Goal: Task Accomplishment & Management: Complete application form

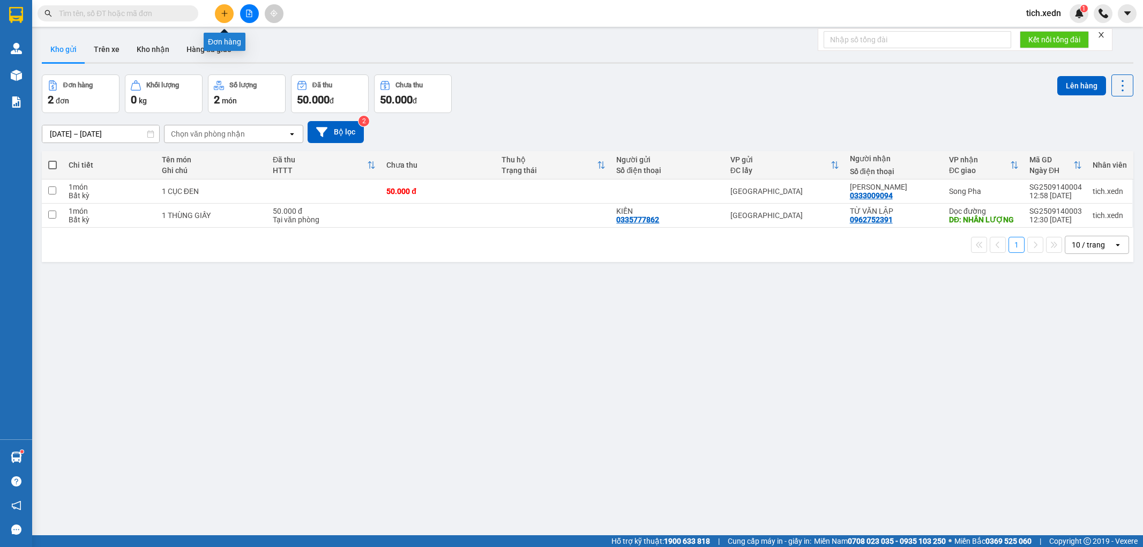
click at [221, 7] on button at bounding box center [224, 13] width 19 height 19
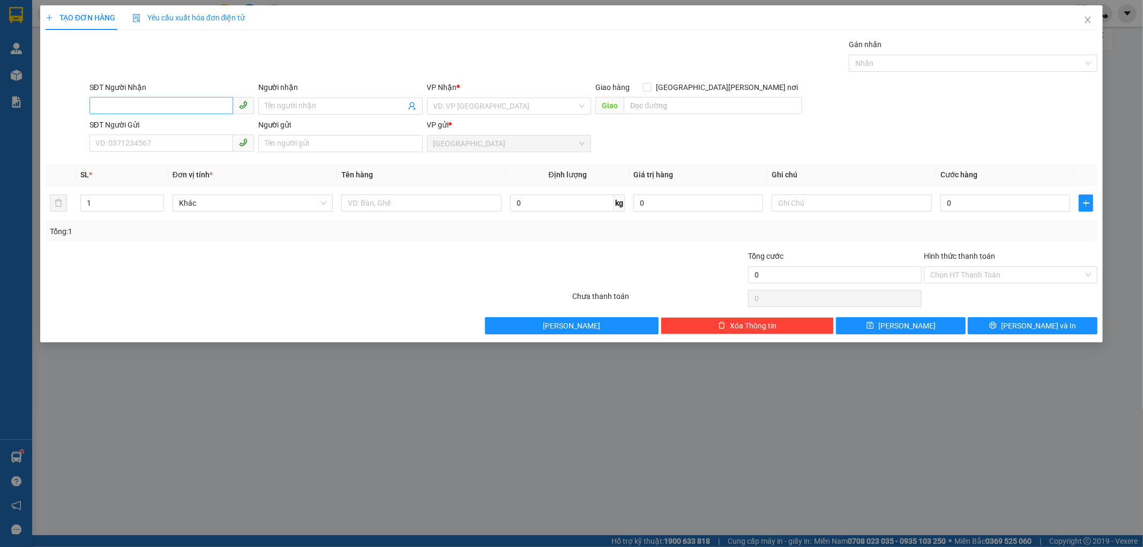
click at [155, 101] on input "SĐT Người Nhận" at bounding box center [161, 105] width 144 height 17
type input "0797121540"
click at [144, 121] on div "0797121540 - HOA" at bounding box center [171, 127] width 164 height 17
type input "HOA"
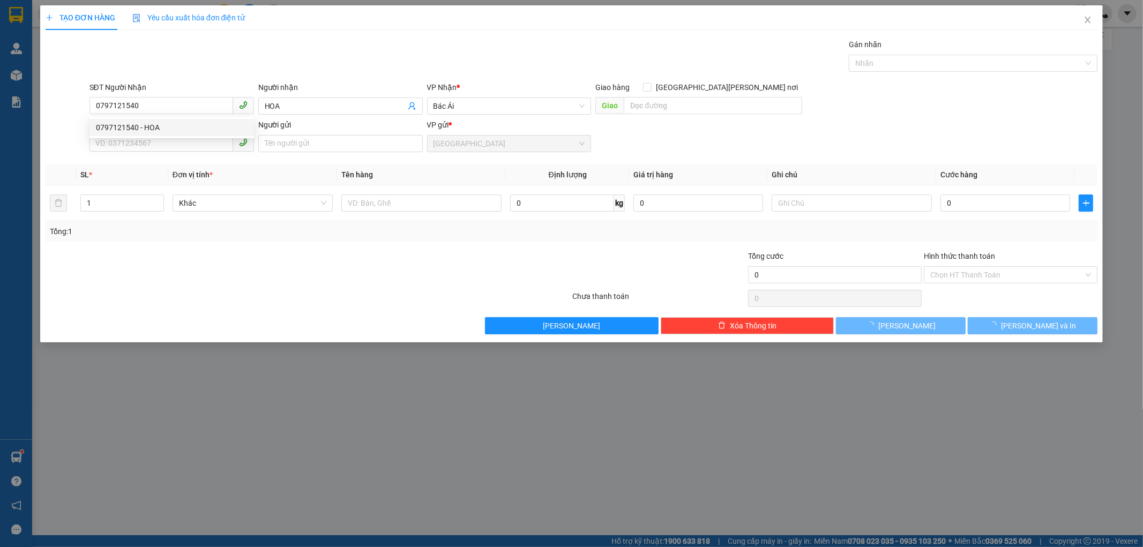
type input "60.000"
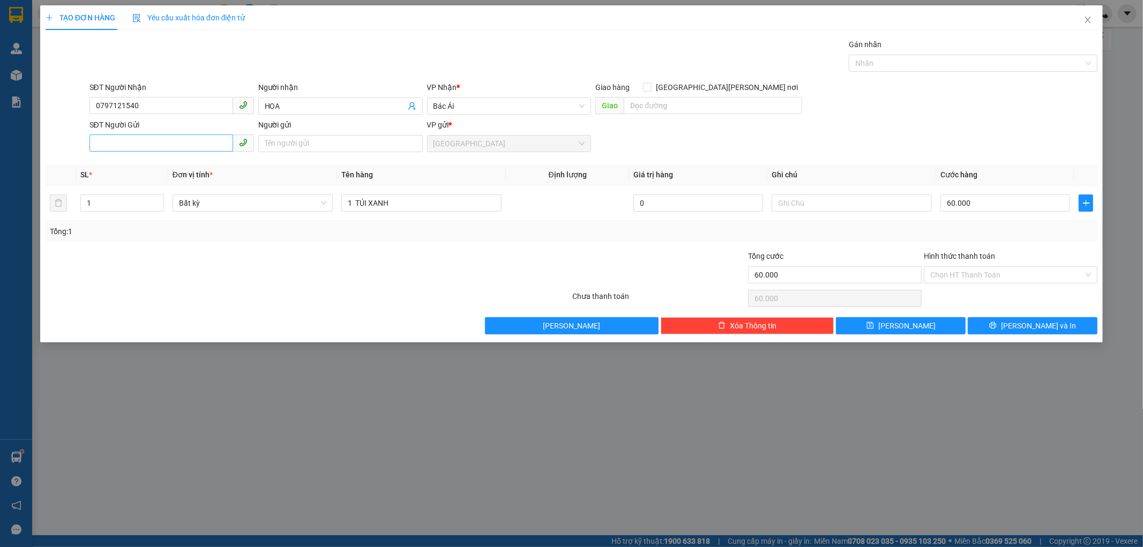
type input "0797121540"
click at [139, 137] on input "SĐT Người Gửi" at bounding box center [161, 142] width 144 height 17
type input "0764559423"
click at [280, 147] on input "Người gửi" at bounding box center [340, 143] width 164 height 17
type input "D"
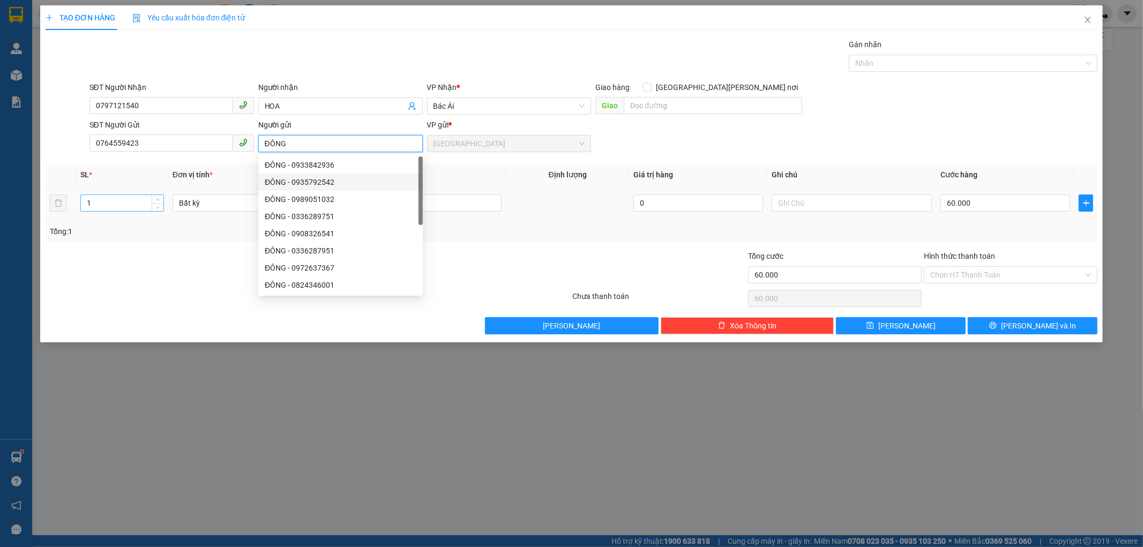
type input "ĐÔNG"
click at [116, 205] on input "1" at bounding box center [122, 203] width 82 height 16
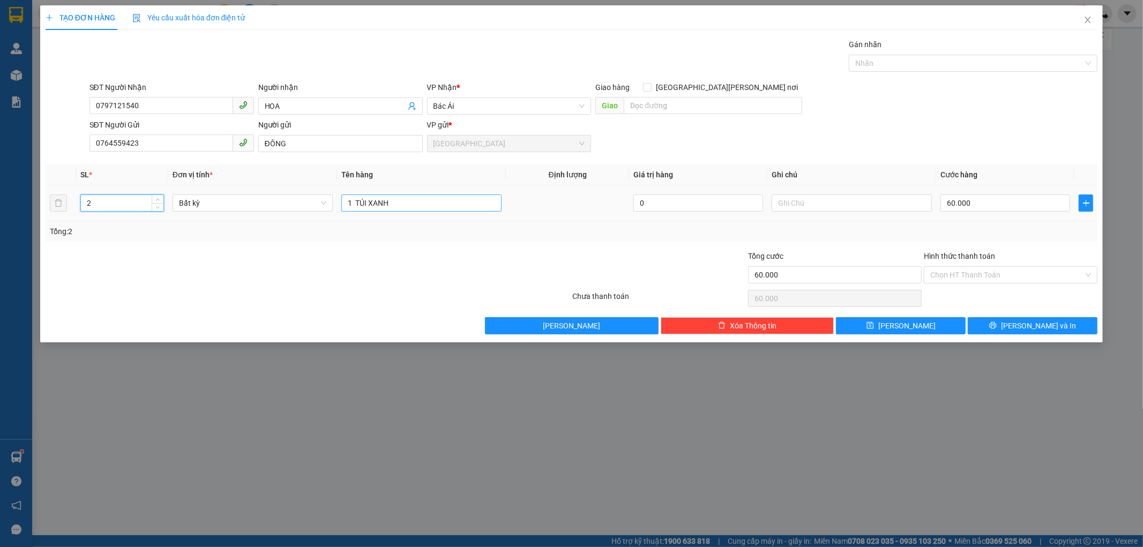
type input "2"
click at [416, 202] on input "1 TÚI XANH" at bounding box center [421, 202] width 160 height 17
type input "0"
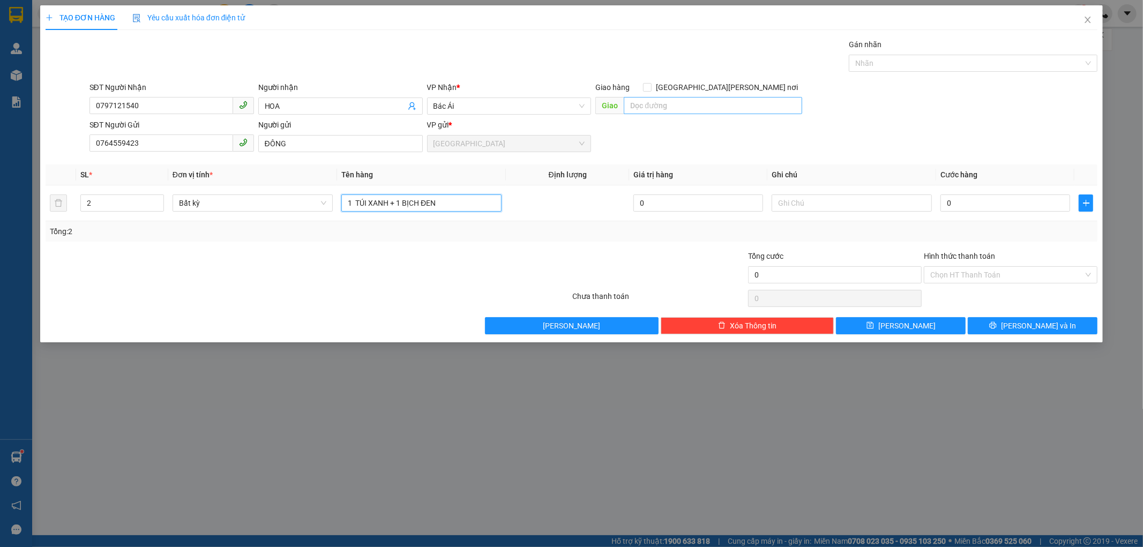
type input "1 TÚI XANH + 1 BỊCH ĐEN"
click at [630, 106] on input "text" at bounding box center [713, 105] width 178 height 17
click at [628, 107] on input "BÁC ÁI" at bounding box center [713, 105] width 178 height 17
type input "CHỢ BÁC ÁI"
click at [939, 207] on td "0" at bounding box center [1005, 203] width 138 height 36
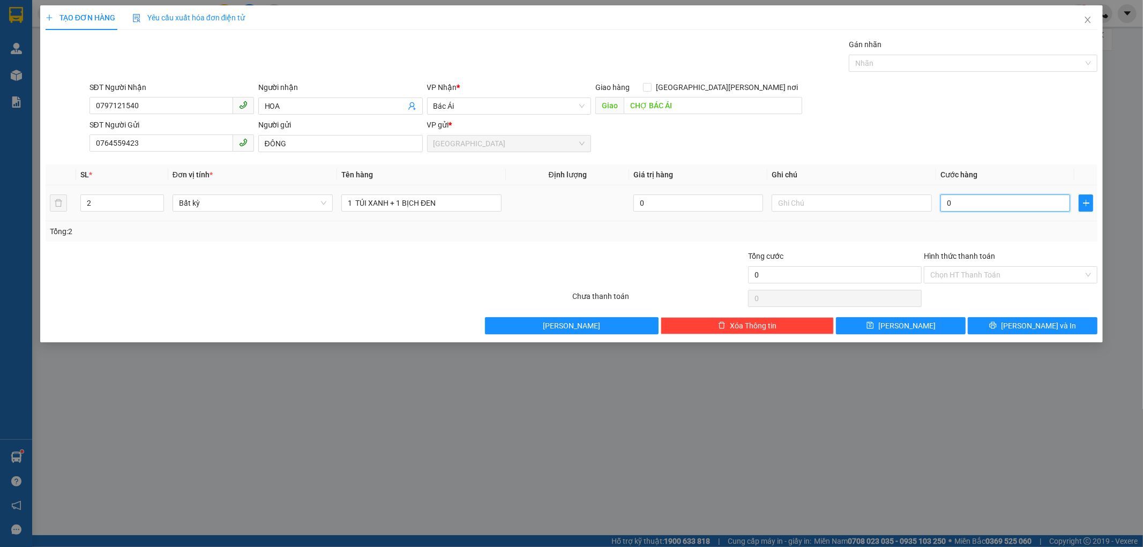
click at [948, 202] on input "0" at bounding box center [1005, 202] width 130 height 17
type input "1"
type input "10"
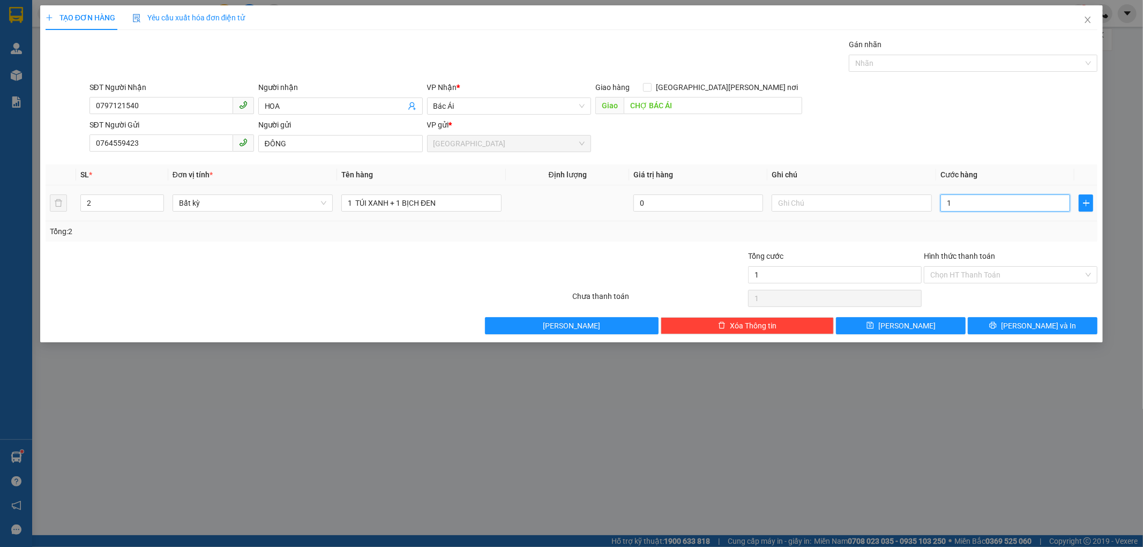
type input "10"
type input "100"
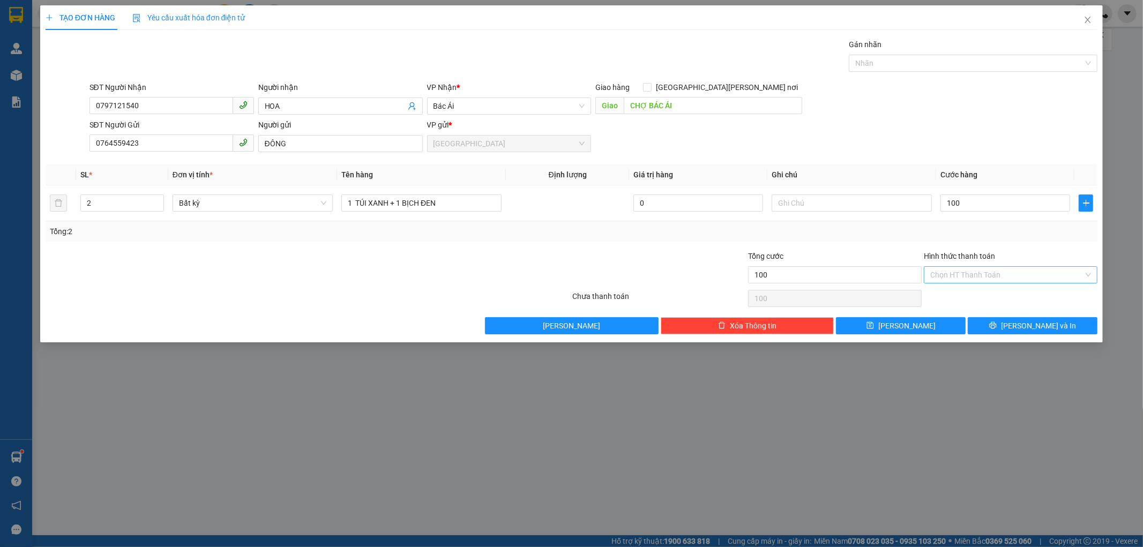
type input "100.000"
click at [968, 268] on input "Hình thức thanh toán" at bounding box center [1006, 275] width 153 height 16
click at [968, 290] on div "Tại văn phòng" at bounding box center [1011, 296] width 161 height 12
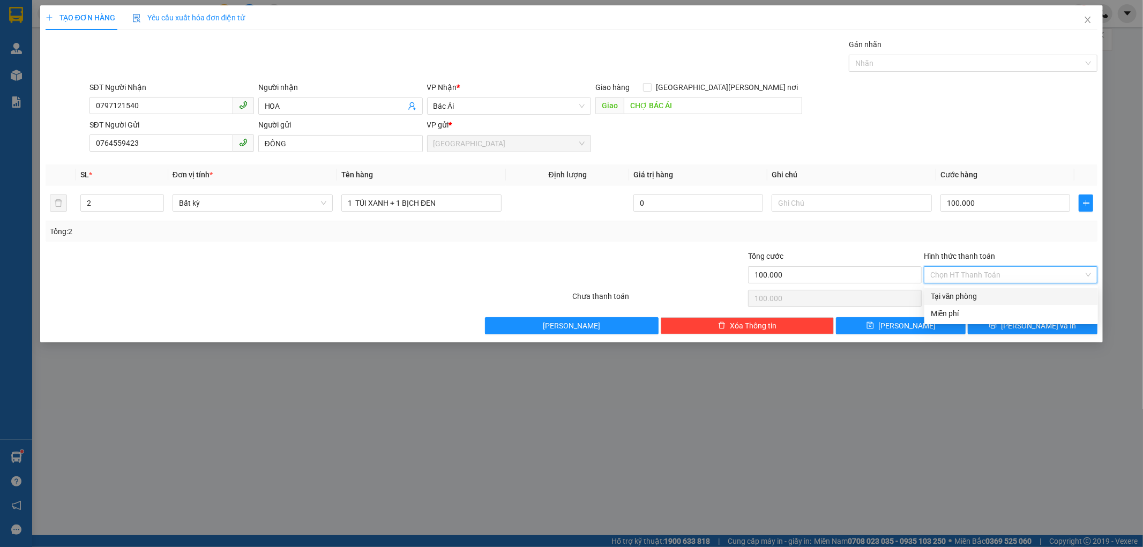
type input "0"
click at [982, 330] on button "[PERSON_NAME] và In" at bounding box center [1032, 325] width 130 height 17
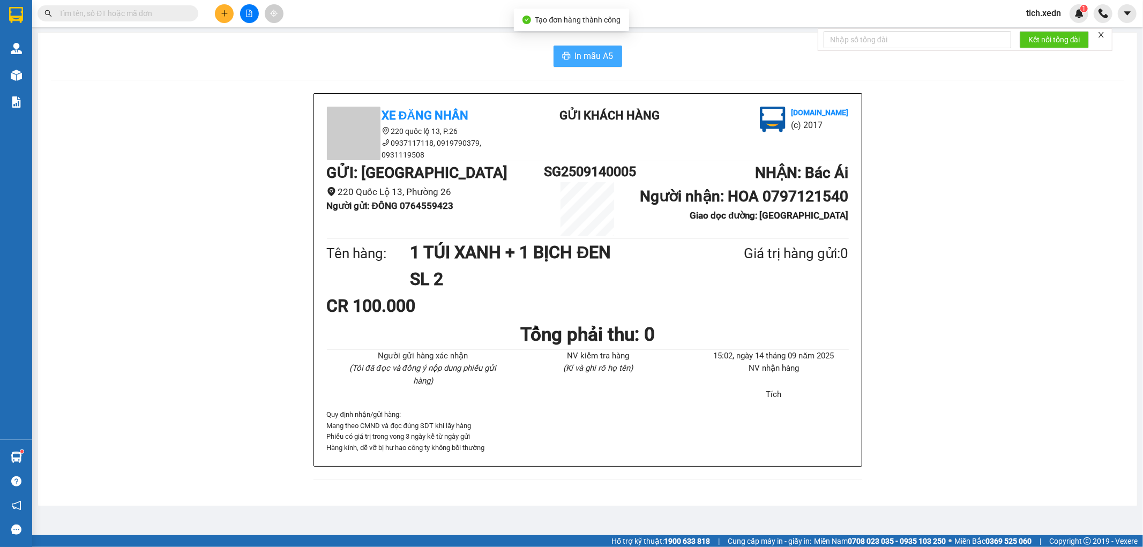
click at [577, 59] on span "In mẫu A5" at bounding box center [594, 55] width 39 height 13
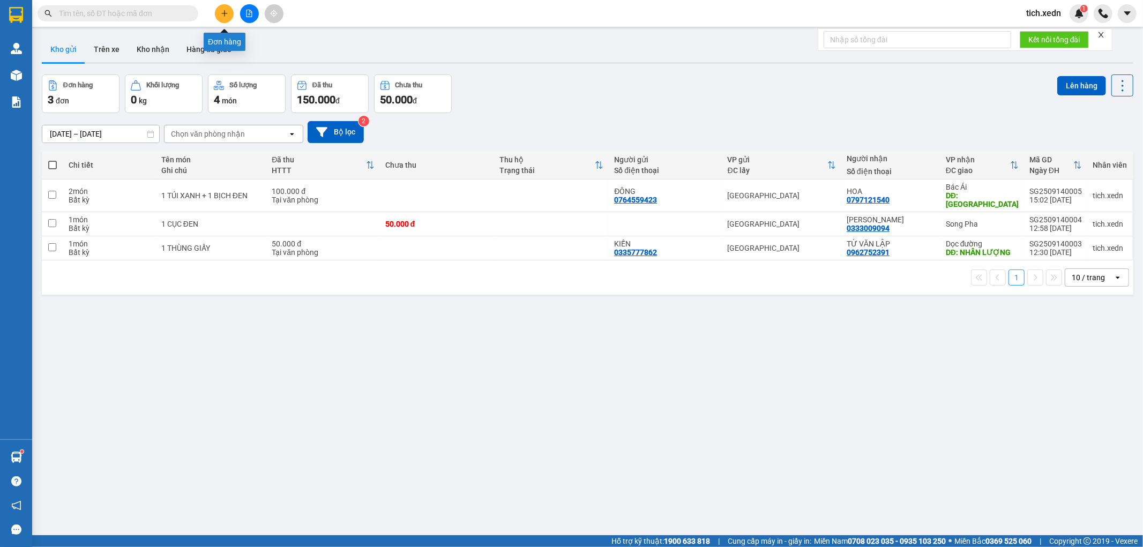
click at [224, 14] on icon "plus" at bounding box center [224, 13] width 1 height 6
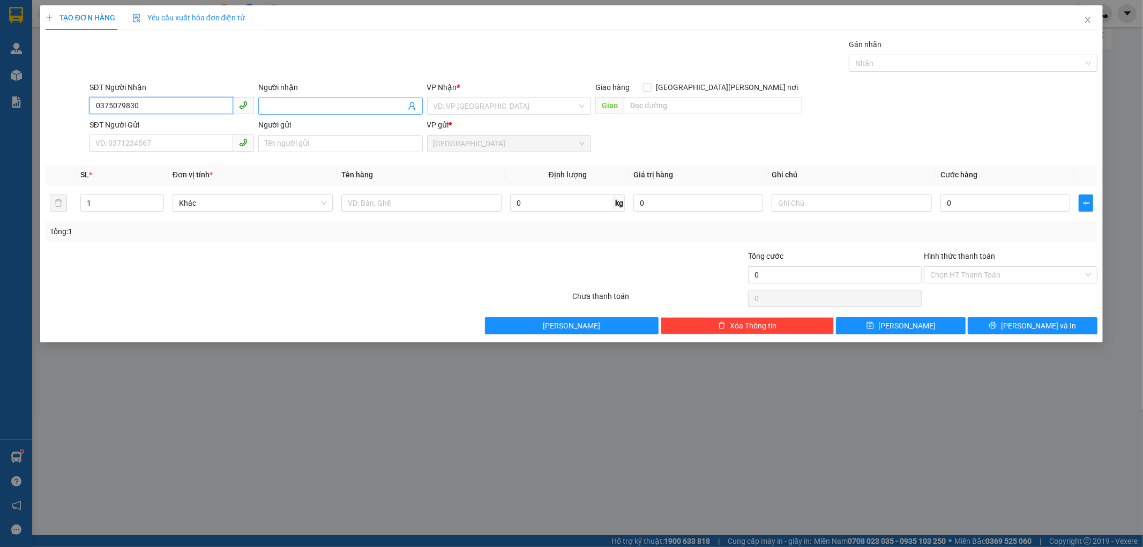
type input "0375079830"
click at [314, 104] on input "Người nhận" at bounding box center [335, 106] width 141 height 12
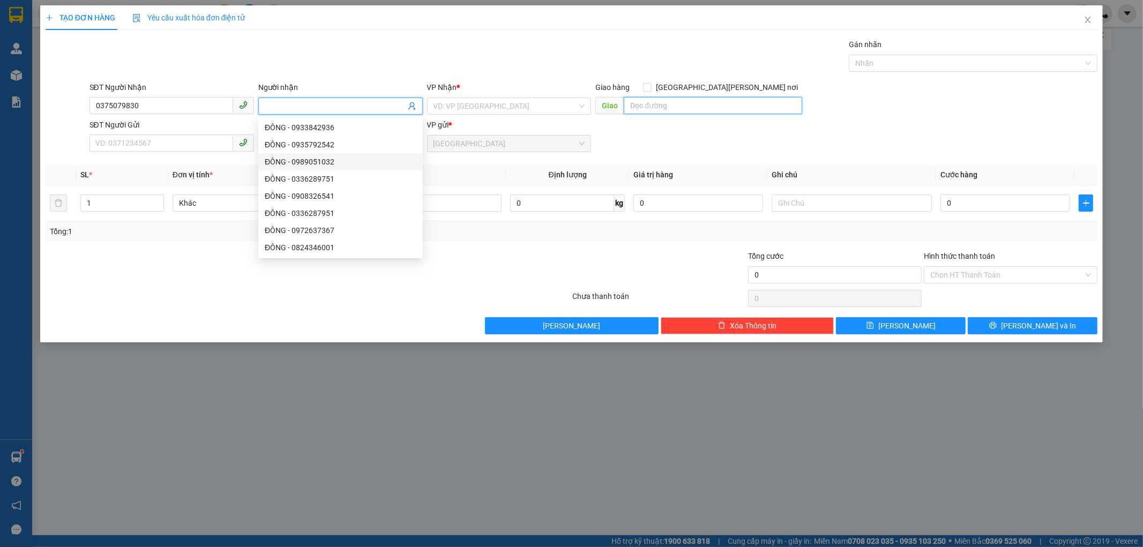
click at [642, 106] on input "text" at bounding box center [713, 105] width 178 height 17
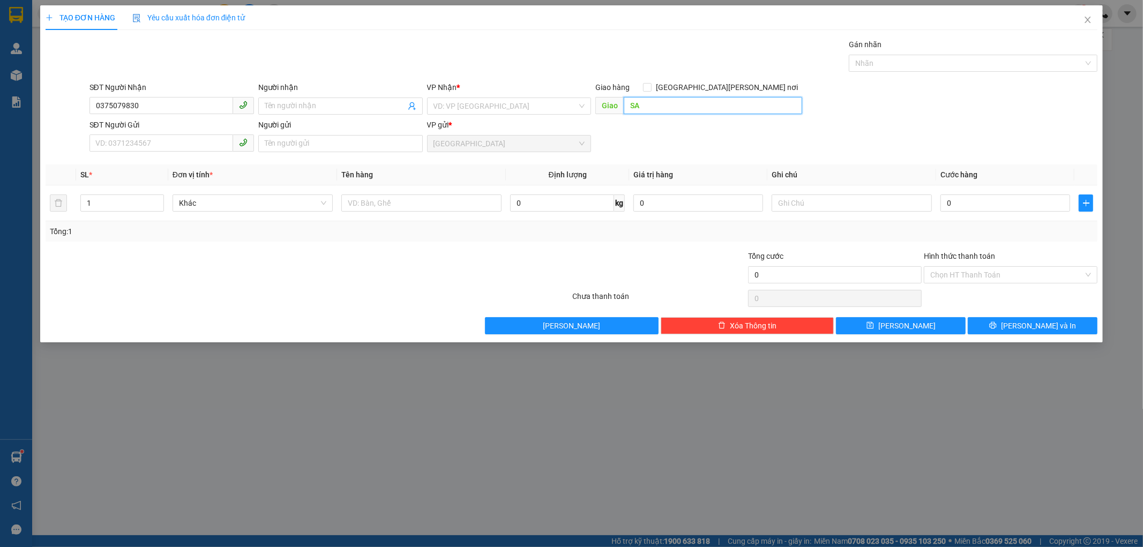
type input "S"
click at [474, 107] on input "search" at bounding box center [505, 106] width 144 height 16
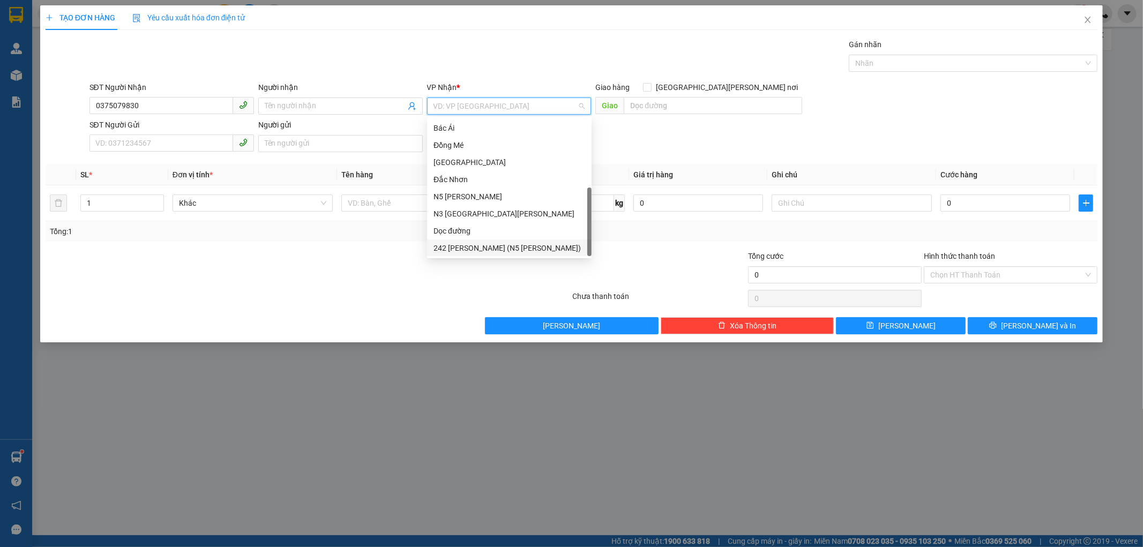
scroll to position [35, 0]
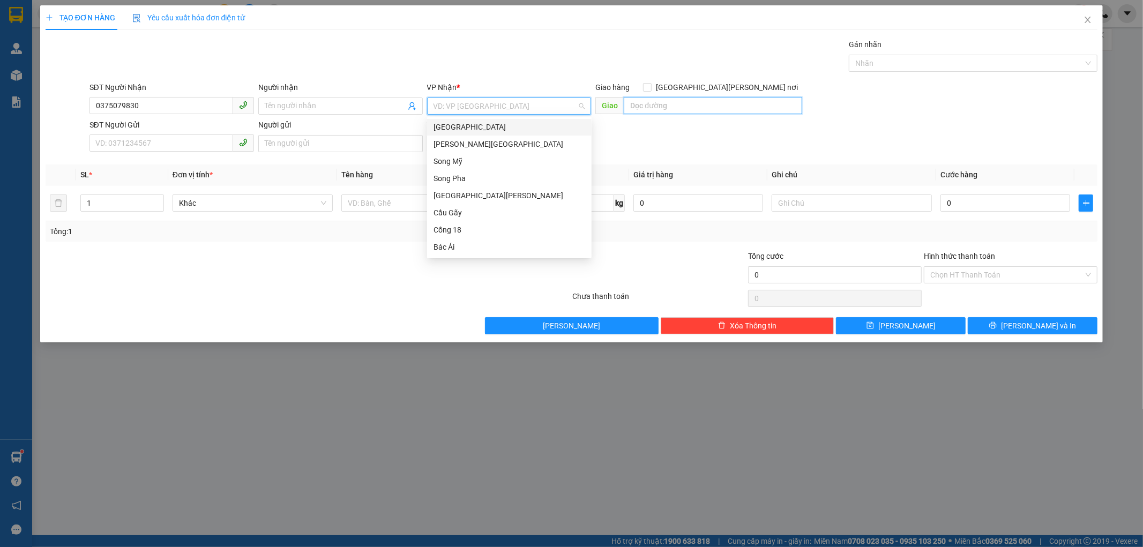
click at [641, 108] on input "text" at bounding box center [713, 105] width 178 height 17
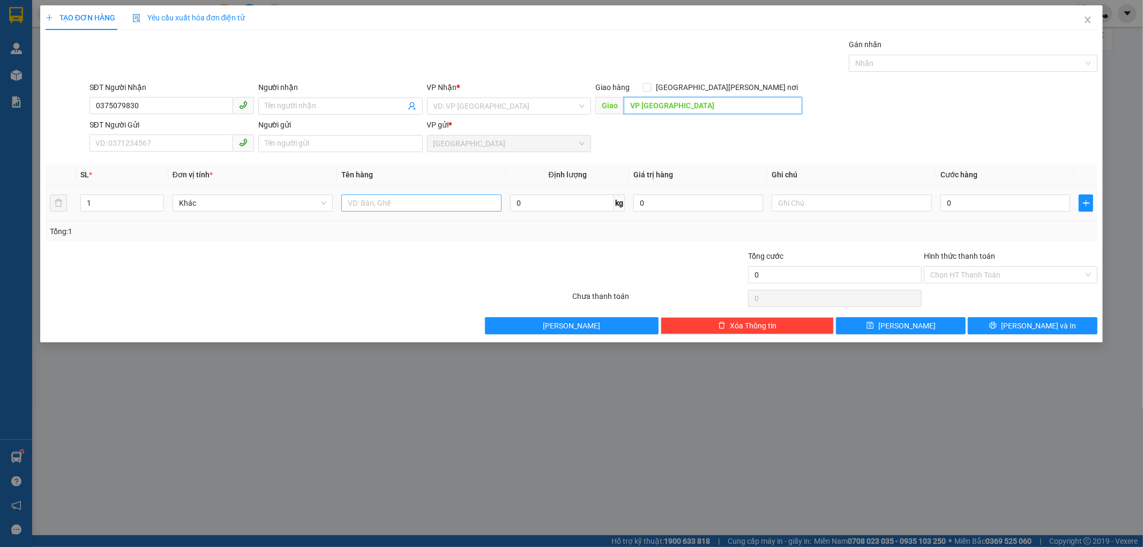
type input "VP SÀI GÒN"
click at [398, 207] on input "text" at bounding box center [421, 202] width 160 height 17
click at [107, 206] on input "1" at bounding box center [122, 203] width 82 height 16
click at [362, 204] on input "text" at bounding box center [421, 202] width 160 height 17
type input "1 TẤN SẦU RIÊNG"
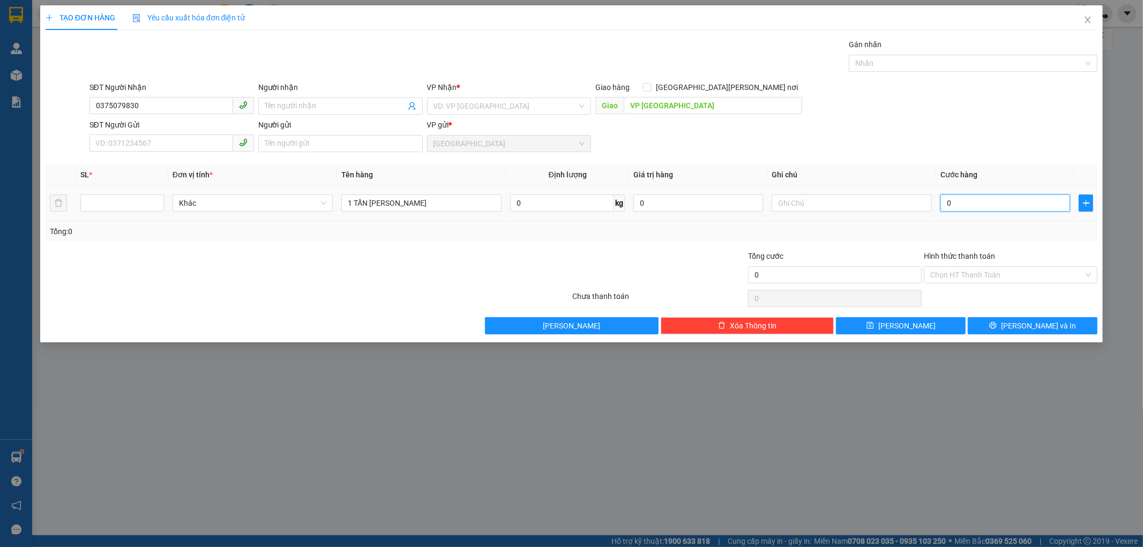
click at [946, 202] on input "0" at bounding box center [1005, 202] width 130 height 17
type input "3"
type input "30"
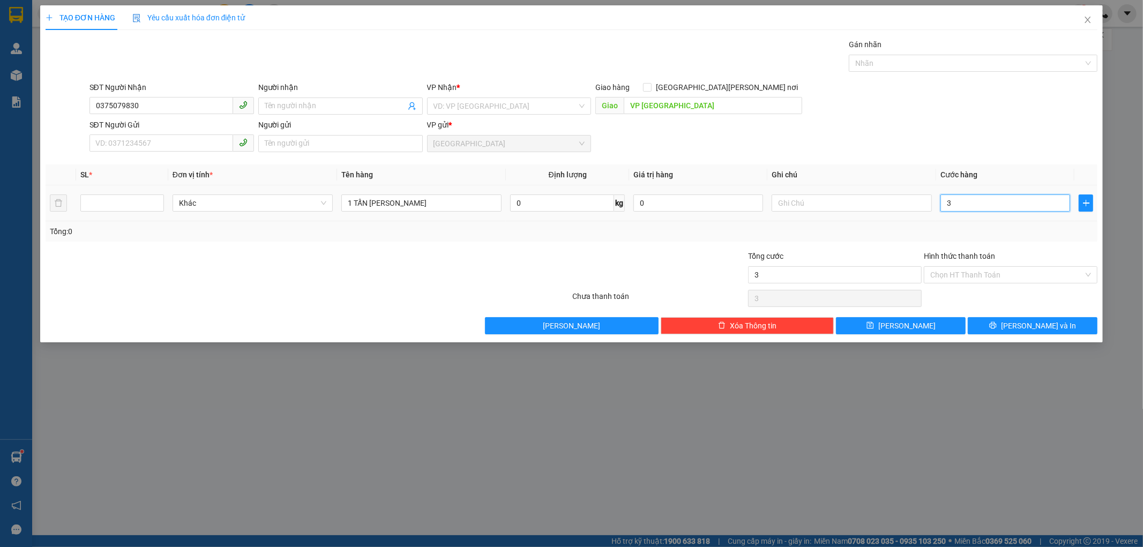
type input "30"
type input "300"
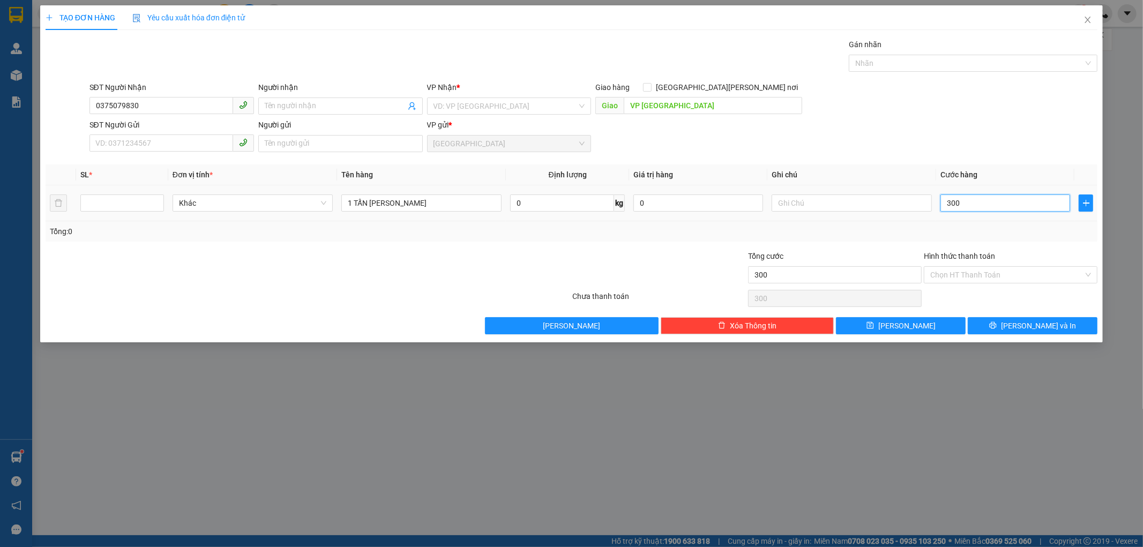
type input "3.000"
type input "3.000.000"
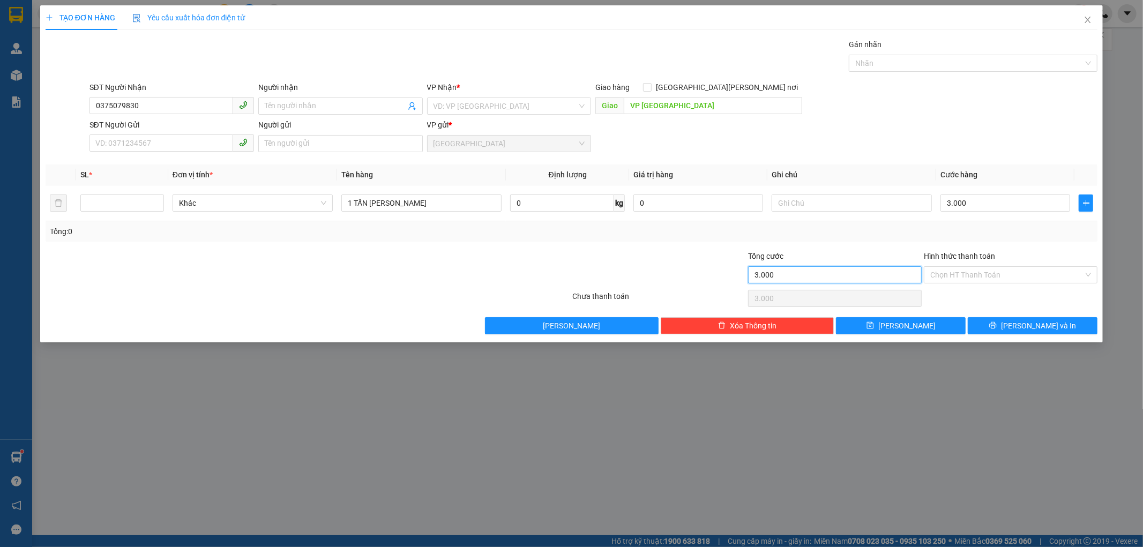
type input "3.000.000"
click at [793, 274] on input "3.000.000" at bounding box center [835, 274] width 174 height 17
click at [975, 325] on button "[PERSON_NAME] và In" at bounding box center [1032, 325] width 130 height 17
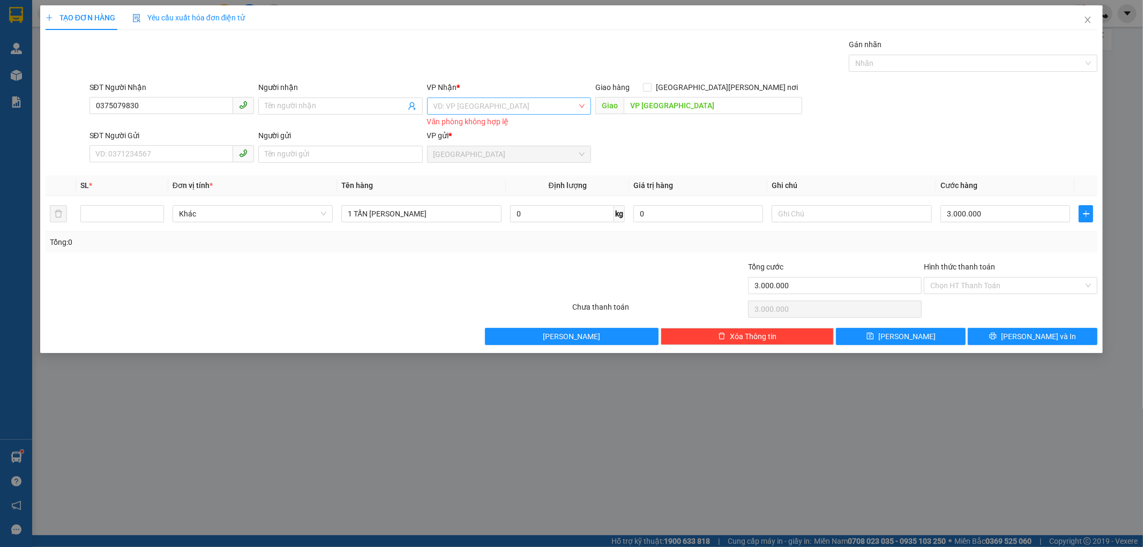
click at [463, 107] on input "search" at bounding box center [505, 106] width 144 height 16
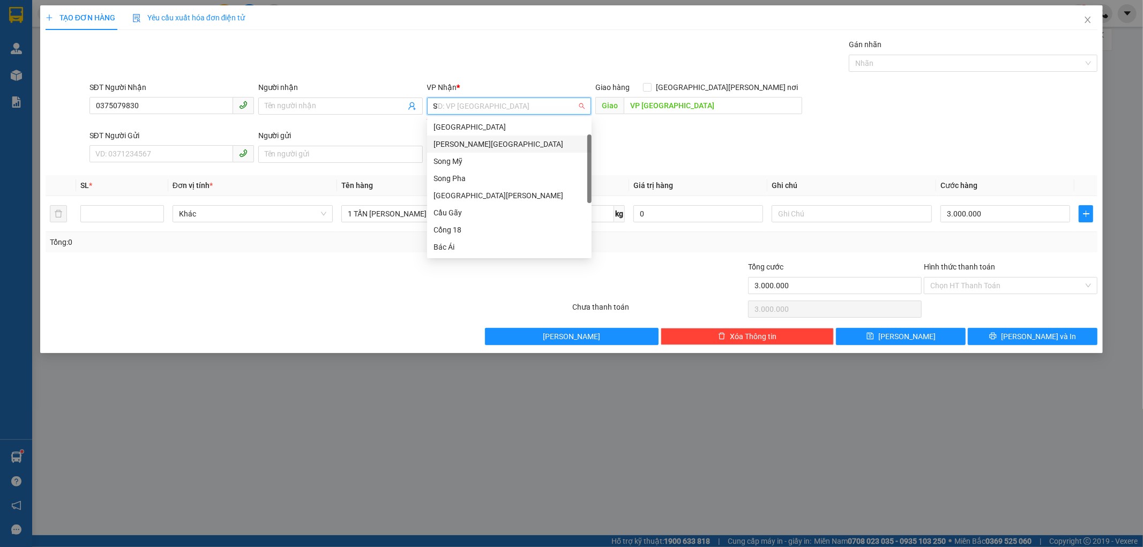
scroll to position [0, 0]
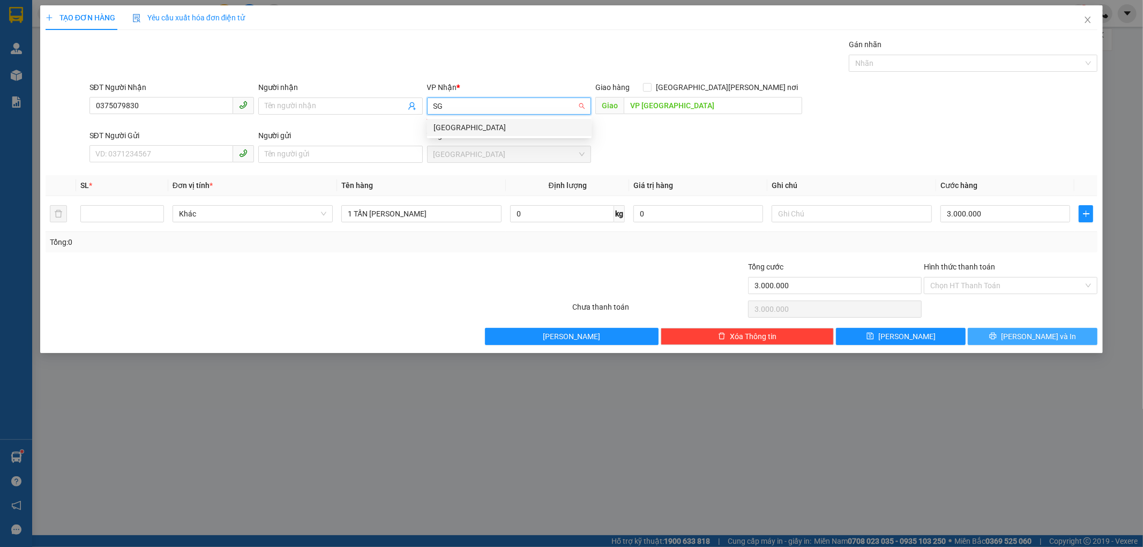
type input "SG"
click at [1010, 333] on button "[PERSON_NAME] và In" at bounding box center [1032, 336] width 130 height 17
click at [513, 103] on input "search" at bounding box center [505, 106] width 144 height 16
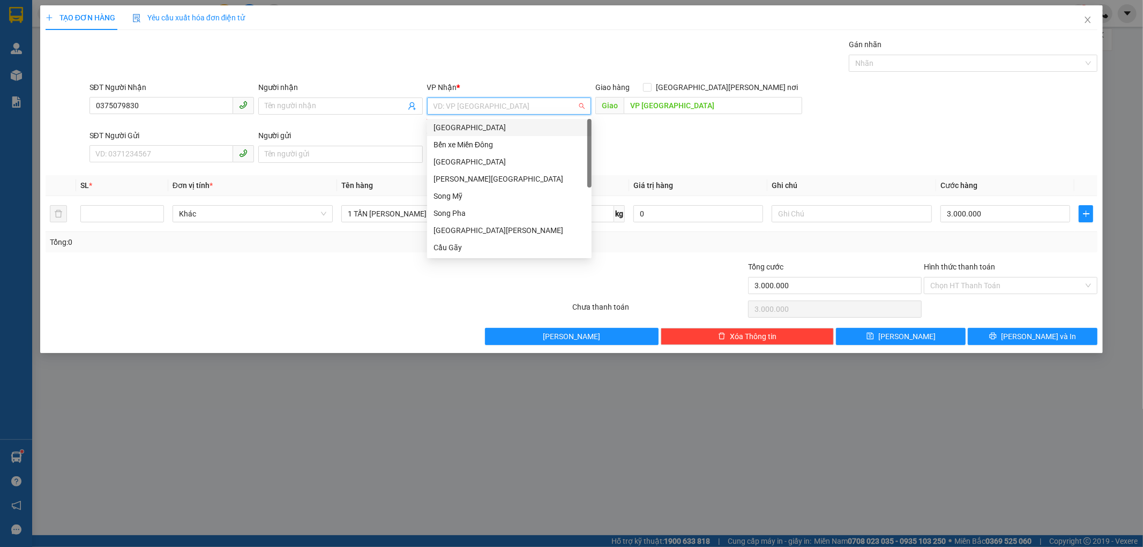
type input "D"
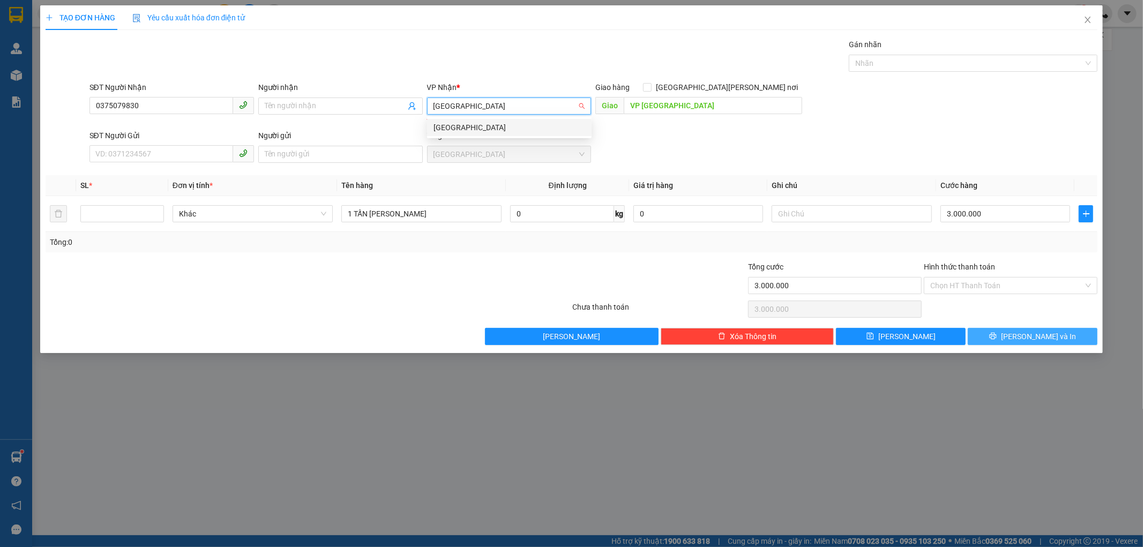
type input "SÀI GÒN"
click at [996, 339] on button "[PERSON_NAME] và In" at bounding box center [1032, 336] width 130 height 17
click at [507, 107] on input "search" at bounding box center [505, 106] width 144 height 16
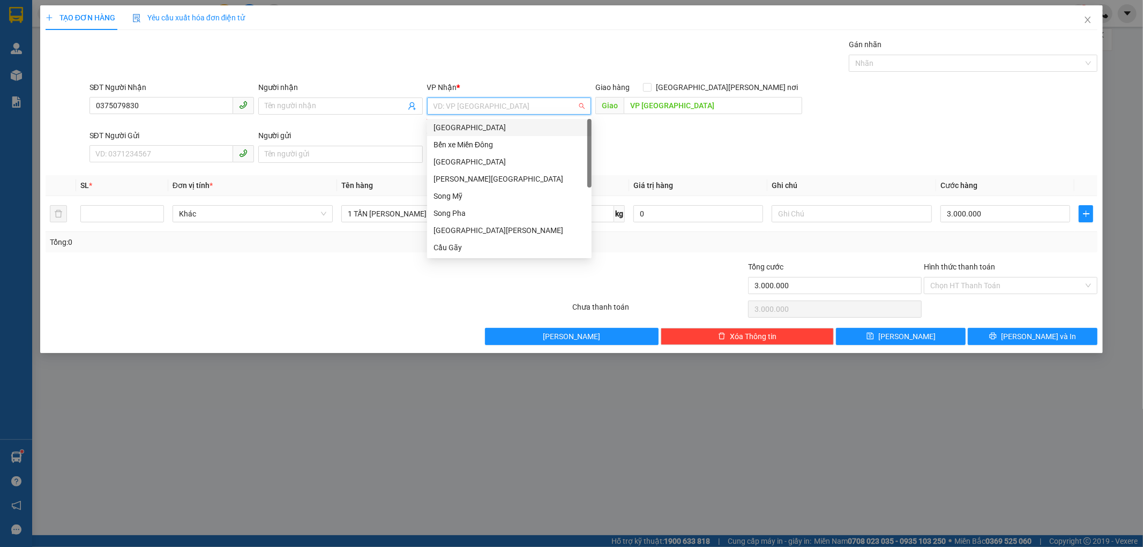
click at [454, 119] on div "[GEOGRAPHIC_DATA]" at bounding box center [509, 127] width 164 height 17
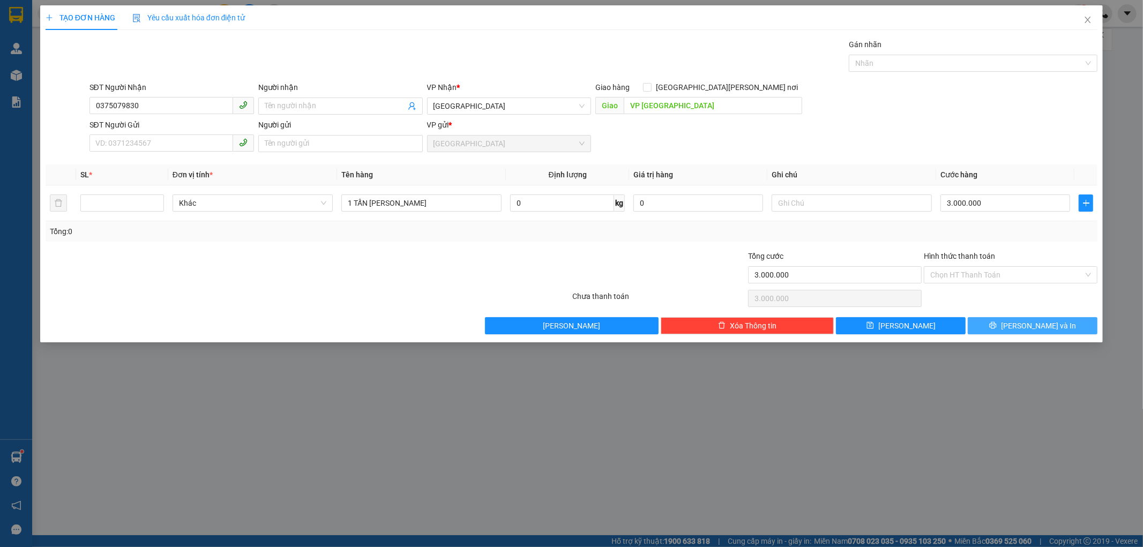
click at [1006, 328] on button "[PERSON_NAME] và In" at bounding box center [1032, 325] width 130 height 17
click at [142, 202] on input "number" at bounding box center [122, 203] width 82 height 16
type input "1"
click at [992, 324] on button "[PERSON_NAME] và In" at bounding box center [1032, 325] width 130 height 17
type input "0"
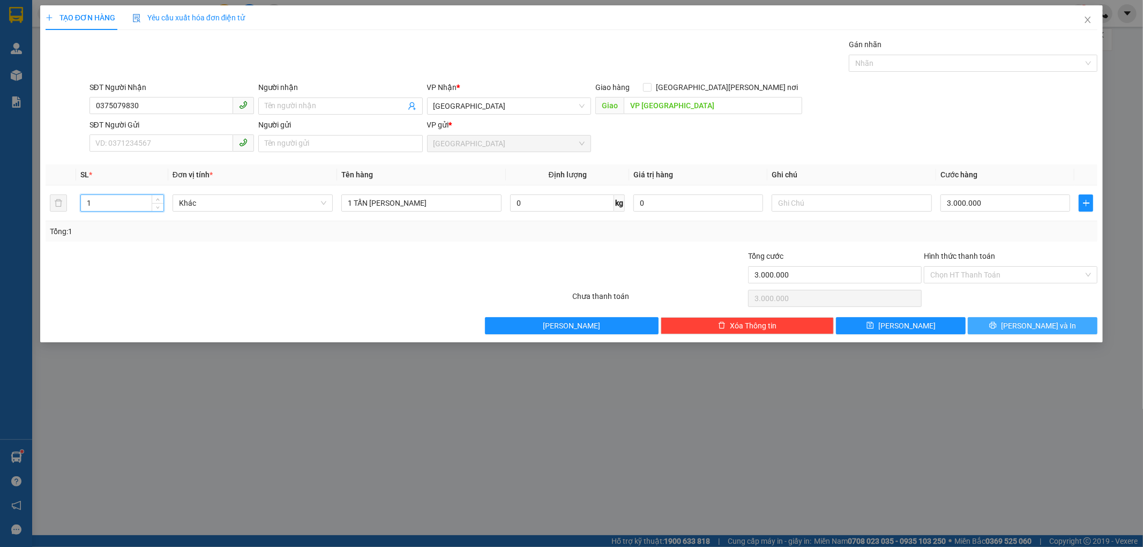
type input "0"
click at [956, 205] on input "0" at bounding box center [1005, 202] width 130 height 17
type input "3"
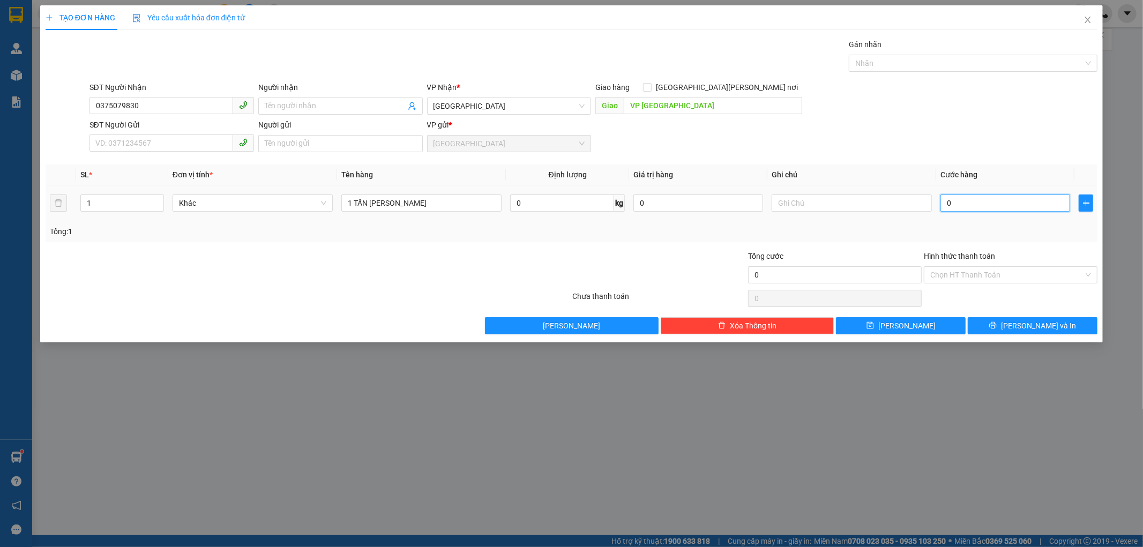
type input "3"
type input "30"
type input "300"
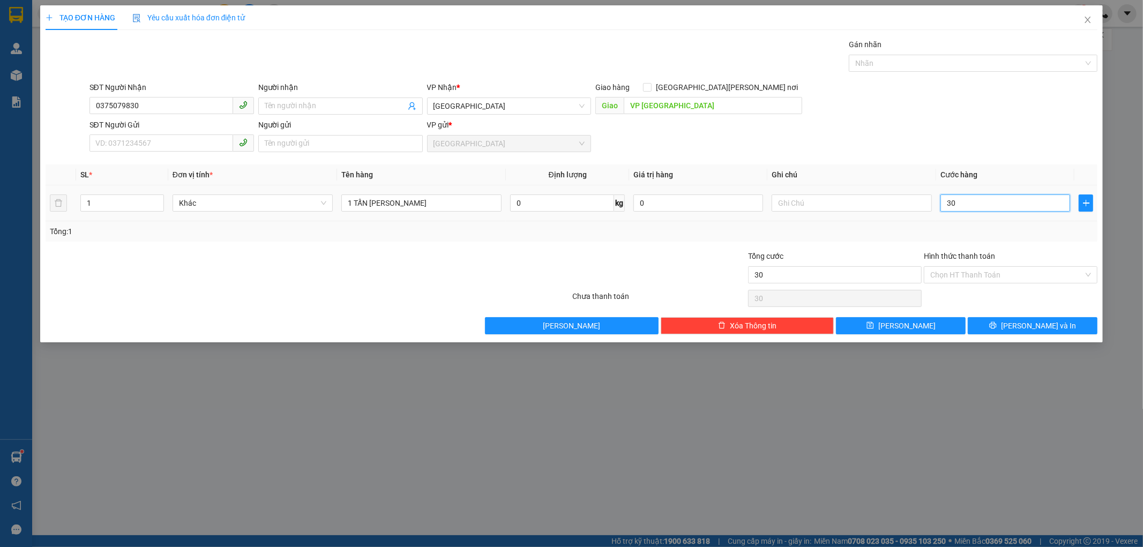
type input "300"
type input "3.000"
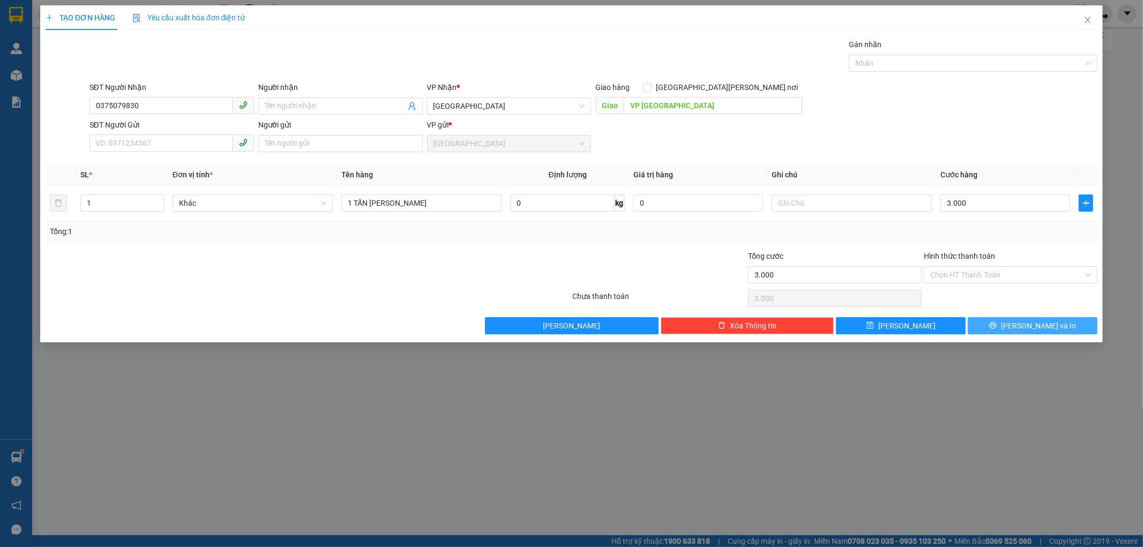
type input "3.000.000"
click at [994, 327] on button "[PERSON_NAME] và In" at bounding box center [1032, 325] width 130 height 17
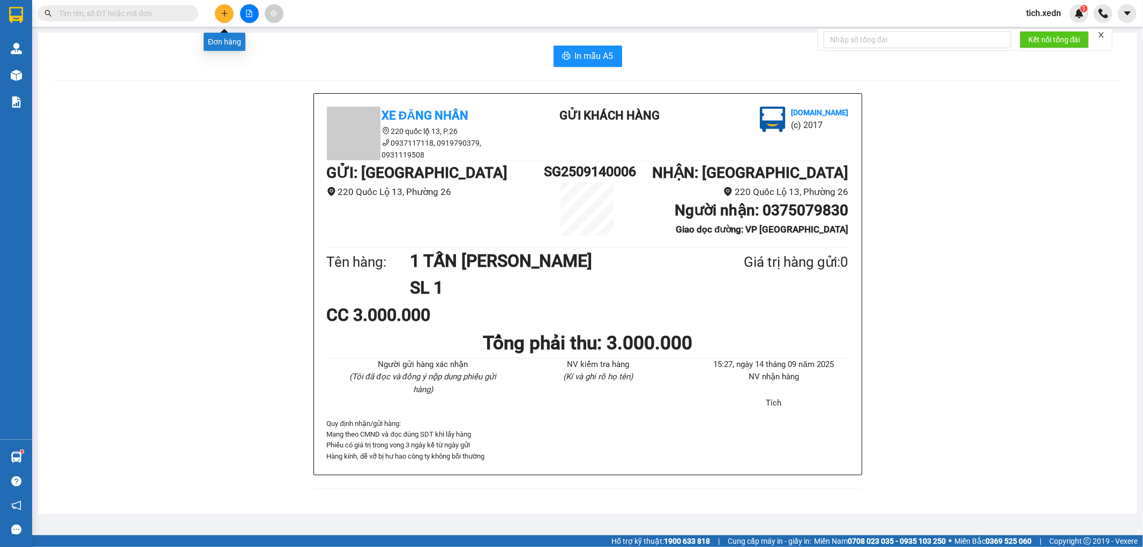
click at [226, 10] on icon "plus" at bounding box center [224, 13] width 7 height 7
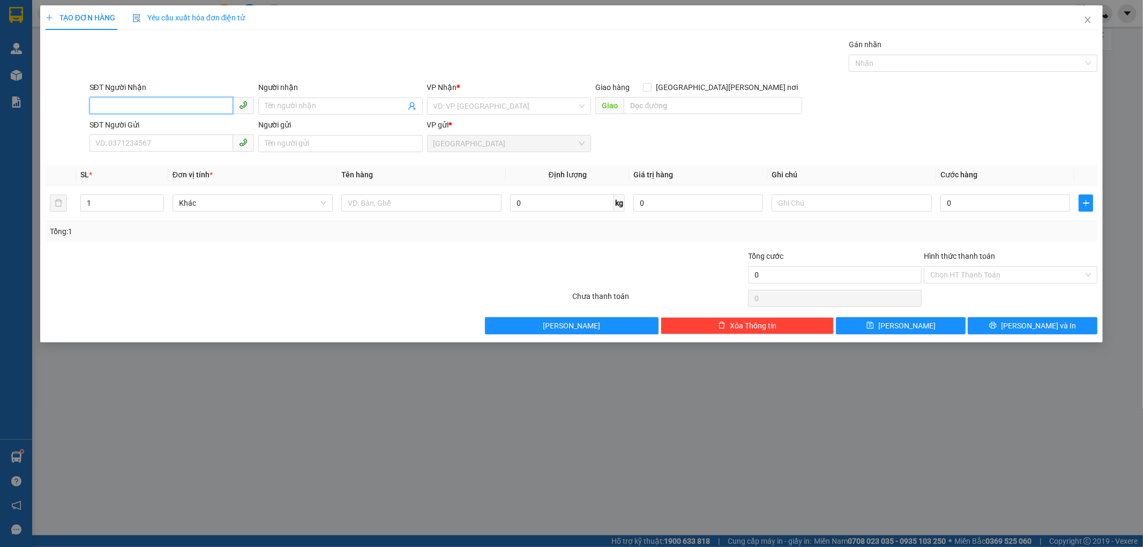
click at [172, 108] on input "SĐT Người Nhận" at bounding box center [161, 105] width 144 height 17
click at [125, 124] on div "0896150801 - NHẤT LONG" at bounding box center [172, 128] width 152 height 12
type input "0896150801"
type input "NHẤT LONG"
type input "SƠN LÂM - [GEOGRAPHIC_DATA]"
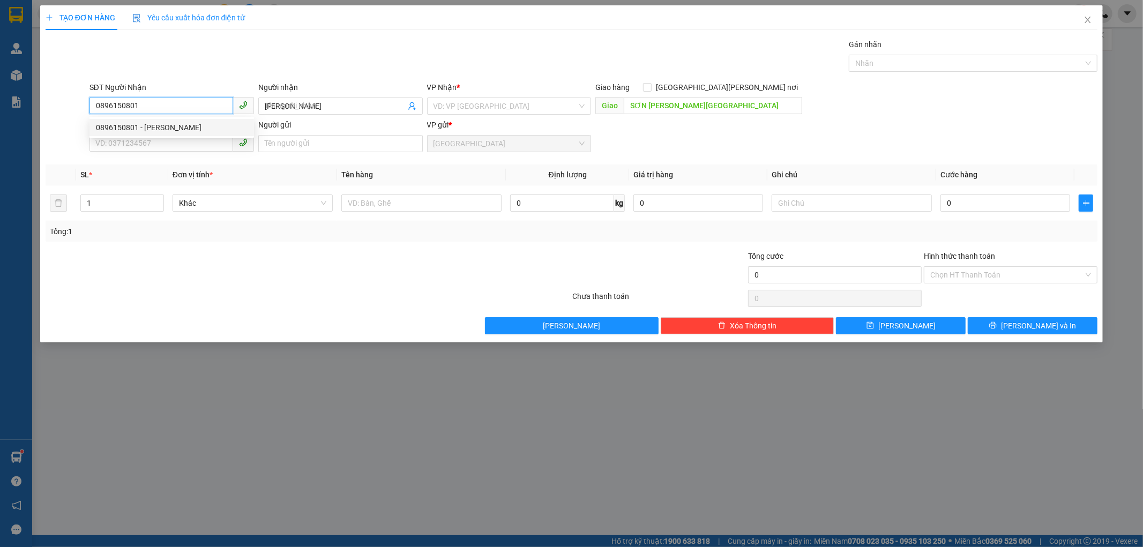
type input "50.000"
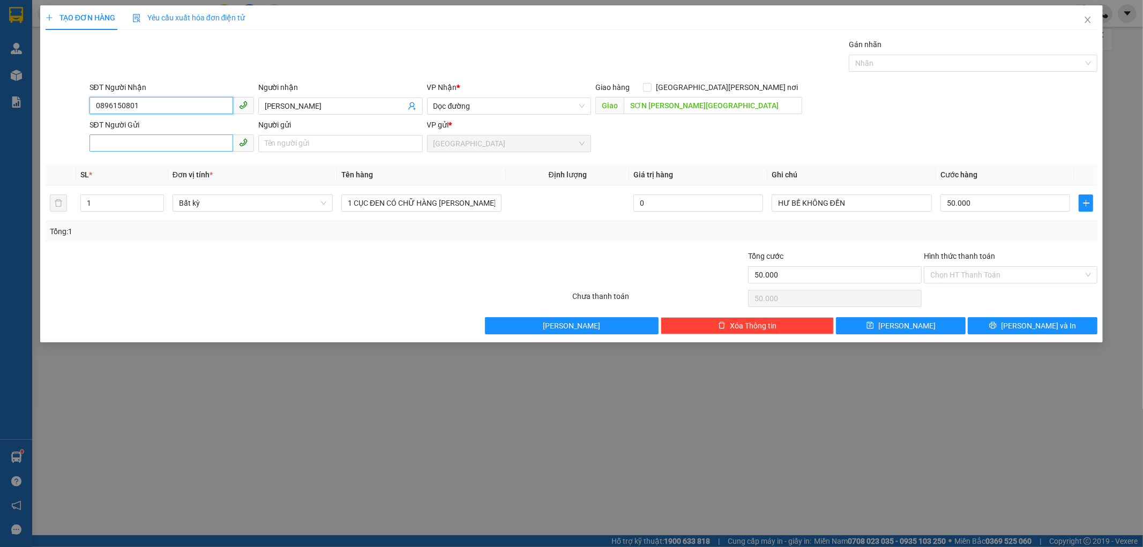
type input "0896150801"
click at [129, 142] on input "SĐT Người Gửi" at bounding box center [161, 142] width 144 height 17
type input "0965567896"
click at [293, 151] on input "Người gửi" at bounding box center [340, 143] width 164 height 17
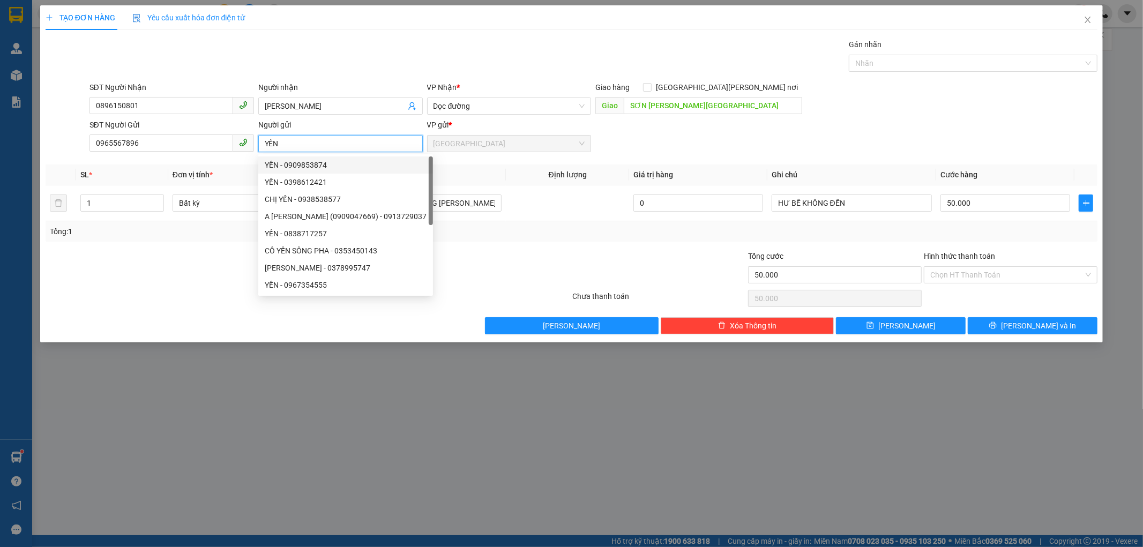
type input "YẾN"
click at [537, 175] on th "Định lượng" at bounding box center [567, 174] width 123 height 21
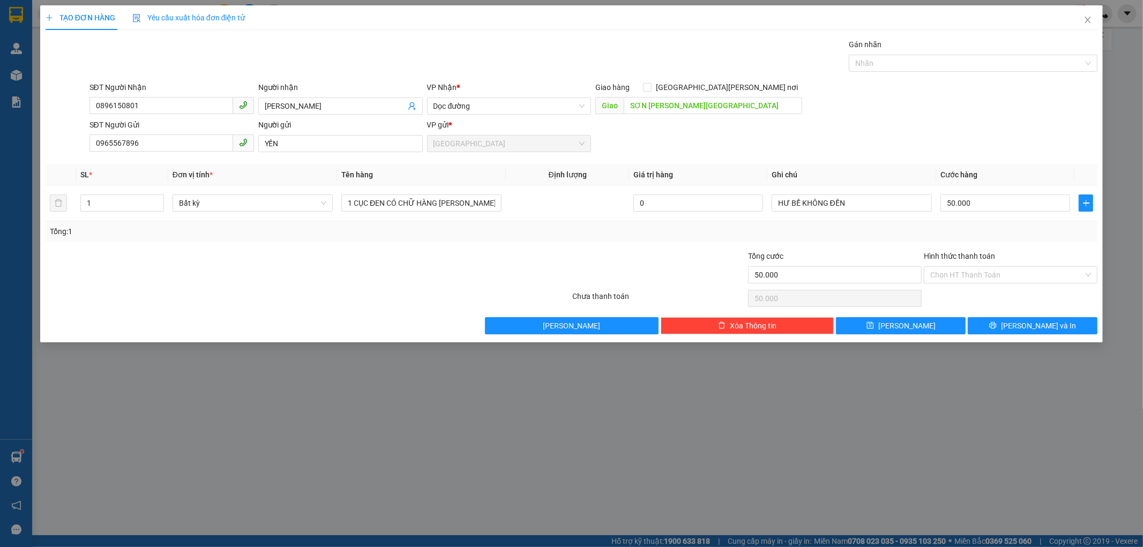
click at [437, 259] on div at bounding box center [484, 268] width 176 height 37
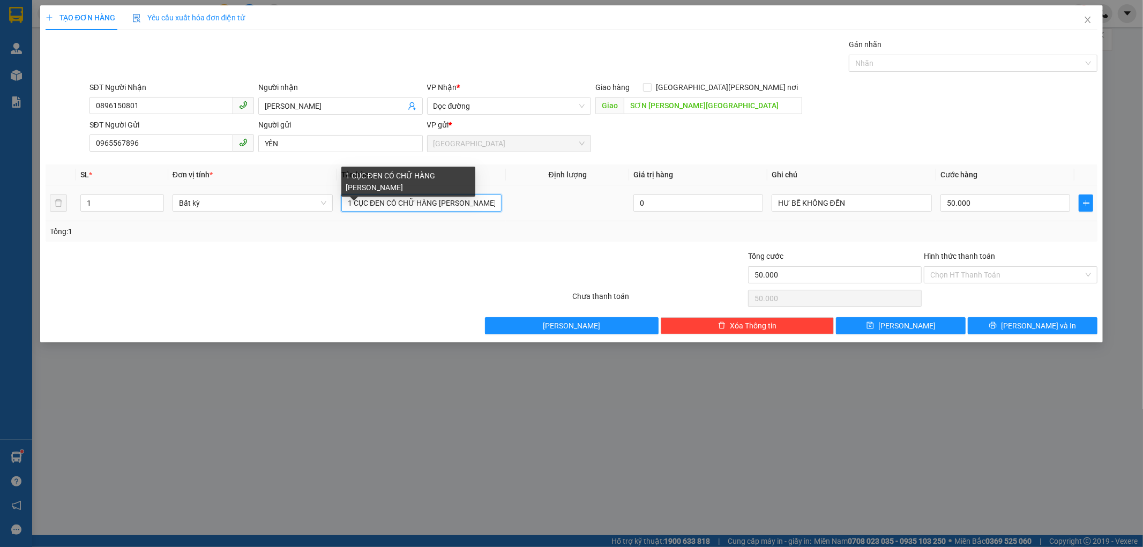
click at [463, 205] on input "1 CỤC ĐEN CÓ CHỮ HÀNG DỄ VỠ" at bounding box center [421, 202] width 160 height 17
type input "1 HỘP NHỎ"
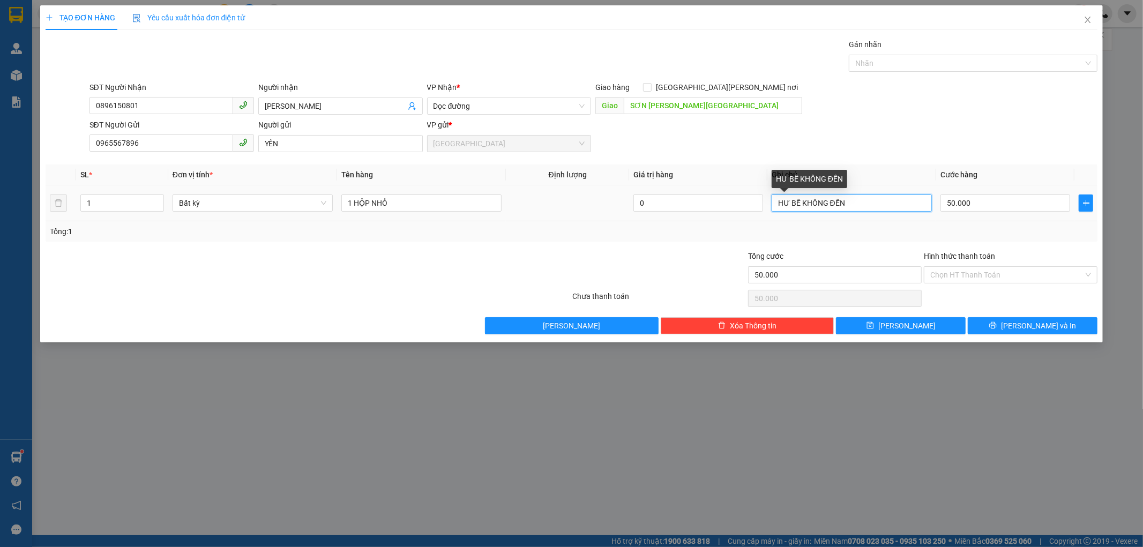
click at [868, 204] on input "HƯ BỀ KHÔNG ĐỀN" at bounding box center [851, 202] width 160 height 17
type input "HƯ BỀ KHÔNG ĐỀN CK CHỊ SA"
click at [945, 270] on input "Hình thức thanh toán" at bounding box center [1006, 275] width 153 height 16
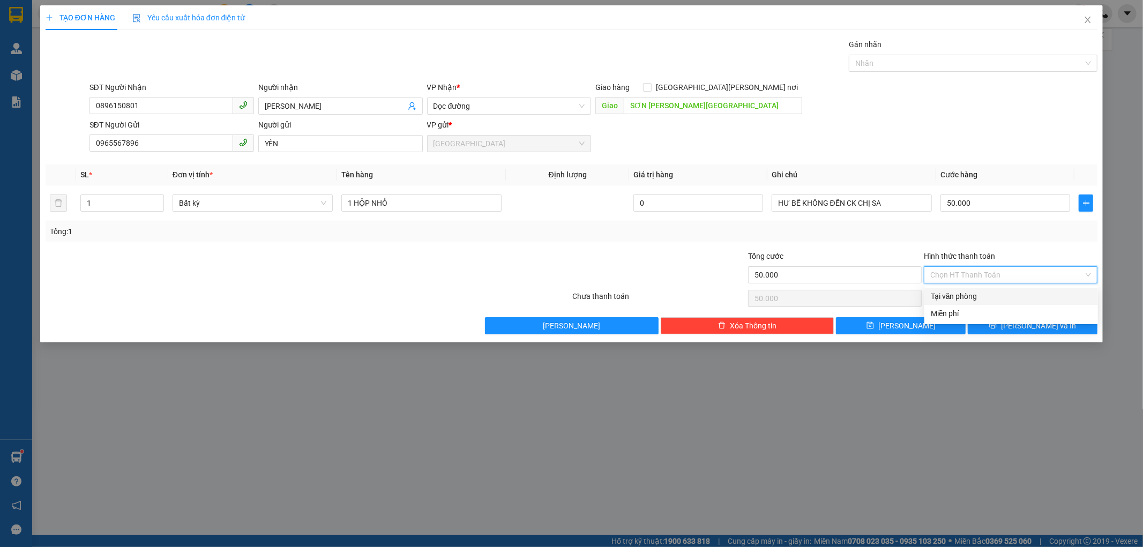
click at [945, 288] on div "Tại văn phòng" at bounding box center [1011, 296] width 174 height 17
type input "0"
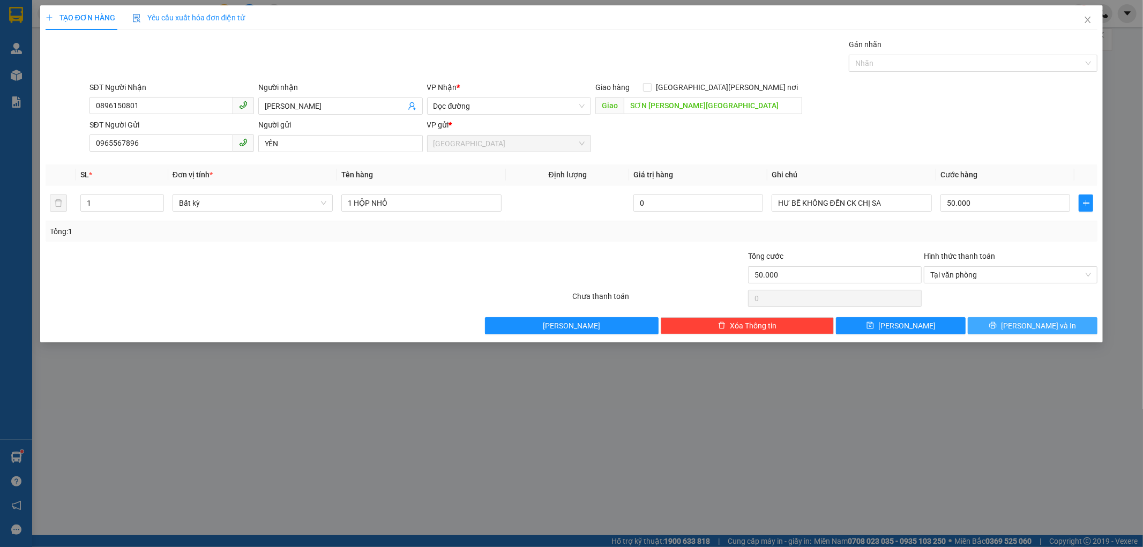
click at [990, 321] on button "[PERSON_NAME] và In" at bounding box center [1032, 325] width 130 height 17
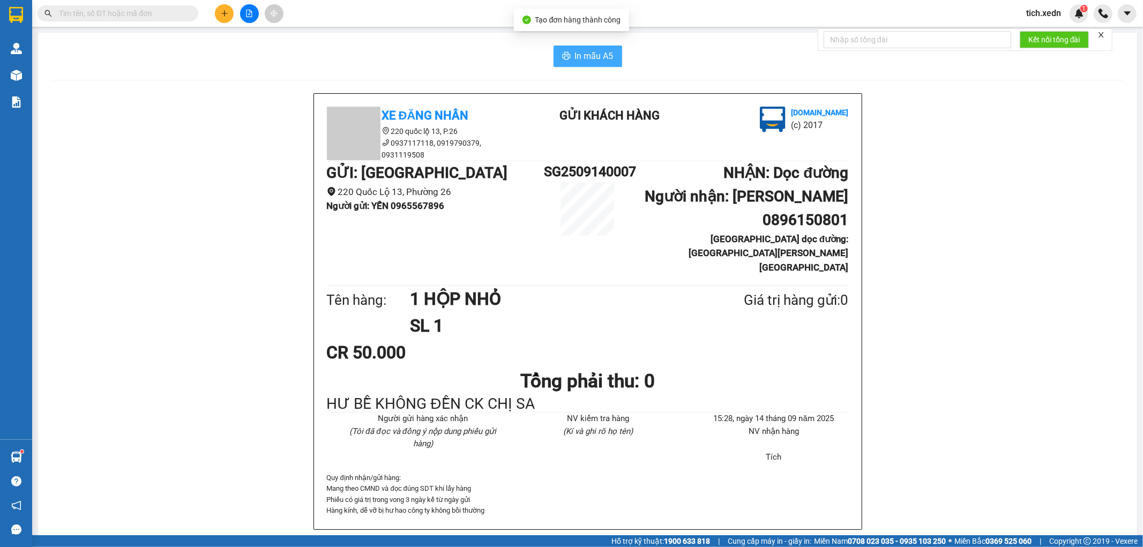
click at [585, 60] on span "In mẫu A5" at bounding box center [594, 55] width 39 height 13
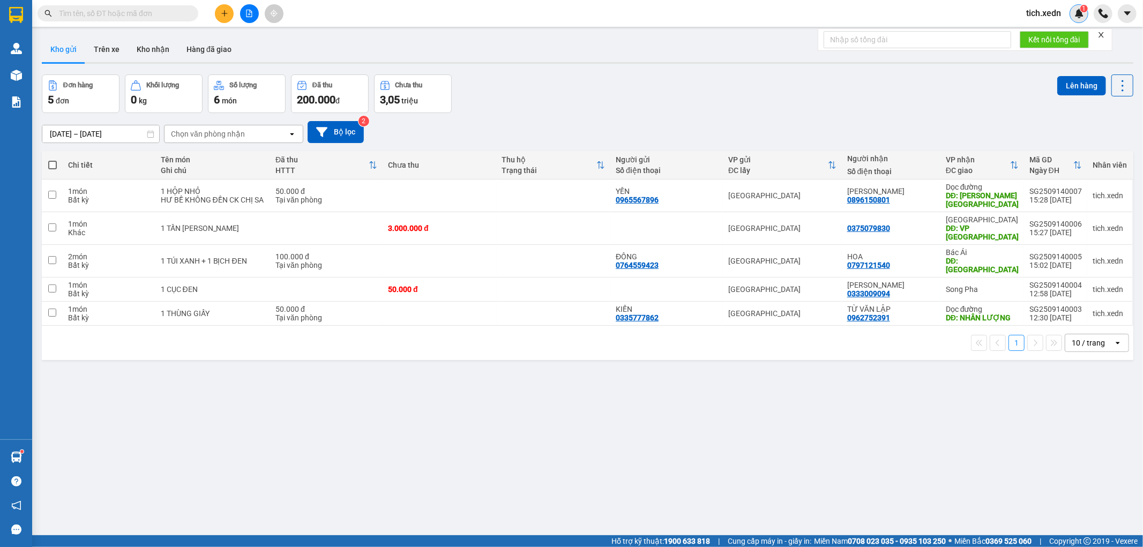
click at [1075, 9] on img at bounding box center [1079, 14] width 10 height 10
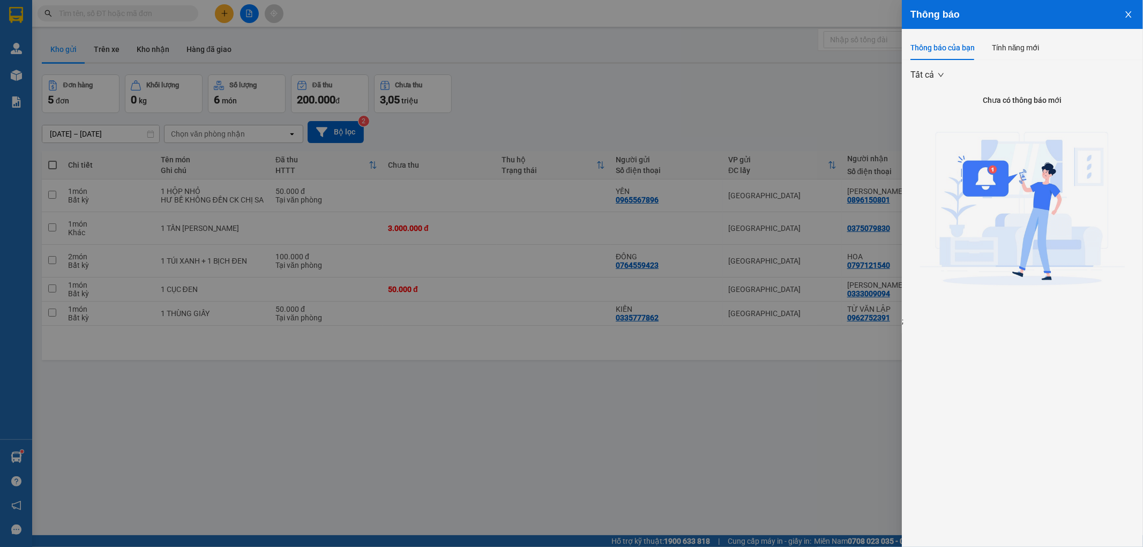
click at [1129, 17] on icon "close" at bounding box center [1128, 14] width 6 height 6
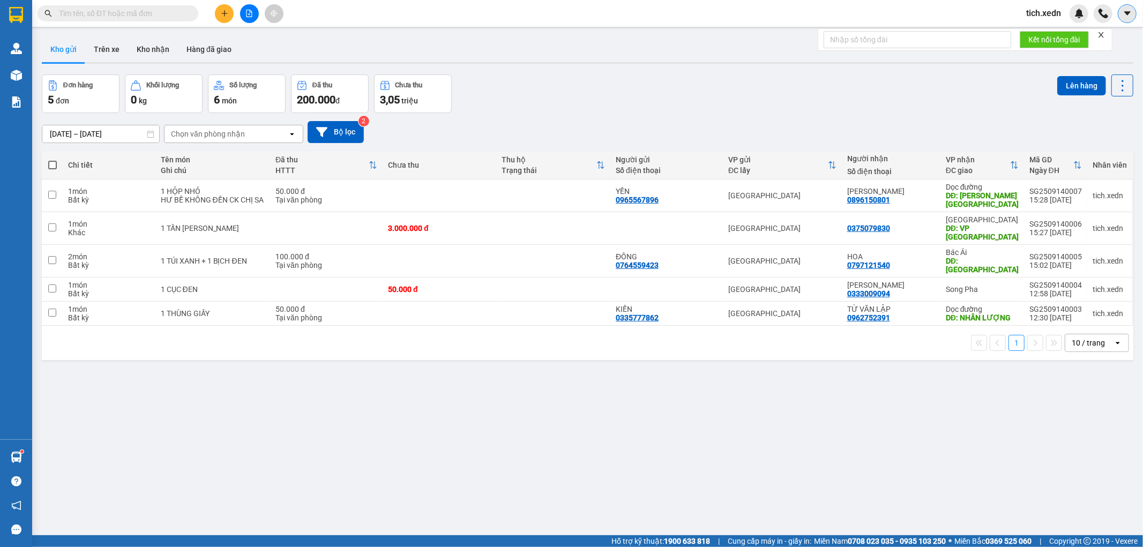
click at [1131, 16] on icon "caret-down" at bounding box center [1127, 14] width 10 height 10
click at [1000, 77] on div "Đơn hàng 5 đơn Khối lượng 0 kg Số lượng 6 món Đã thu 200.000 đ Chưa thu 3,05 tr…" at bounding box center [587, 93] width 1091 height 39
click at [1076, 14] on img at bounding box center [1079, 14] width 10 height 10
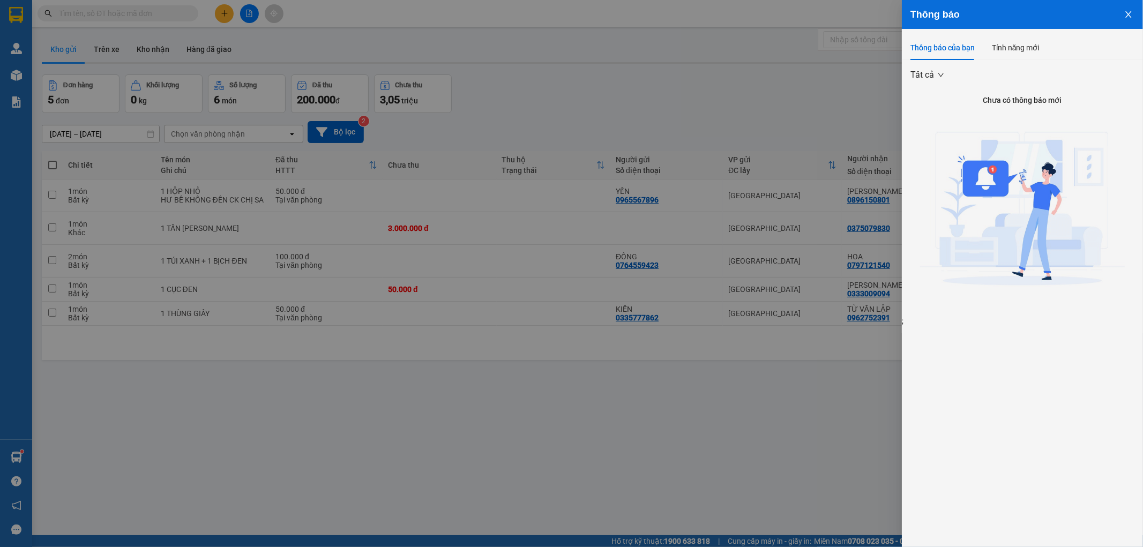
drag, startPoint x: 843, startPoint y: 88, endPoint x: 844, endPoint y: 95, distance: 7.5
click at [843, 93] on div at bounding box center [571, 273] width 1143 height 547
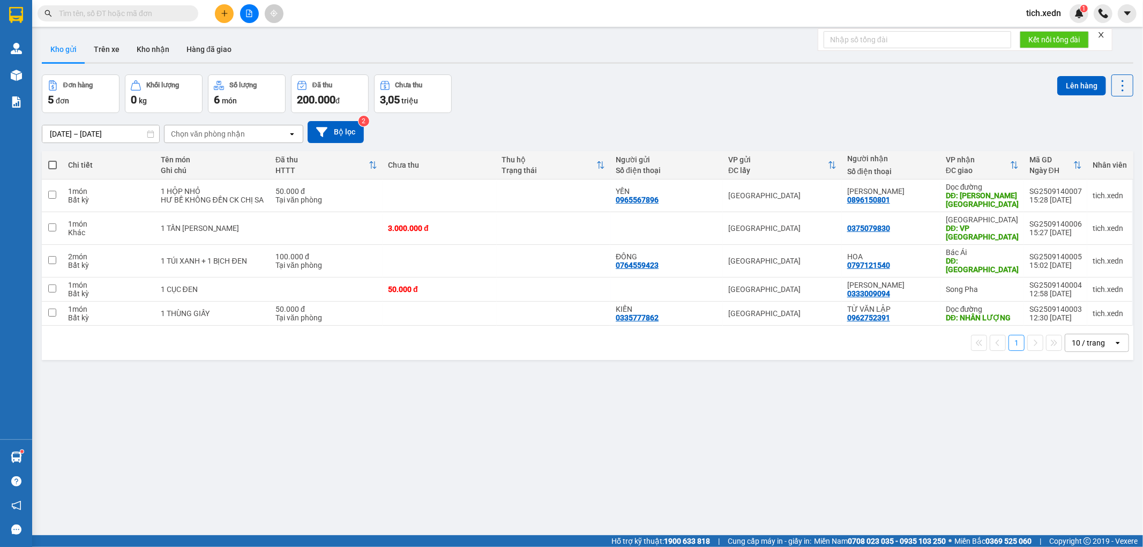
click at [1042, 13] on span "tich.xedn" at bounding box center [1043, 12] width 52 height 13
click at [1041, 36] on span "Đăng xuất" at bounding box center [1056, 33] width 45 height 12
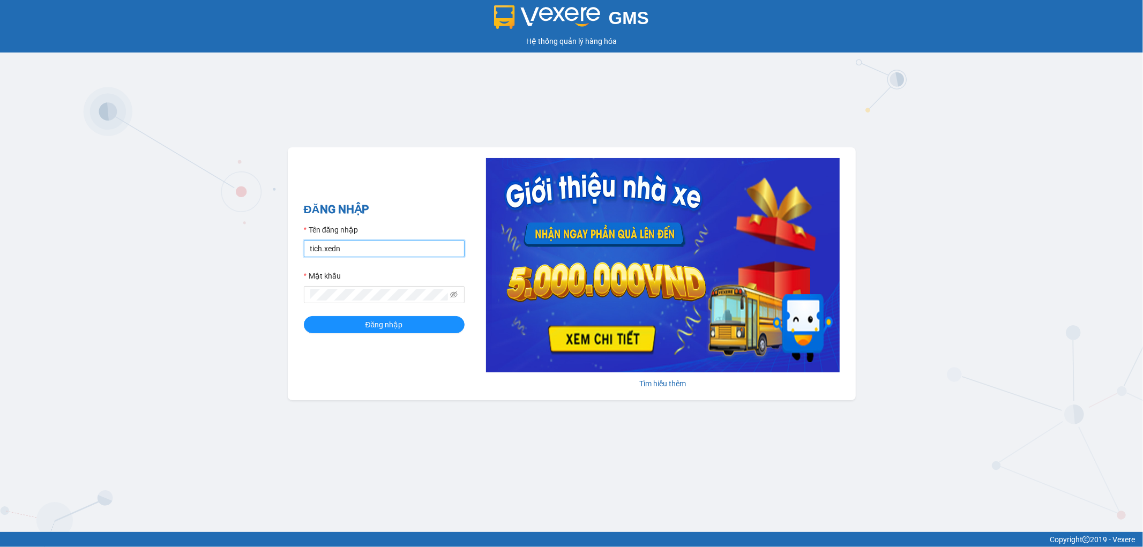
click at [403, 253] on input "tich.xedn" at bounding box center [384, 248] width 161 height 17
type input "sa.xedn"
click at [364, 323] on button "Đăng nhập" at bounding box center [384, 324] width 161 height 17
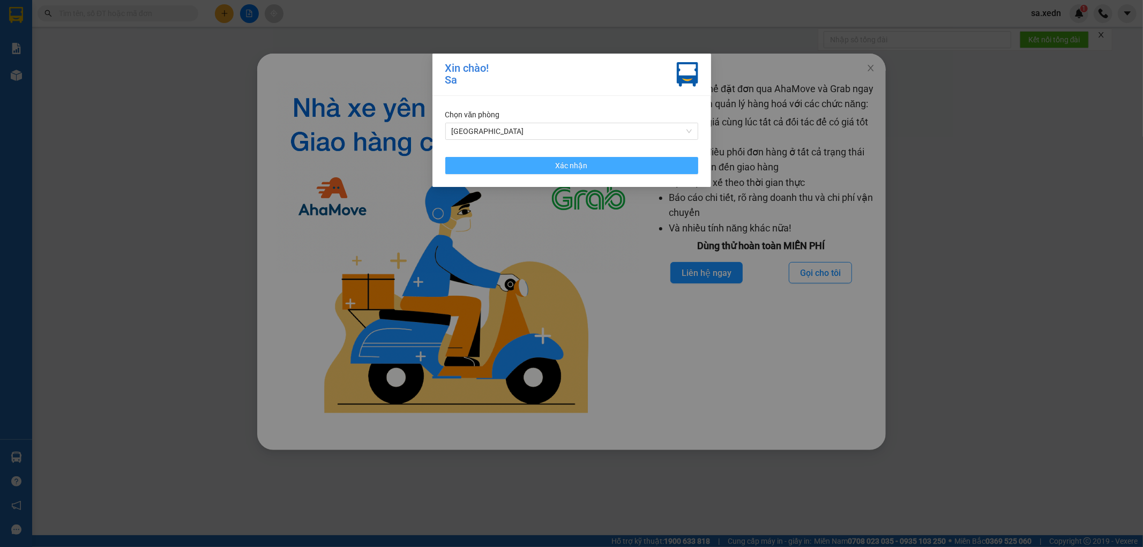
click at [558, 164] on span "Xác nhận" at bounding box center [572, 166] width 32 height 12
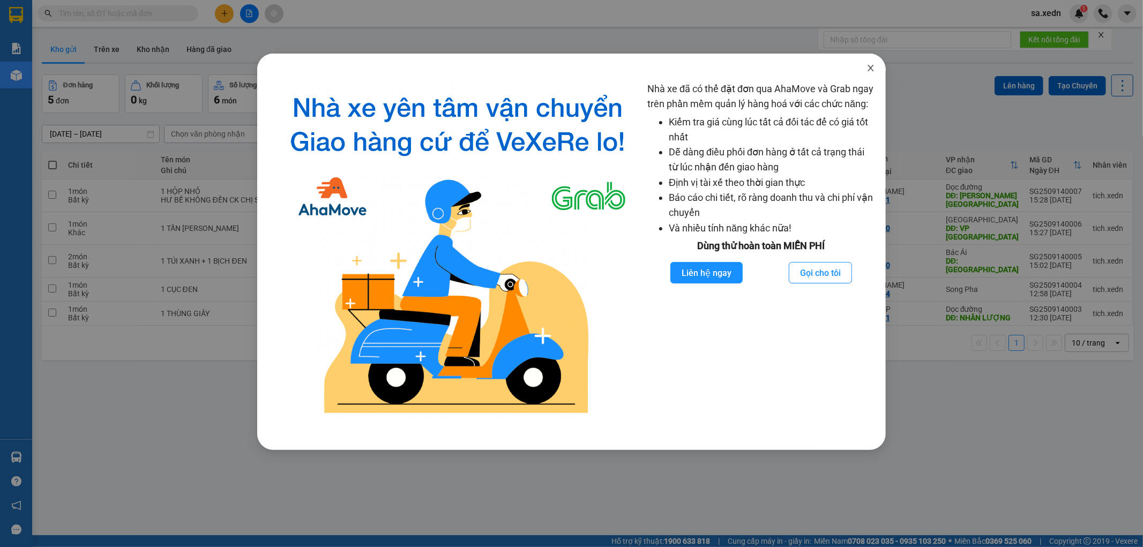
click at [869, 69] on icon "close" at bounding box center [870, 68] width 9 height 9
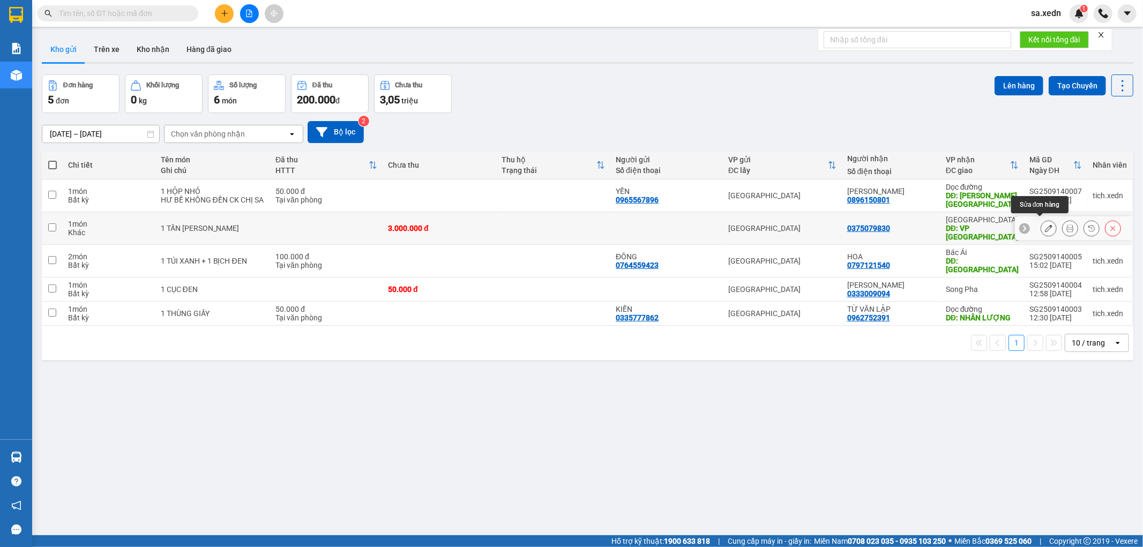
click at [1045, 224] on icon at bounding box center [1048, 227] width 7 height 7
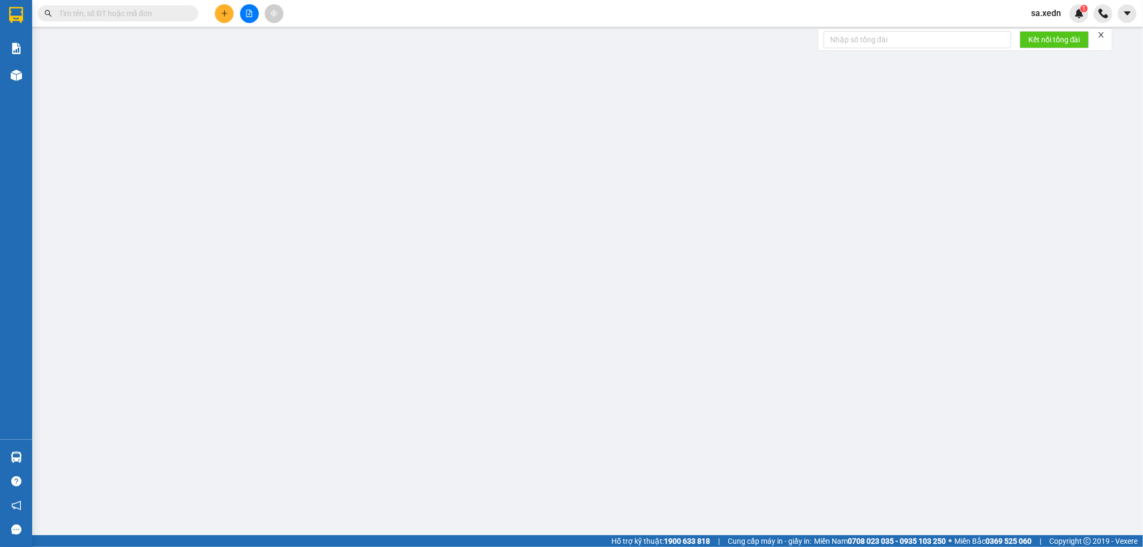
type input "0375079830"
type input "VP [GEOGRAPHIC_DATA]"
type input "3.000.000"
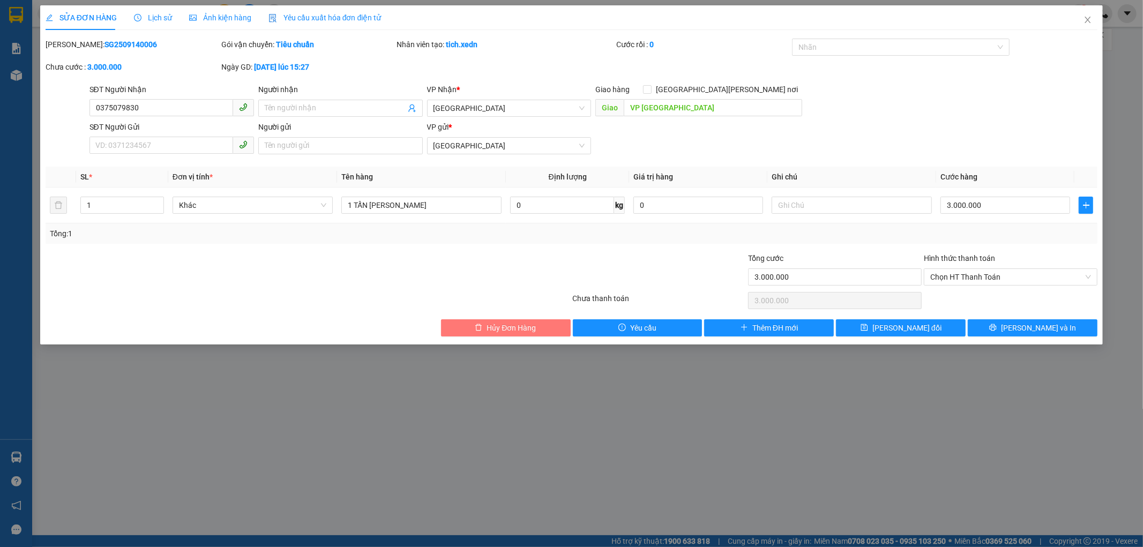
click at [516, 322] on span "Hủy Đơn Hàng" at bounding box center [510, 328] width 49 height 12
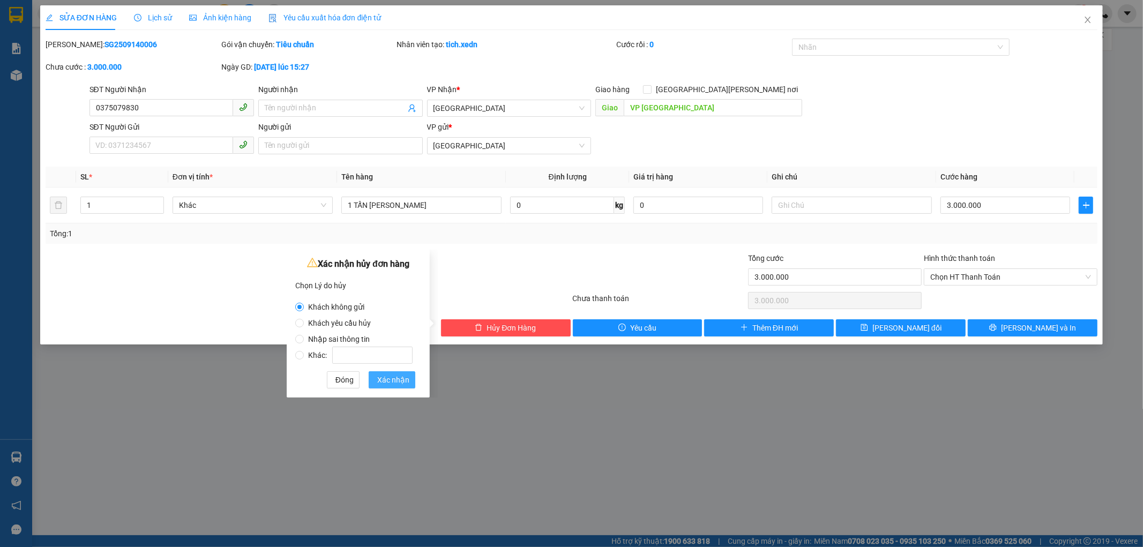
click at [395, 378] on span "Xác nhận" at bounding box center [393, 380] width 32 height 12
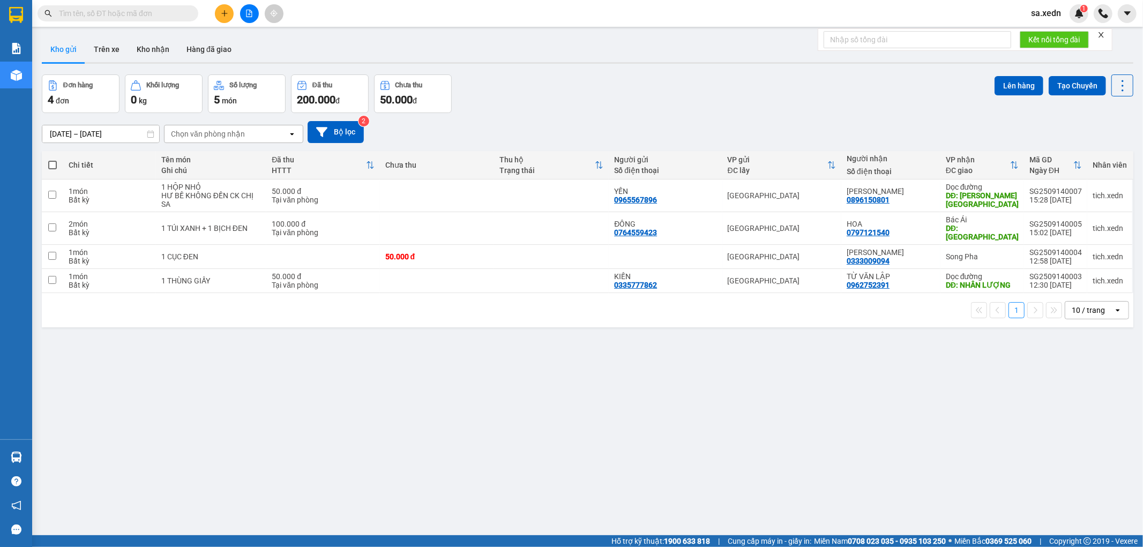
click at [1059, 14] on span "sa.xedn" at bounding box center [1045, 12] width 47 height 13
click at [1061, 30] on span "Đăng xuất" at bounding box center [1062, 33] width 45 height 12
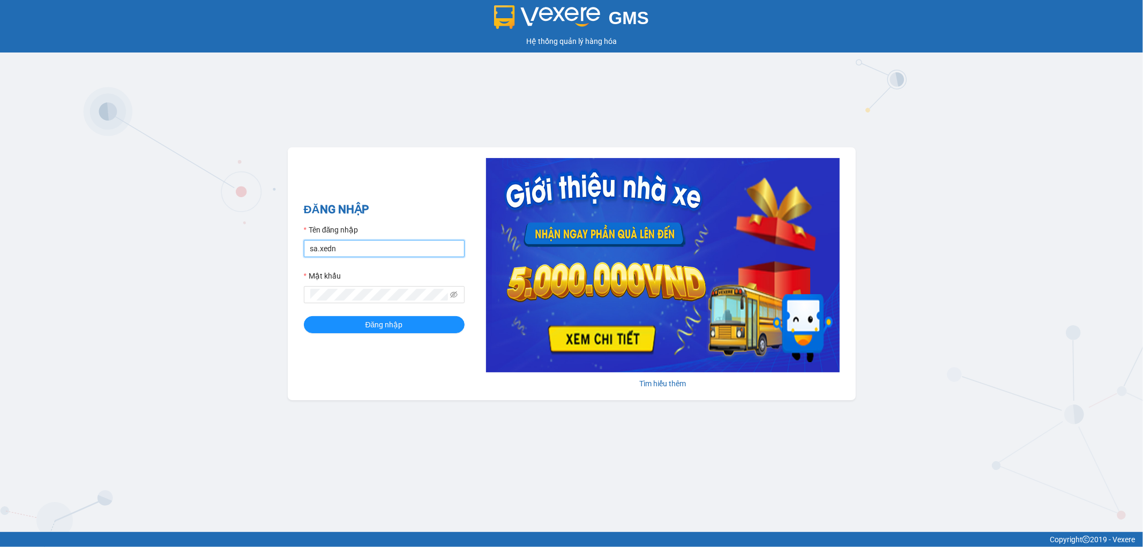
click at [393, 251] on input "sa.xedn" at bounding box center [384, 248] width 161 height 17
type input "tich.xedn"
click at [366, 322] on span "Đăng nhập" at bounding box center [383, 325] width 37 height 12
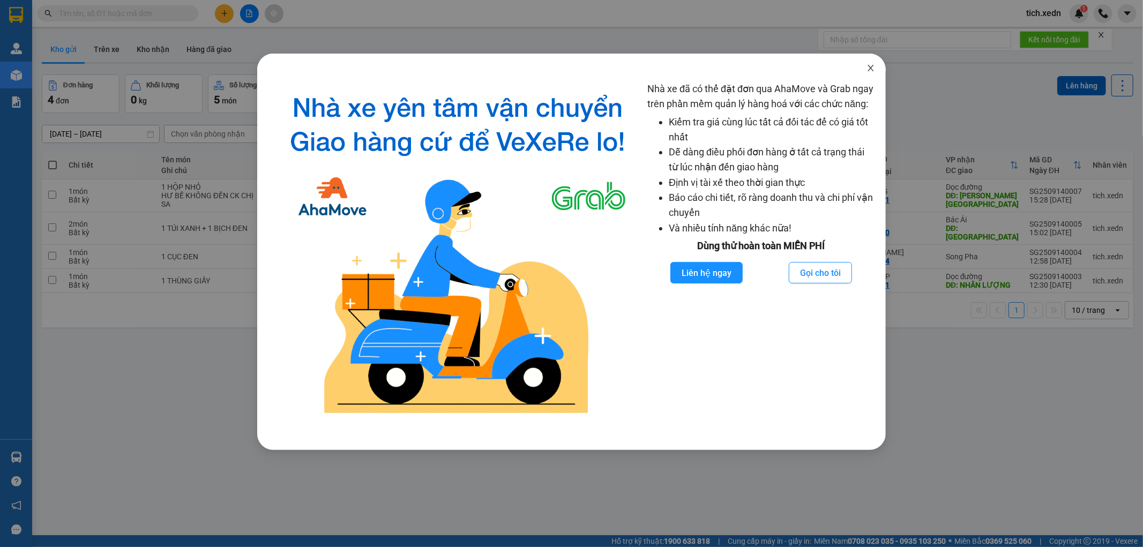
click at [868, 69] on icon "close" at bounding box center [870, 68] width 9 height 9
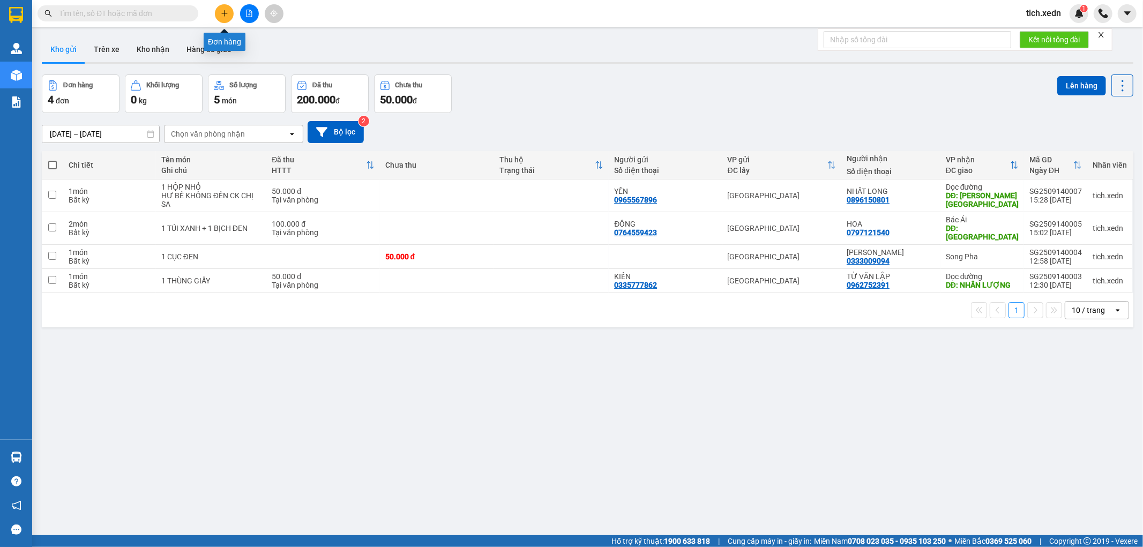
click at [226, 14] on icon "plus" at bounding box center [224, 13] width 7 height 7
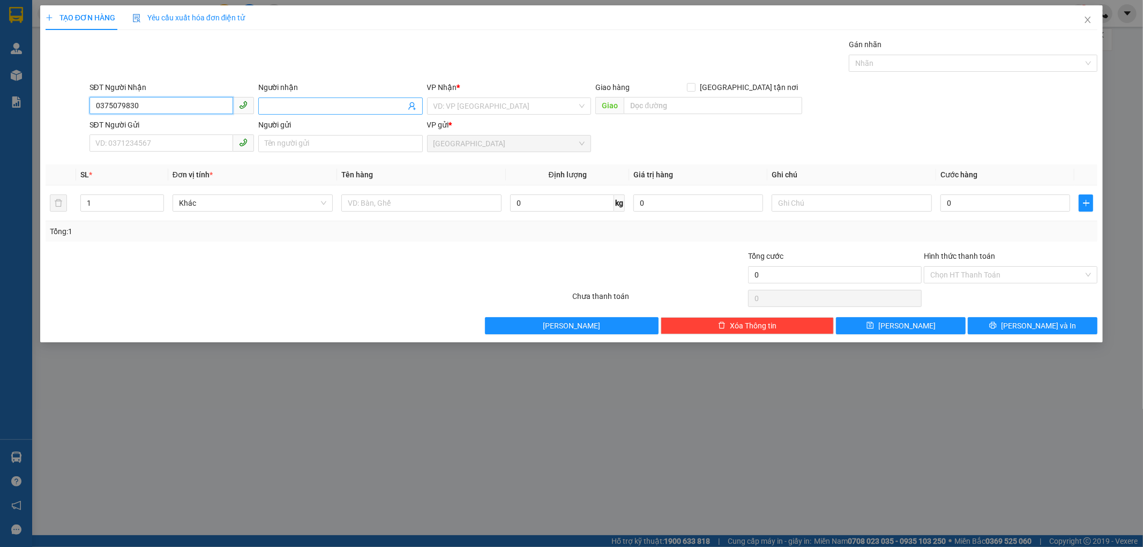
type input "0375079830"
click at [306, 103] on input "Người nhận" at bounding box center [335, 106] width 141 height 12
type input "LƯỢN"
click at [461, 108] on input "search" at bounding box center [505, 106] width 144 height 16
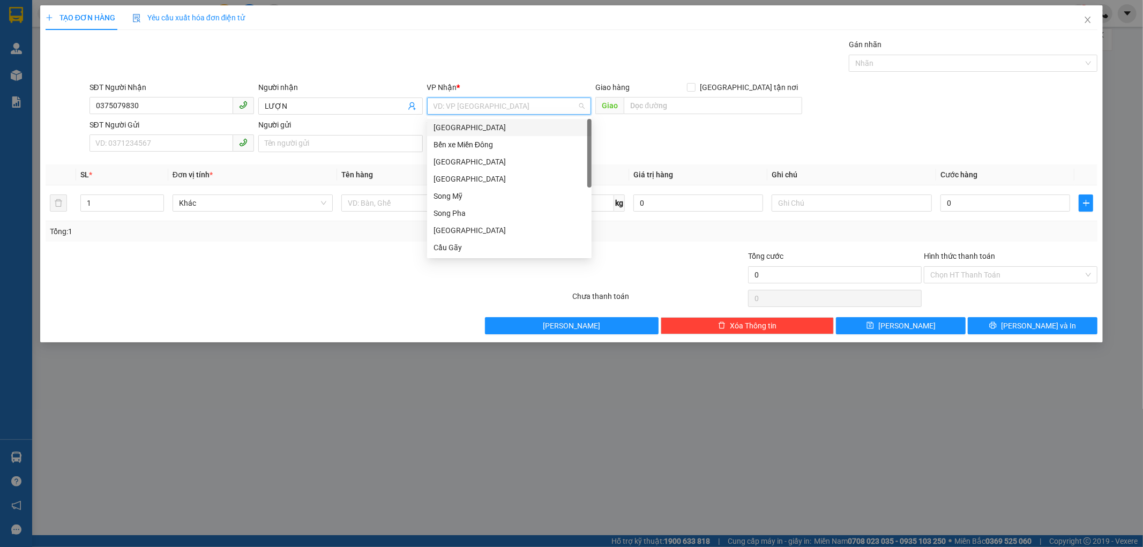
click at [453, 125] on div "[GEOGRAPHIC_DATA]" at bounding box center [509, 128] width 152 height 12
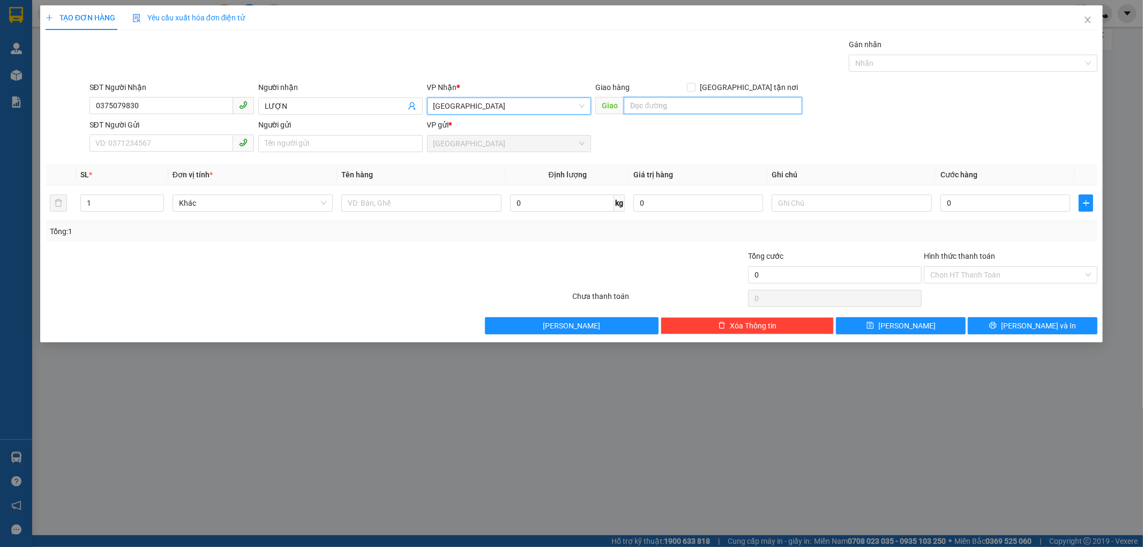
click at [631, 106] on input "text" at bounding box center [713, 105] width 178 height 17
type input "S"
type input "SÀI GÒN"
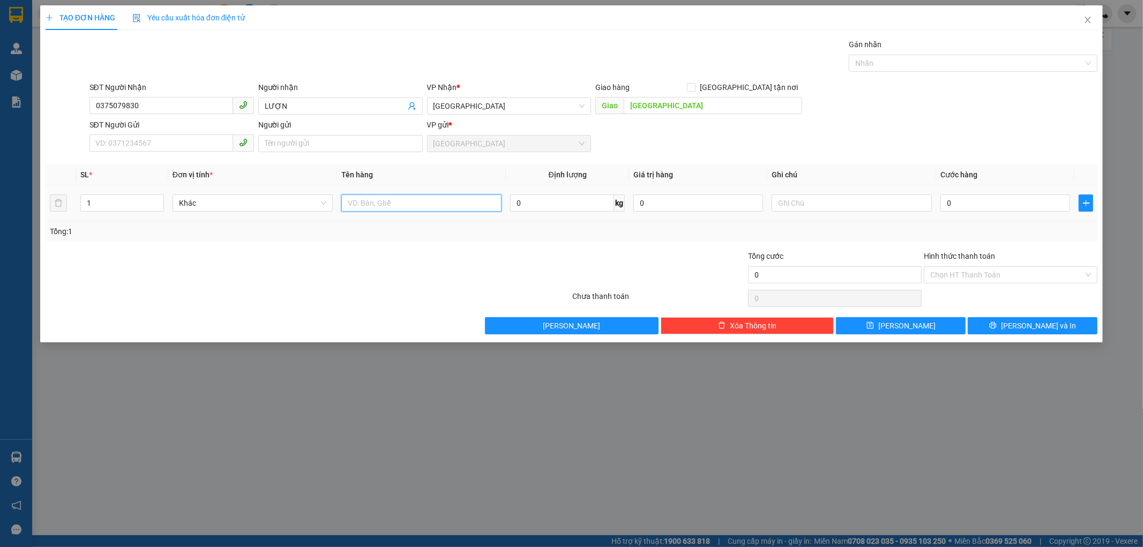
click at [469, 202] on input "text" at bounding box center [421, 202] width 160 height 17
type input "1 TẤN [PERSON_NAME]"
click at [943, 207] on input "0" at bounding box center [1005, 202] width 130 height 17
type input "3"
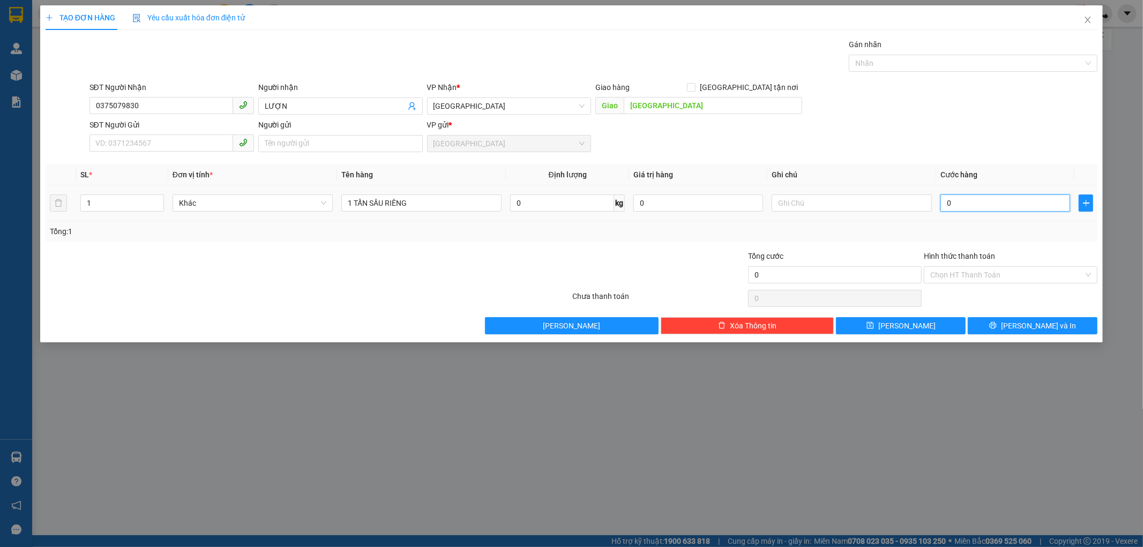
type input "3"
type input "30"
type input "300"
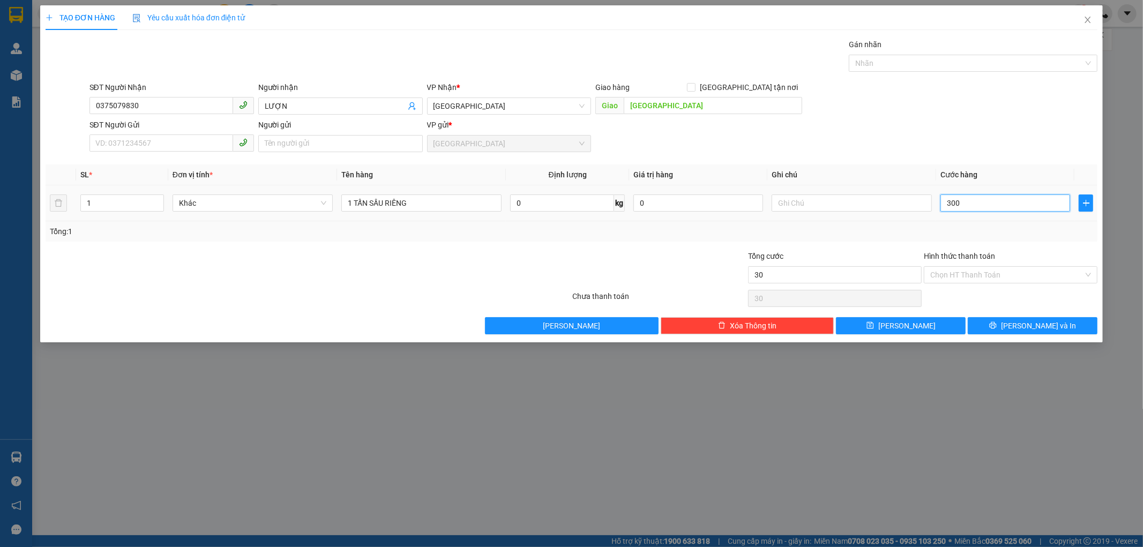
type input "300"
type input "3.000"
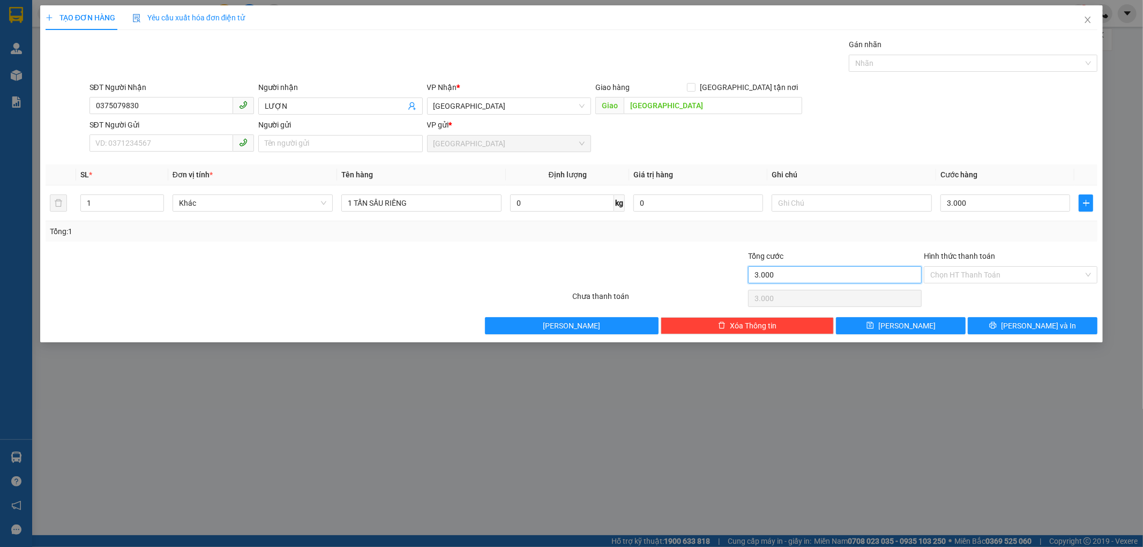
type input "3.000.000"
click at [892, 279] on input "3.000.000" at bounding box center [835, 274] width 174 height 17
click at [1001, 325] on button "[PERSON_NAME] và In" at bounding box center [1032, 325] width 130 height 17
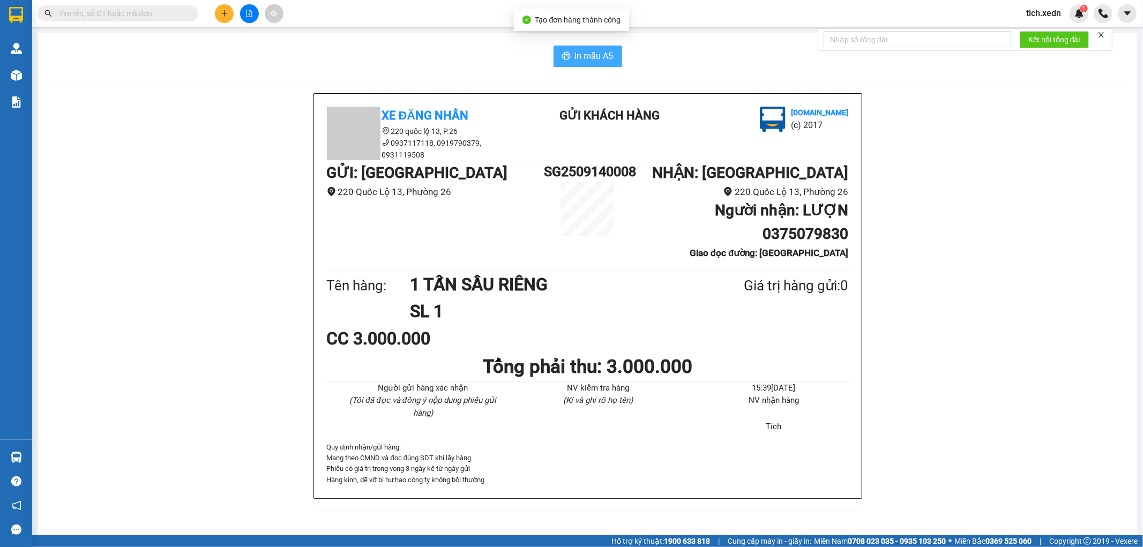
click at [585, 57] on span "In mẫu A5" at bounding box center [594, 55] width 39 height 13
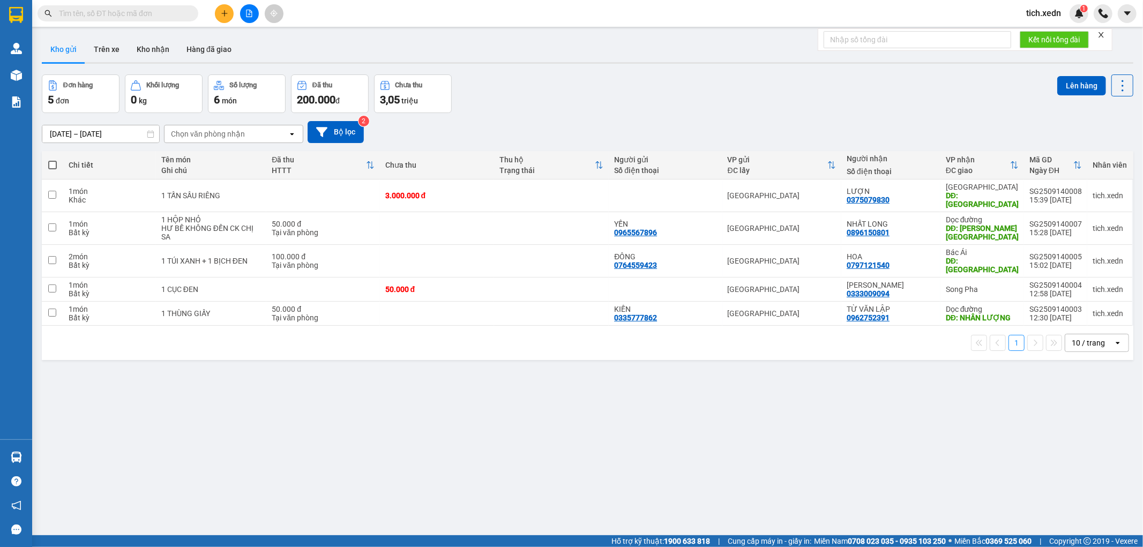
click at [1038, 15] on span "tich.xedn" at bounding box center [1043, 12] width 52 height 13
click at [1039, 28] on span "Đăng xuất" at bounding box center [1056, 33] width 45 height 12
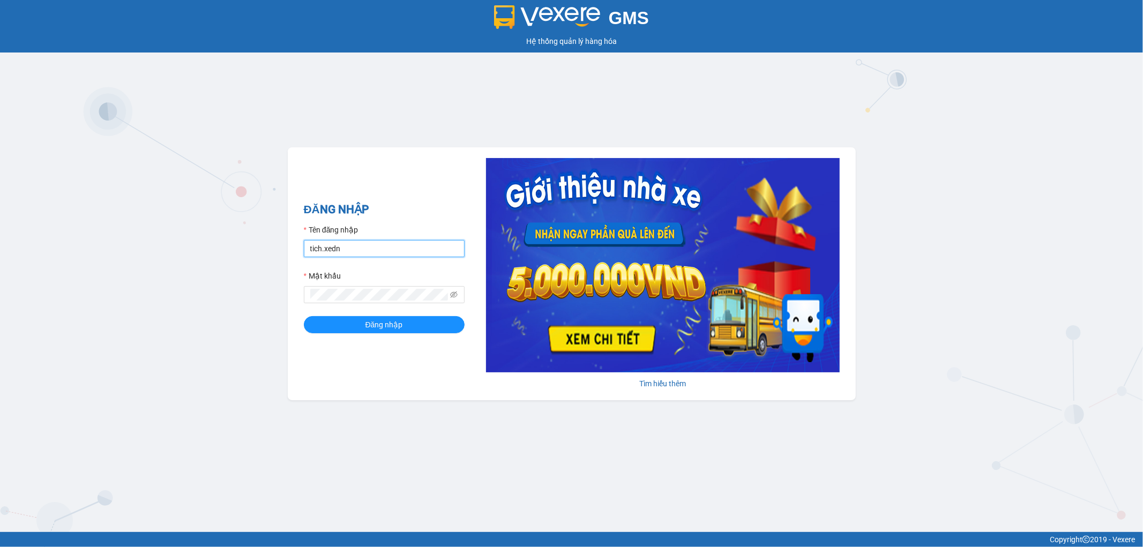
drag, startPoint x: 373, startPoint y: 252, endPoint x: 373, endPoint y: 257, distance: 5.4
click at [373, 252] on input "tich.xedn" at bounding box center [384, 248] width 161 height 17
type input "sa.xedn"
click at [388, 329] on span "Đăng nhập" at bounding box center [383, 325] width 37 height 12
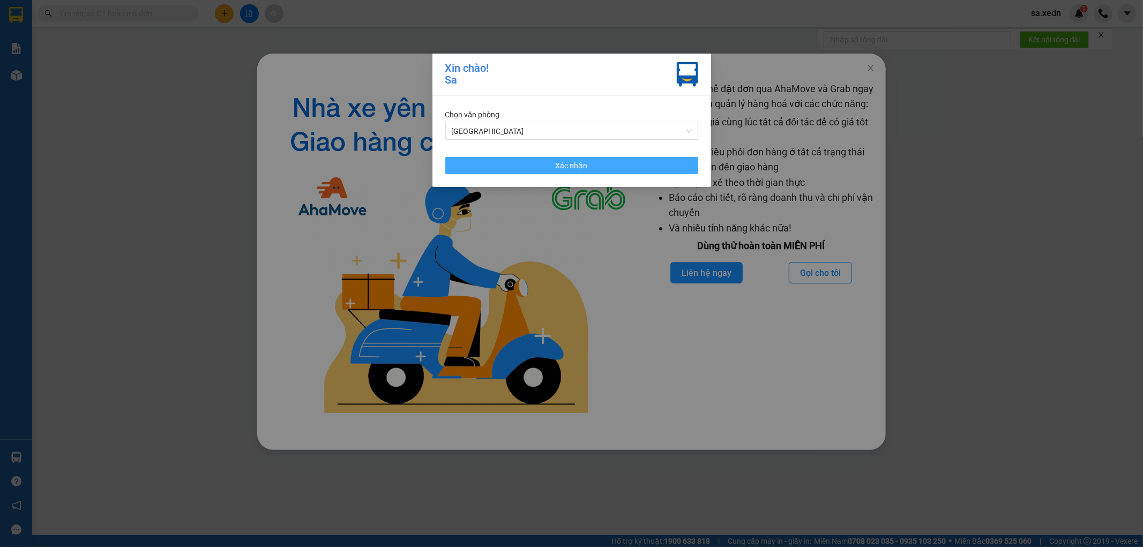
click at [625, 160] on button "Xác nhận" at bounding box center [571, 165] width 253 height 17
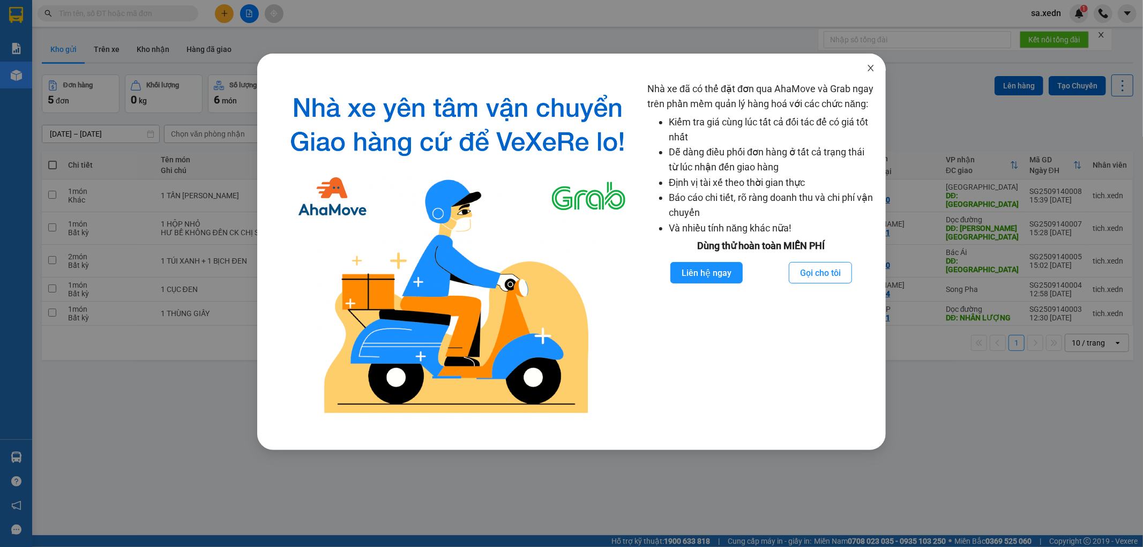
click at [871, 66] on icon "close" at bounding box center [870, 68] width 9 height 9
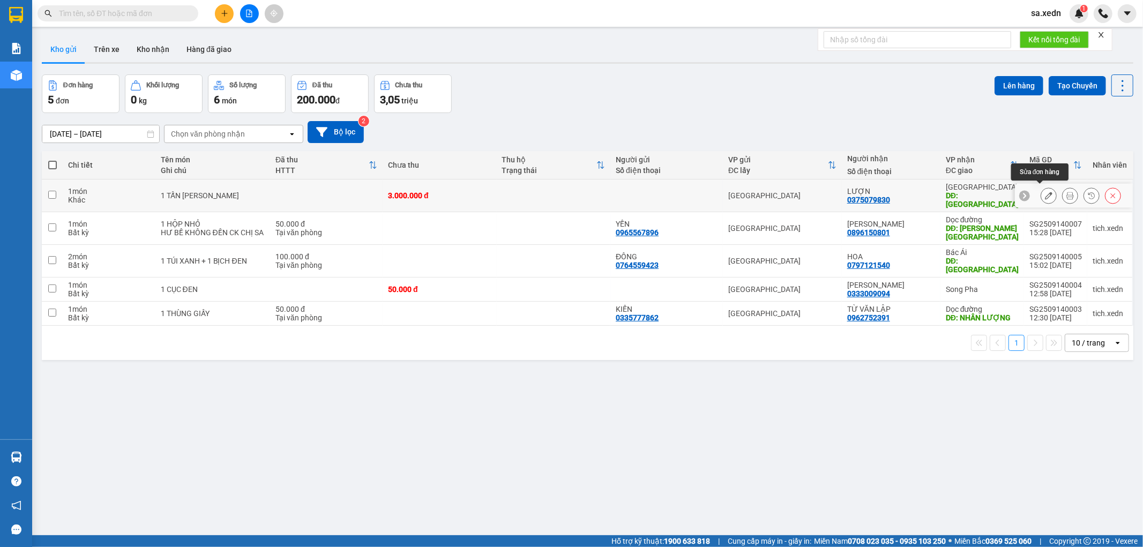
click at [1045, 192] on icon at bounding box center [1048, 195] width 7 height 7
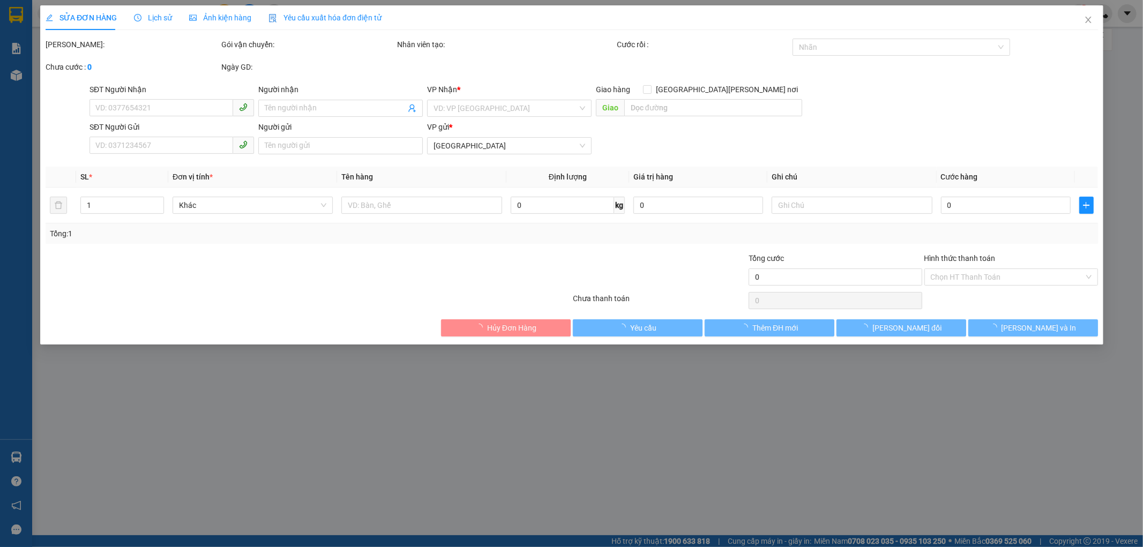
type input "0375079830"
type input "LƯỢN"
type input "SÀI GÒN"
type input "3.000.000"
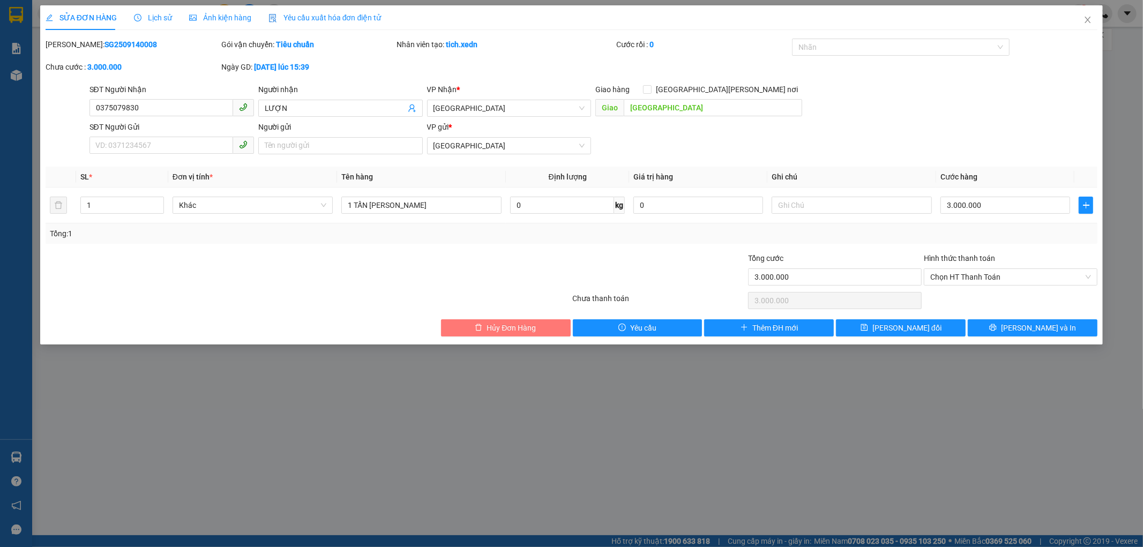
click at [520, 328] on span "Hủy Đơn Hàng" at bounding box center [510, 328] width 49 height 12
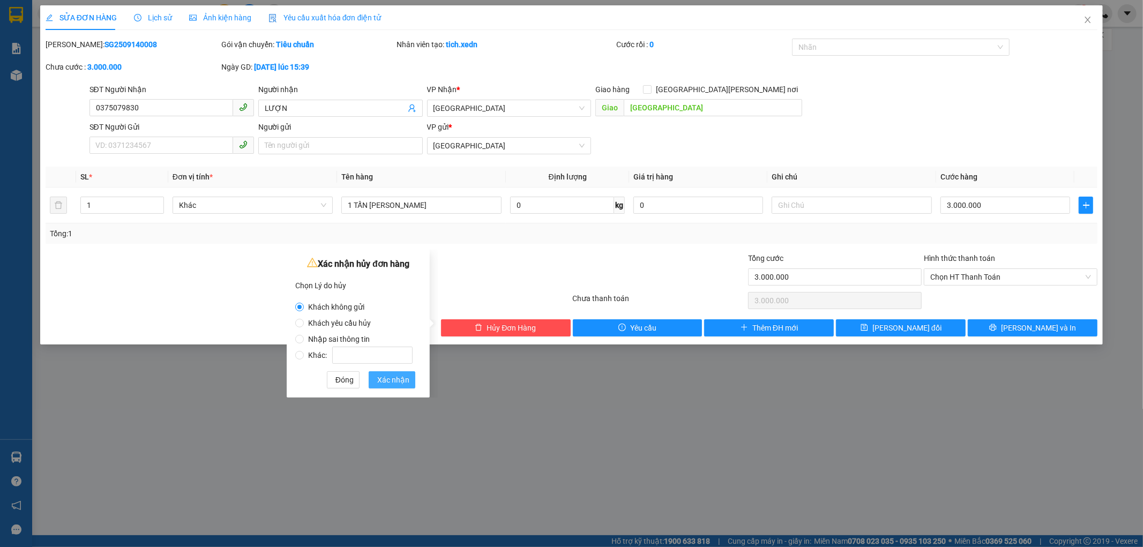
click at [377, 379] on button "Xác nhận" at bounding box center [392, 379] width 47 height 17
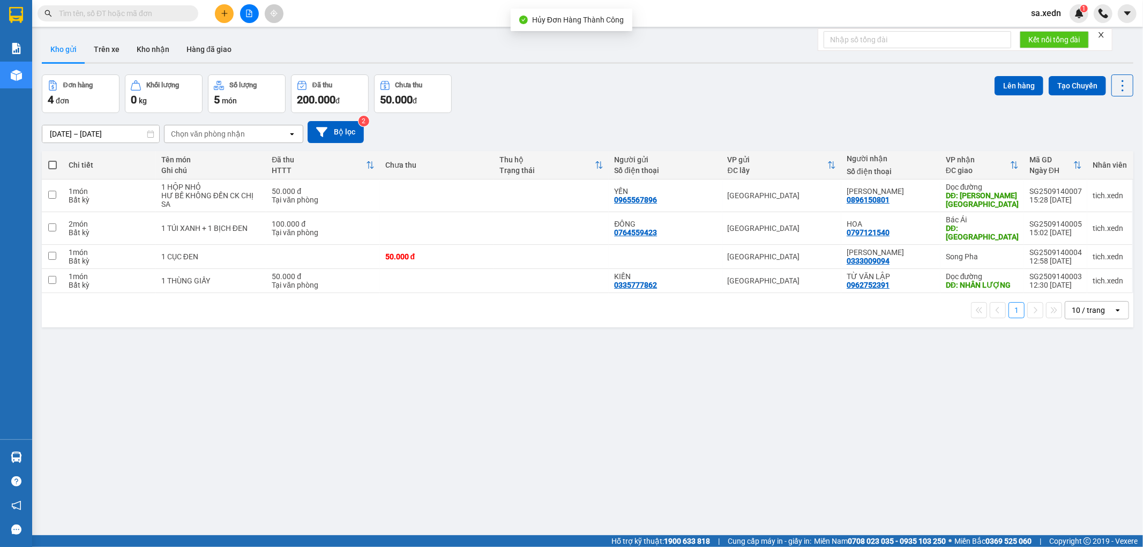
click at [1052, 17] on span "sa.xedn" at bounding box center [1045, 12] width 47 height 13
click at [1056, 34] on span "Đăng xuất" at bounding box center [1062, 33] width 45 height 12
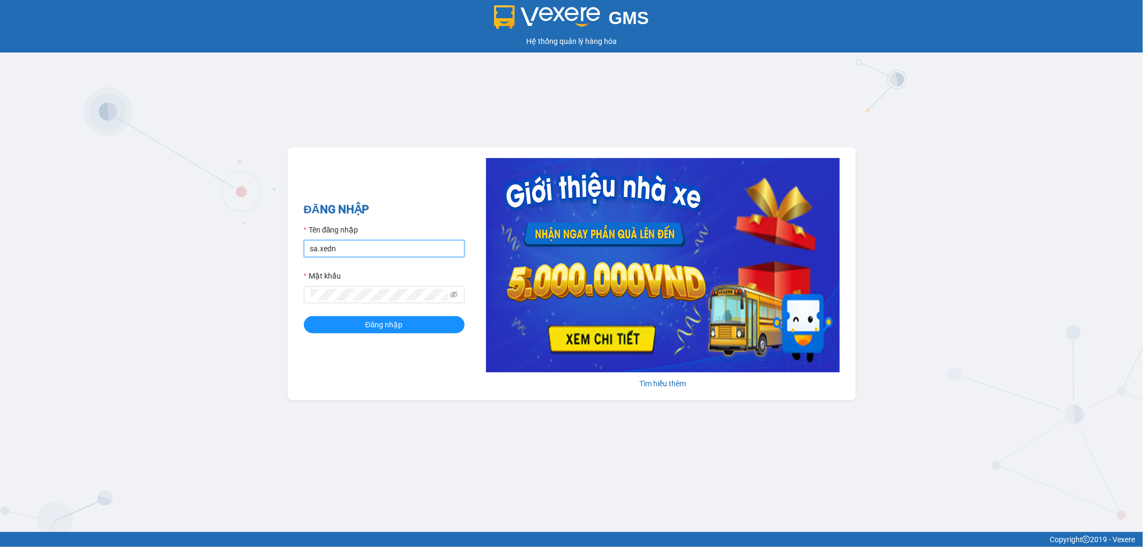
click at [359, 242] on input "sa.xedn" at bounding box center [384, 248] width 161 height 17
type input "tich.xedn"
click at [406, 327] on button "Đăng nhập" at bounding box center [384, 324] width 161 height 17
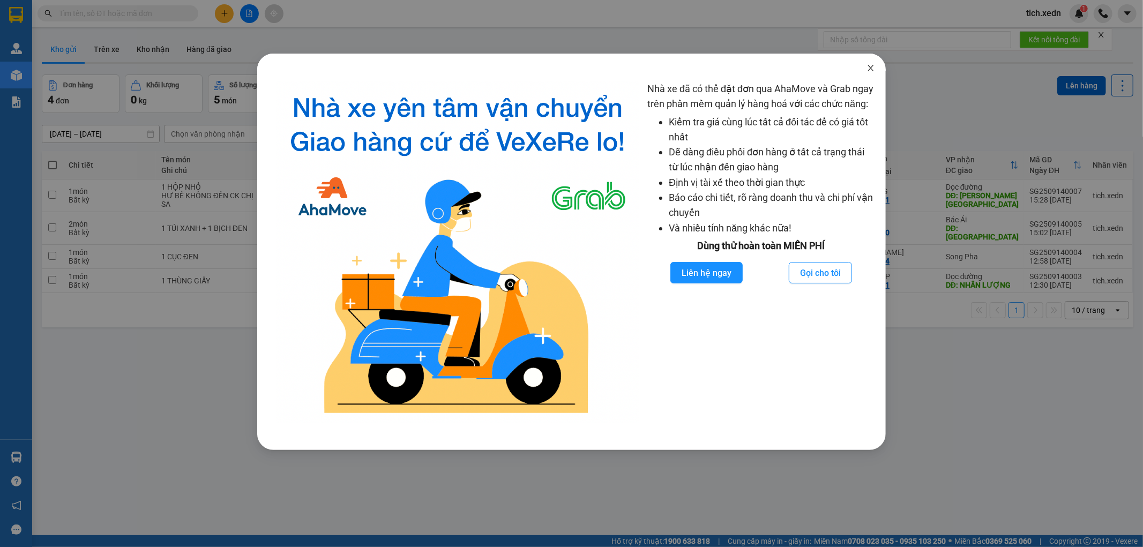
click at [867, 66] on icon "close" at bounding box center [870, 68] width 9 height 9
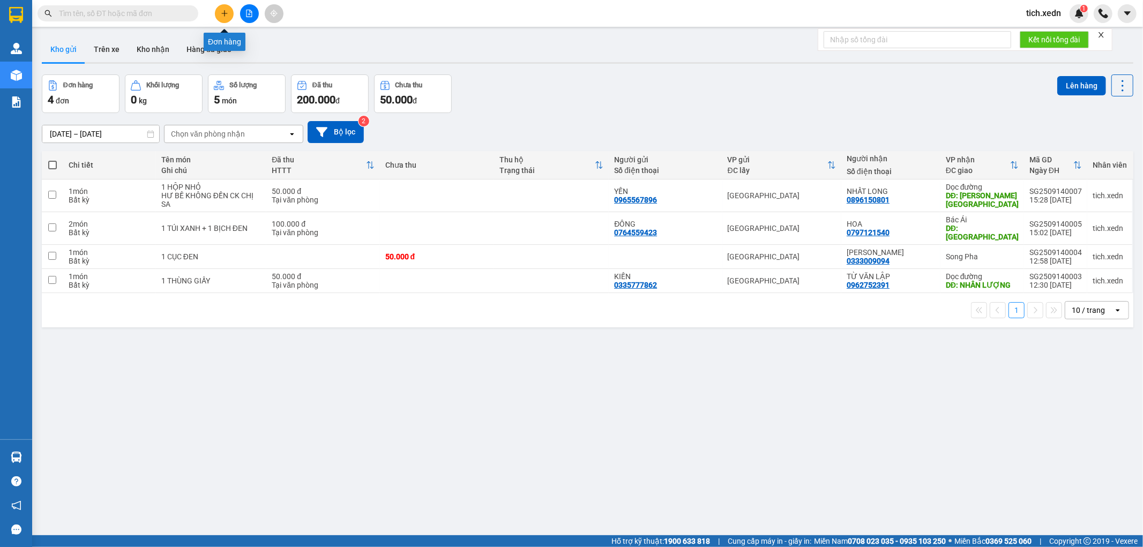
click at [221, 17] on button at bounding box center [224, 13] width 19 height 19
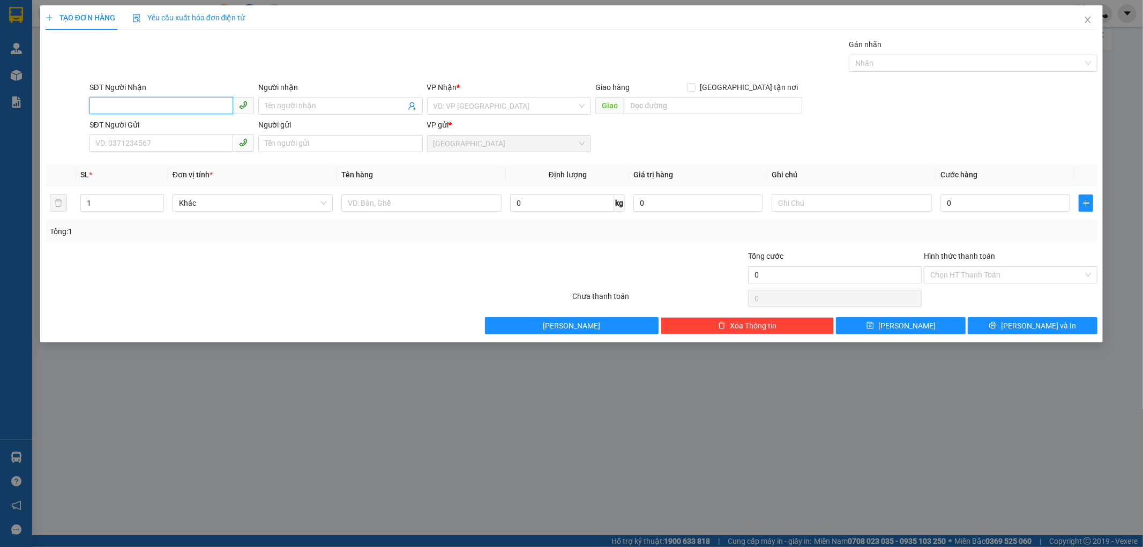
click at [111, 105] on input "SĐT Người Nhận" at bounding box center [161, 105] width 144 height 17
click at [158, 127] on div "0334435664 - THẠCH" at bounding box center [172, 128] width 152 height 12
type input "0334435664"
type input "THẠCH"
type input "[GEOGRAPHIC_DATA] - [GEOGRAPHIC_DATA]"
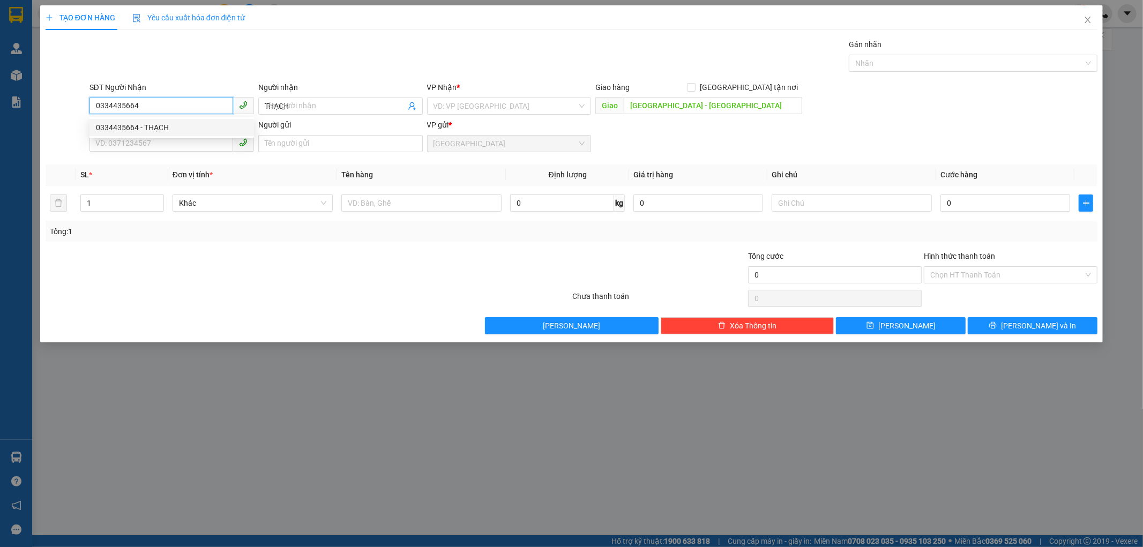
type input "70.000"
type input "0334435664"
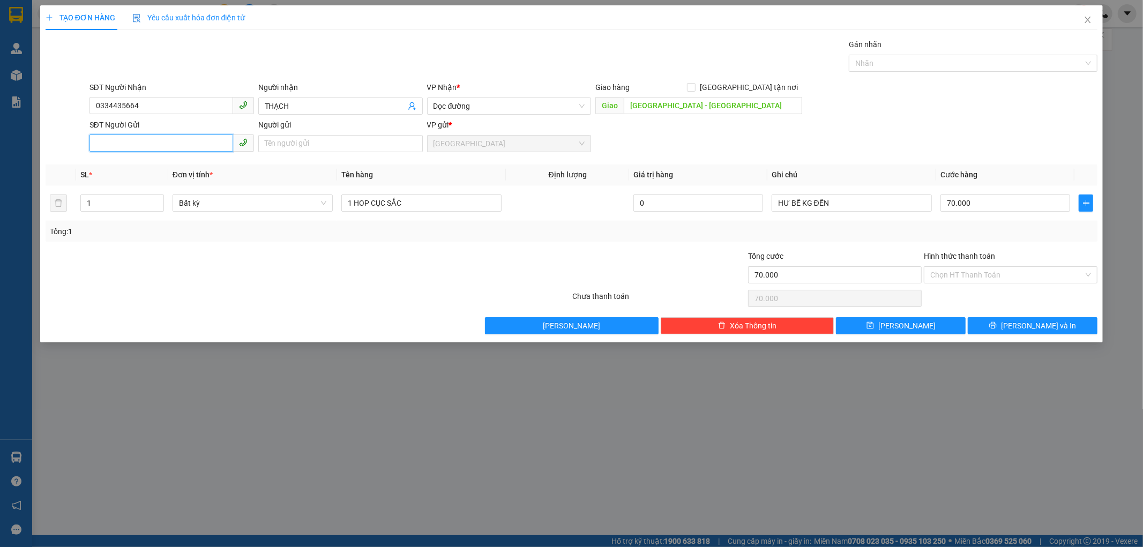
click at [157, 143] on input "SĐT Người Gửi" at bounding box center [161, 142] width 144 height 17
click at [148, 167] on div "0918251011 - NĂM" at bounding box center [172, 165] width 152 height 12
type input "0918251011"
type input "NĂM"
type input "0918251011"
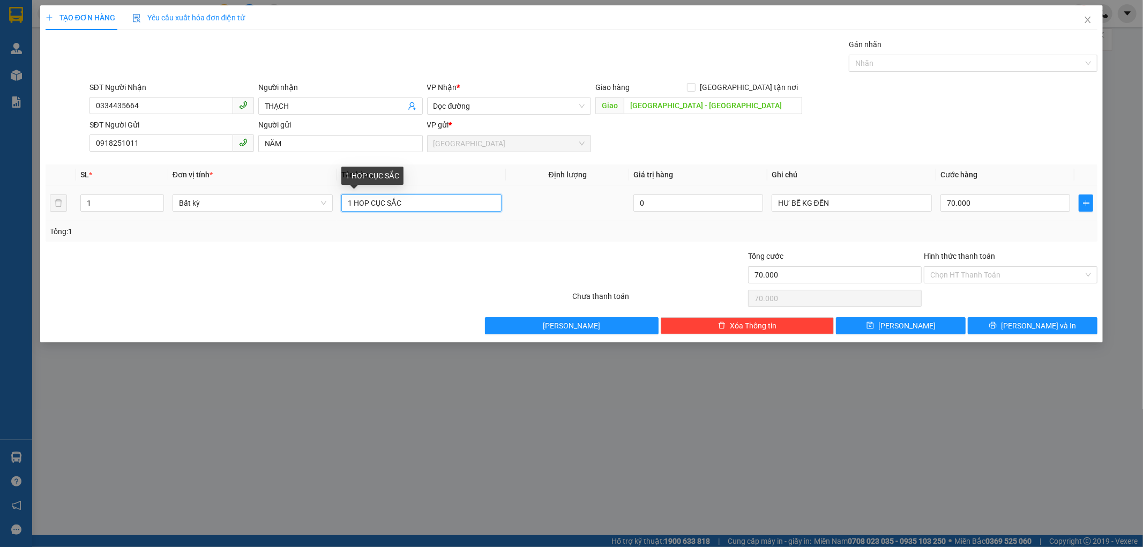
click at [401, 205] on input "1 HOP CỤC SẮC" at bounding box center [421, 202] width 160 height 17
type input "1 MÂM XE"
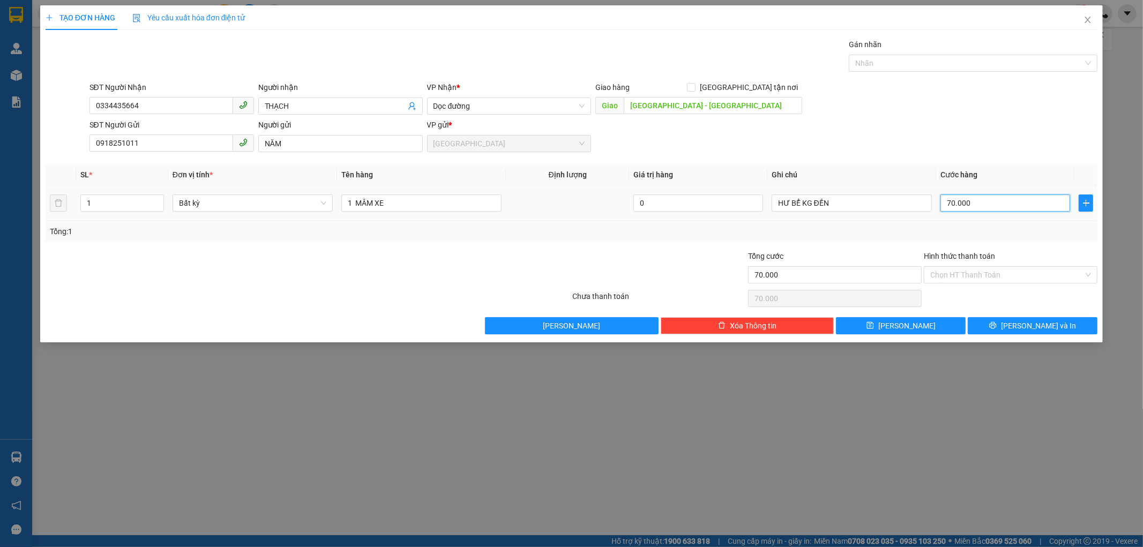
click at [949, 201] on input "70.000" at bounding box center [1005, 202] width 130 height 17
click at [944, 205] on input "70.000" at bounding box center [1005, 202] width 130 height 17
click at [981, 202] on input "70.000" at bounding box center [1005, 202] width 130 height 17
type input "7.000"
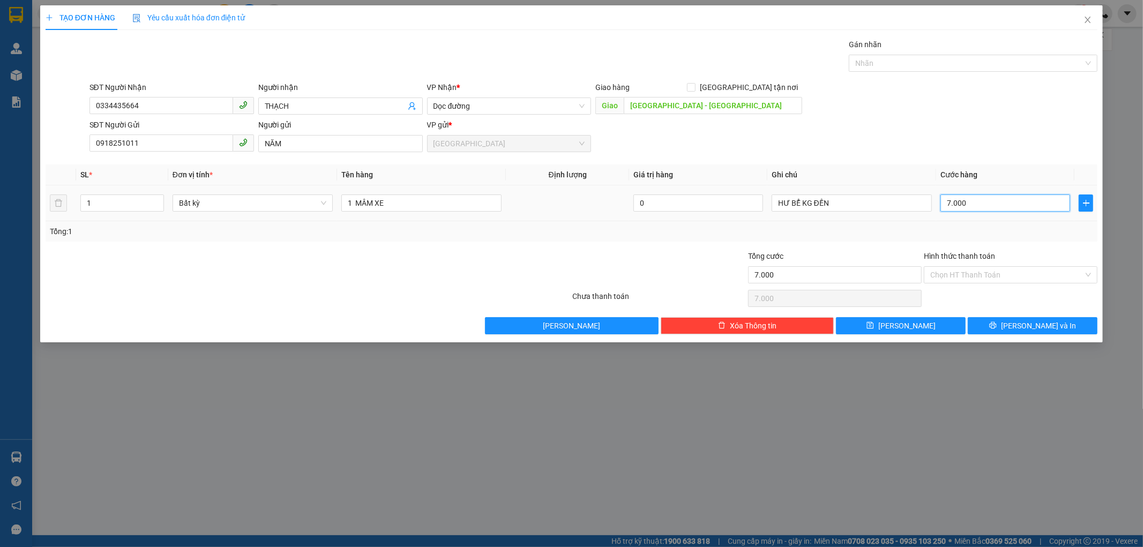
type input "700"
type input "70"
type input "7"
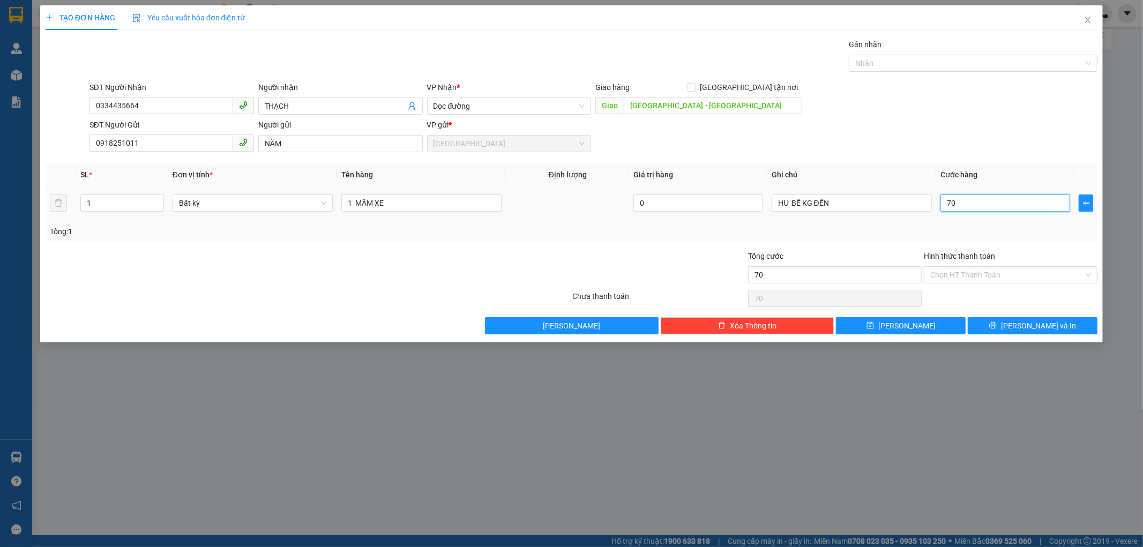
type input "7"
type input "0"
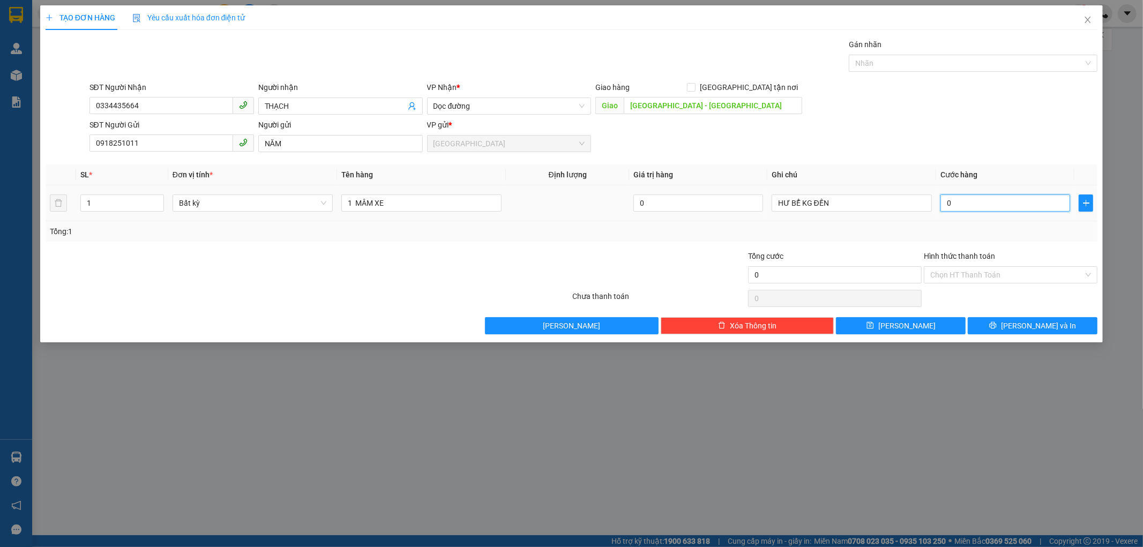
click at [946, 205] on input "0" at bounding box center [1005, 202] width 130 height 17
type input "10"
type input "100"
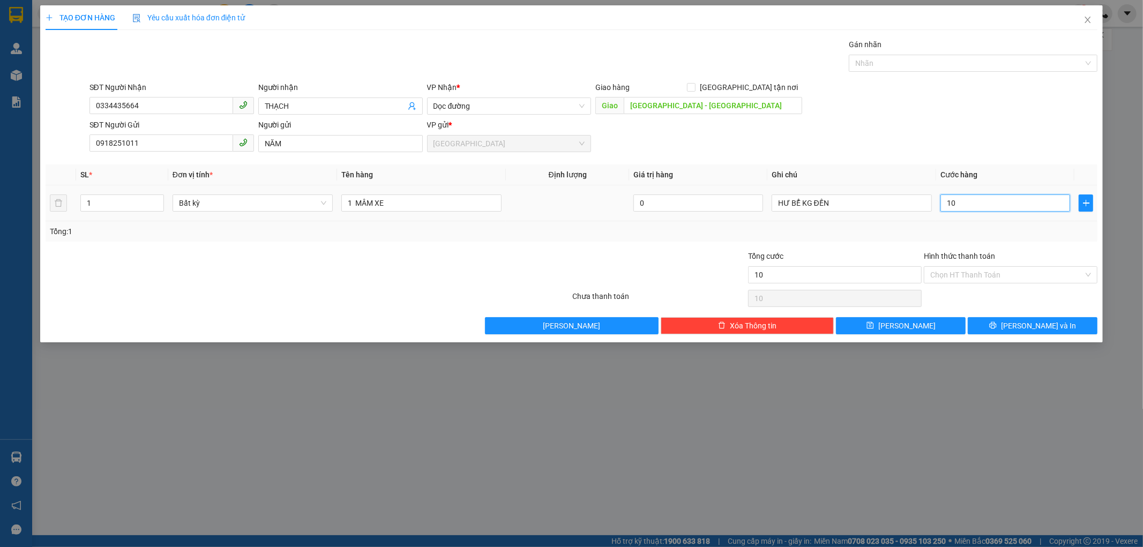
type input "100"
type input "1.000"
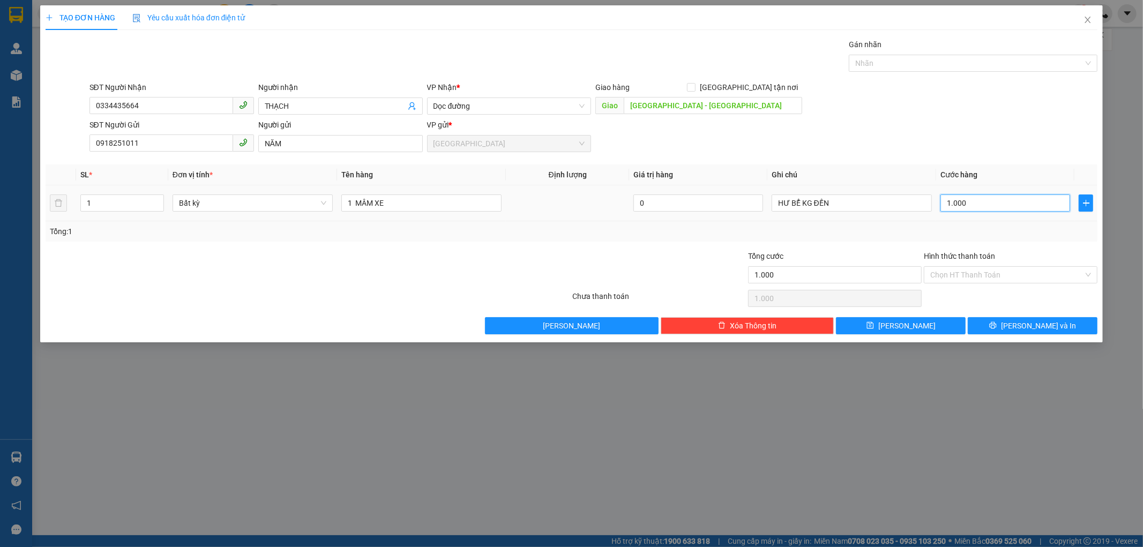
type input "100"
type input "100.000"
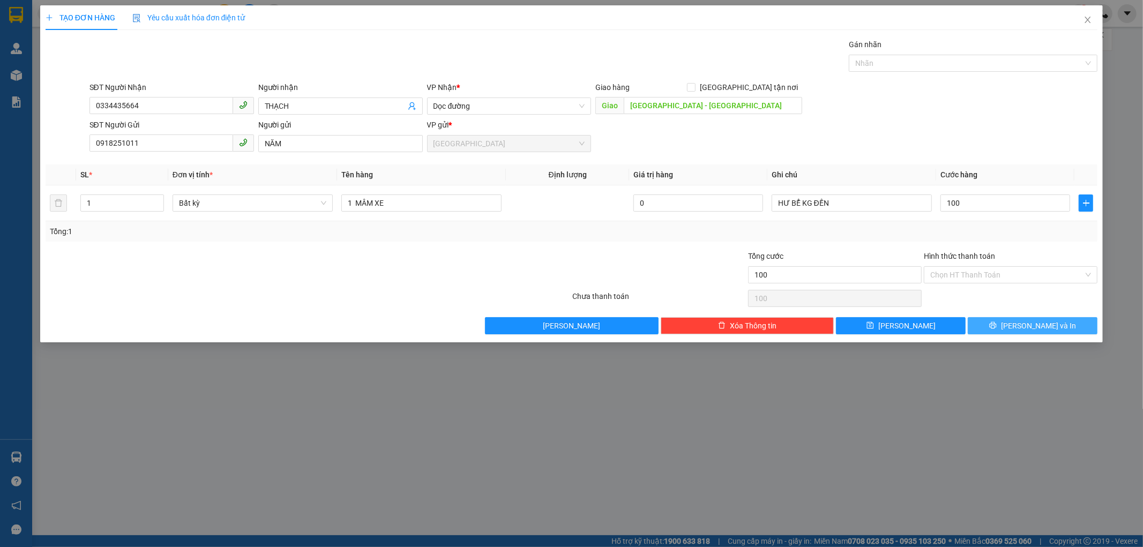
type input "100.000"
click at [993, 328] on button "[PERSON_NAME] và In" at bounding box center [1032, 325] width 130 height 17
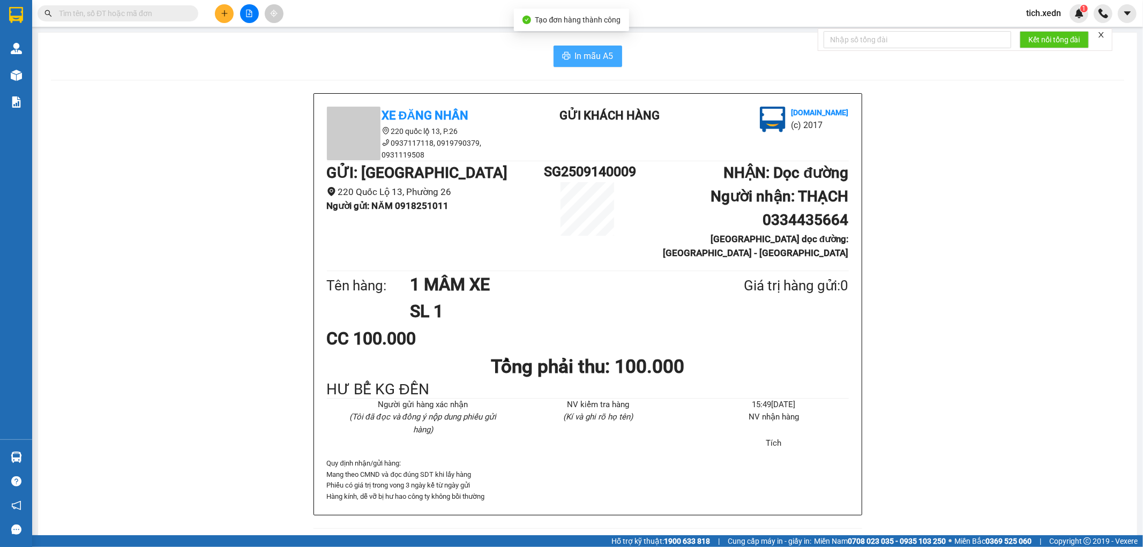
click at [586, 63] on button "In mẫu A5" at bounding box center [587, 56] width 69 height 21
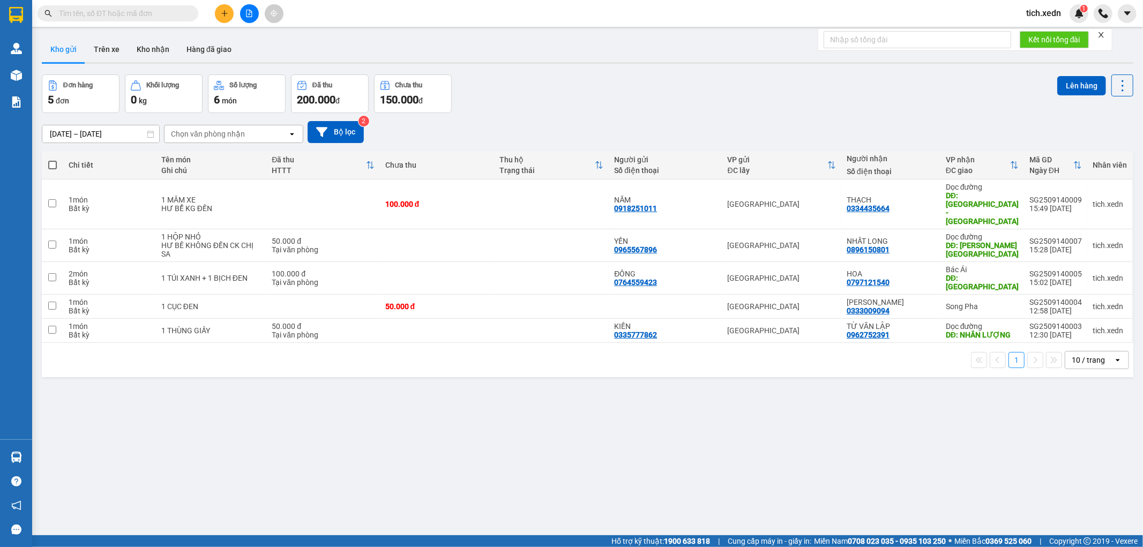
click at [243, 3] on div "Kết quả tìm kiếm ( 0 ) Bộ lọc No Data tich.xedn 1" at bounding box center [571, 13] width 1143 height 27
click at [243, 5] on button at bounding box center [249, 13] width 19 height 19
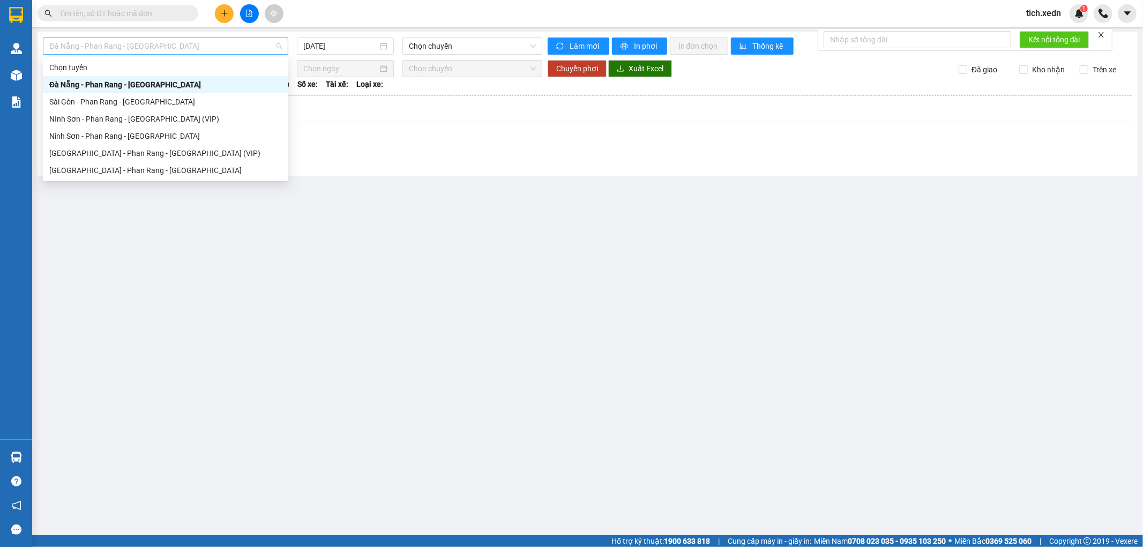
click at [117, 40] on span "Đà Nẵng - Phan Rang - [GEOGRAPHIC_DATA]" at bounding box center [165, 46] width 232 height 16
click at [115, 167] on div "[GEOGRAPHIC_DATA] - Phan Rang - [GEOGRAPHIC_DATA]" at bounding box center [165, 170] width 232 height 12
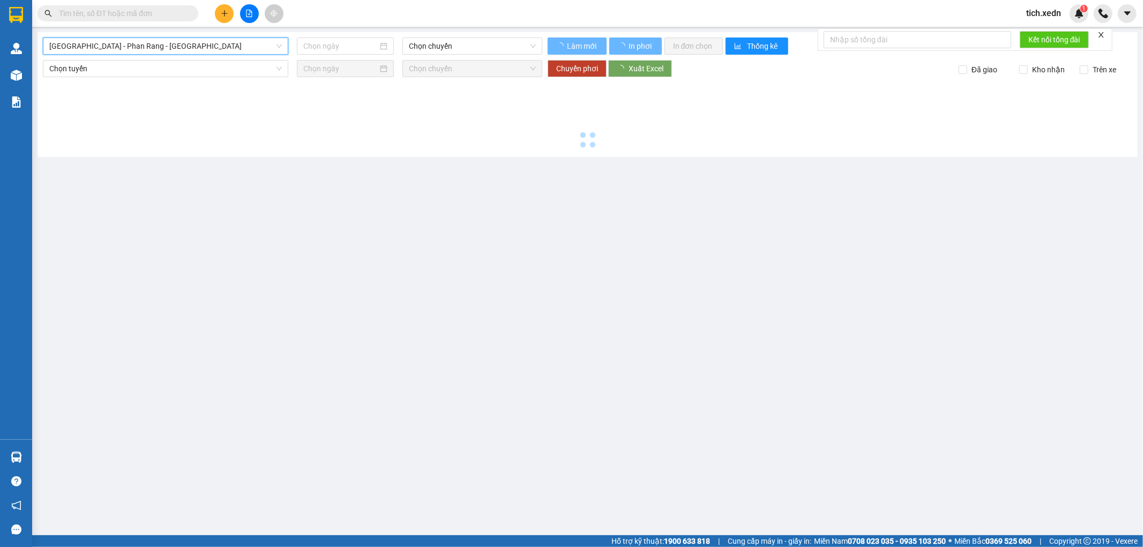
type input "[DATE]"
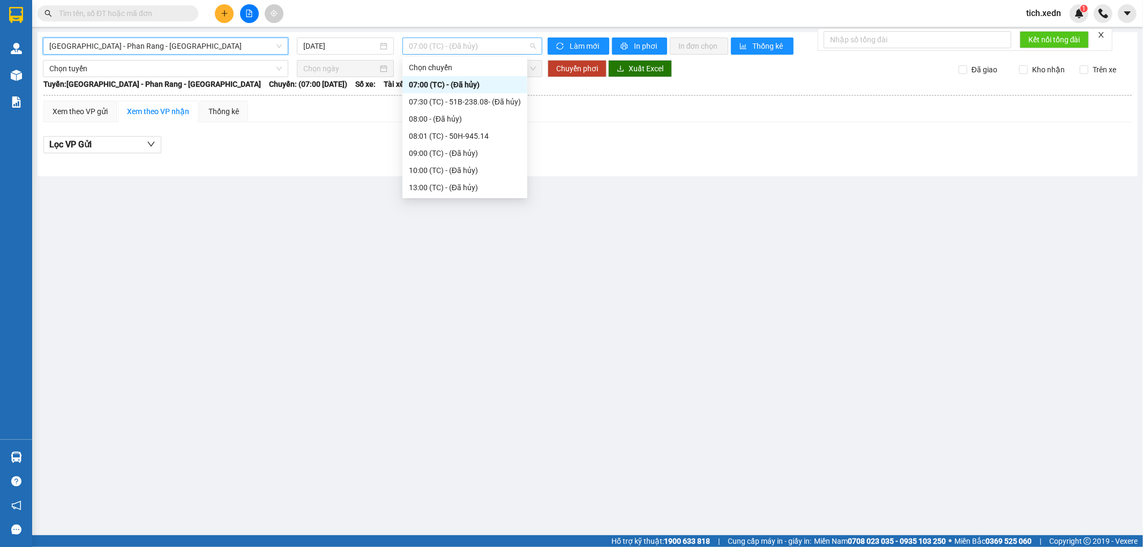
drag, startPoint x: 485, startPoint y: 39, endPoint x: 482, endPoint y: 47, distance: 9.2
click at [484, 40] on span "07:00 (TC) - (Đã hủy)" at bounding box center [472, 46] width 126 height 16
click at [471, 137] on div "08:01 (TC) - 50H-945.14" at bounding box center [465, 136] width 112 height 12
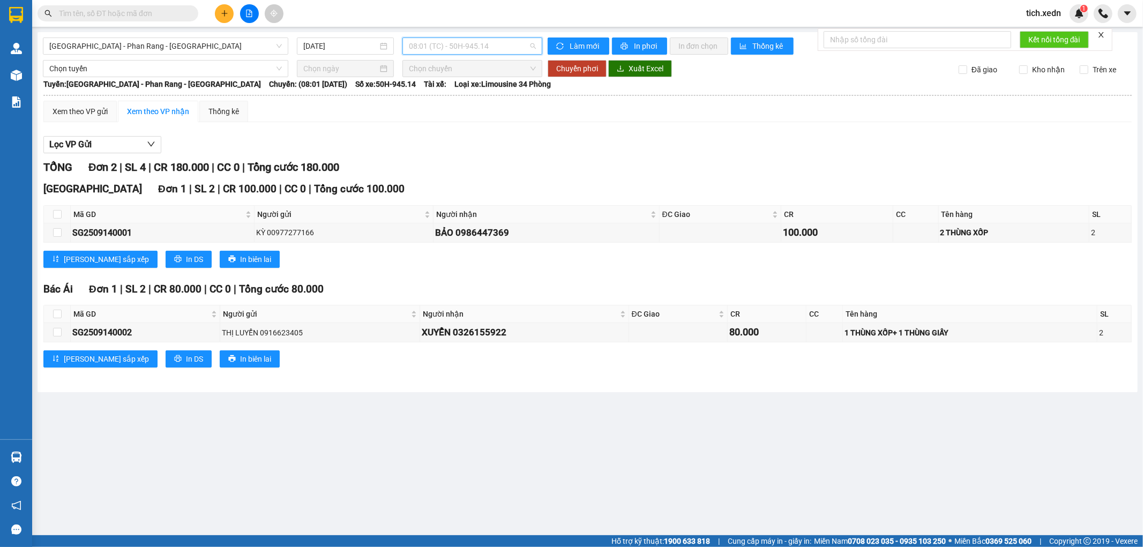
click at [459, 49] on span "08:01 (TC) - 50H-945.14" at bounding box center [472, 46] width 126 height 16
click at [357, 143] on div "Lọc VP Gửi" at bounding box center [587, 145] width 1088 height 18
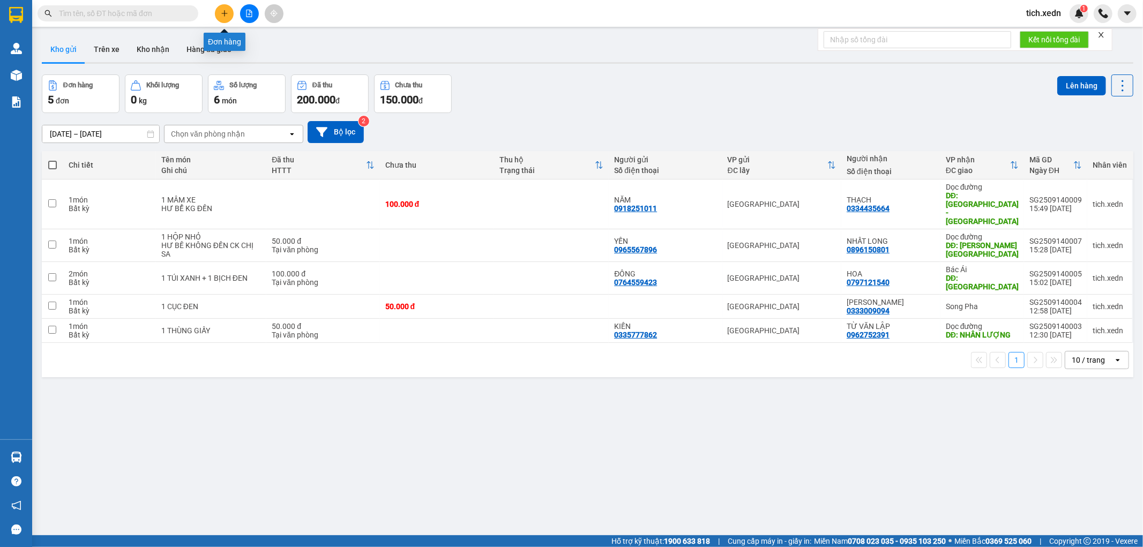
click at [223, 11] on icon "plus" at bounding box center [224, 13] width 7 height 7
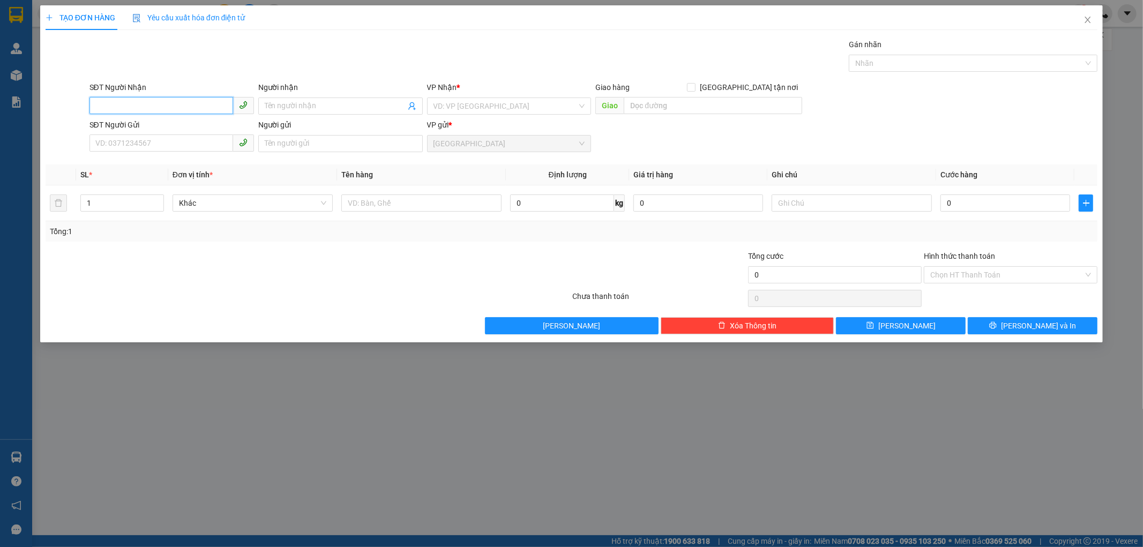
click at [149, 102] on input "SĐT Người Nhận" at bounding box center [161, 105] width 144 height 17
type input "0916035222"
click at [271, 99] on span at bounding box center [340, 105] width 164 height 17
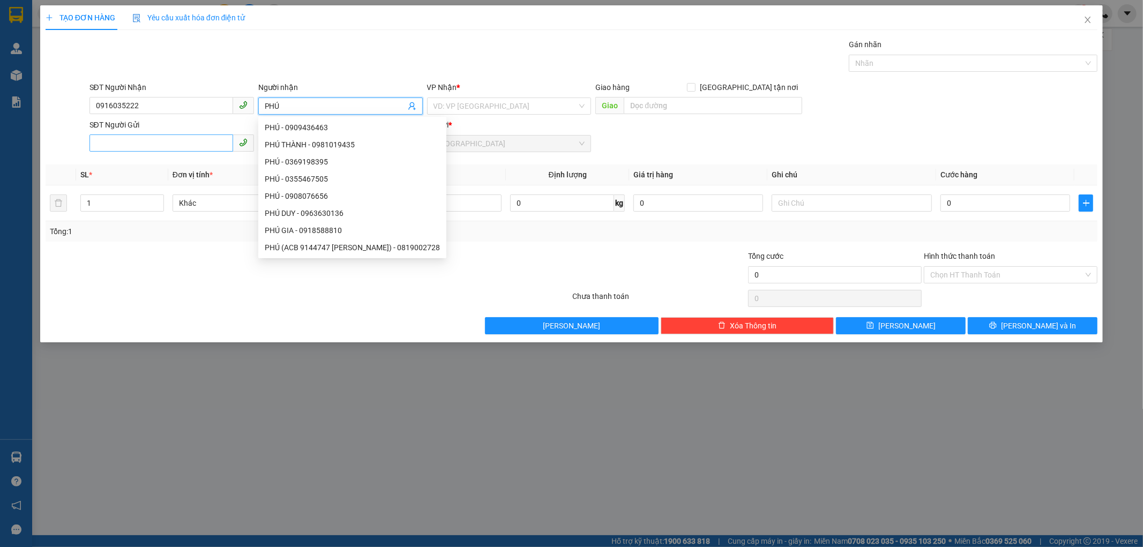
type input "PHÚ"
click at [143, 139] on input "SĐT Người Gửi" at bounding box center [161, 142] width 144 height 17
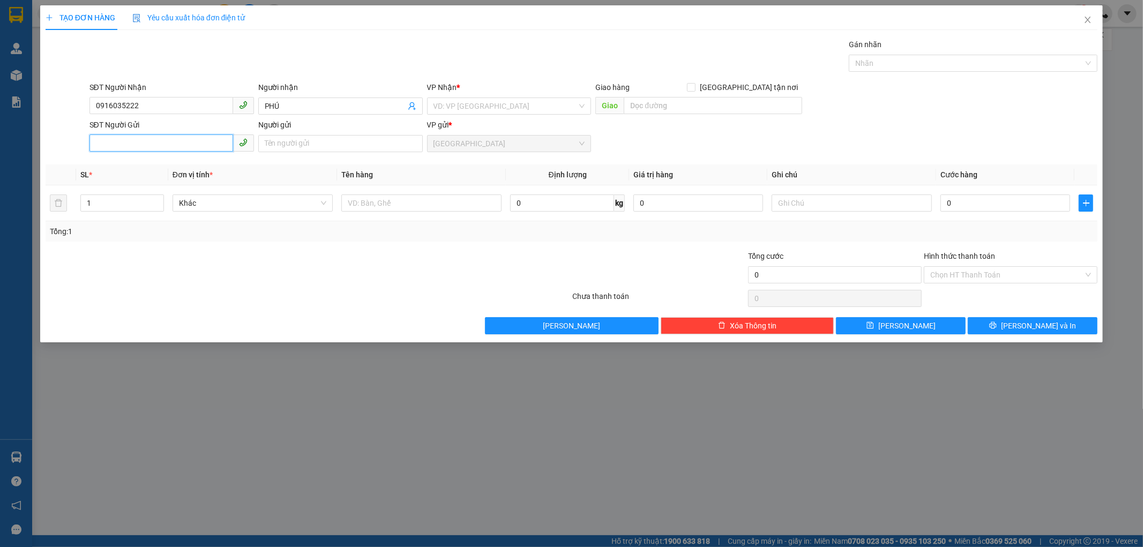
click at [101, 142] on input "SĐT Người Gửi" at bounding box center [161, 142] width 144 height 17
click at [99, 142] on input "SĐT Người Gửi" at bounding box center [161, 142] width 144 height 17
click at [111, 143] on input "SĐT Người Gửi" at bounding box center [161, 142] width 144 height 17
click at [132, 161] on div "0916035222 - [PERSON_NAME]" at bounding box center [172, 165] width 152 height 12
type input "0916035222"
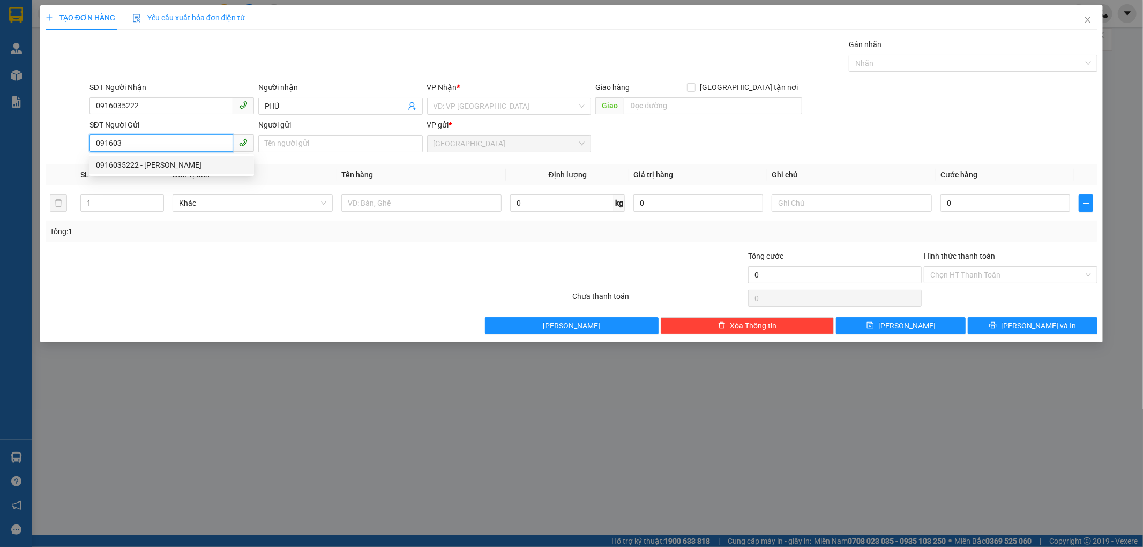
type input "GIA PHÚ"
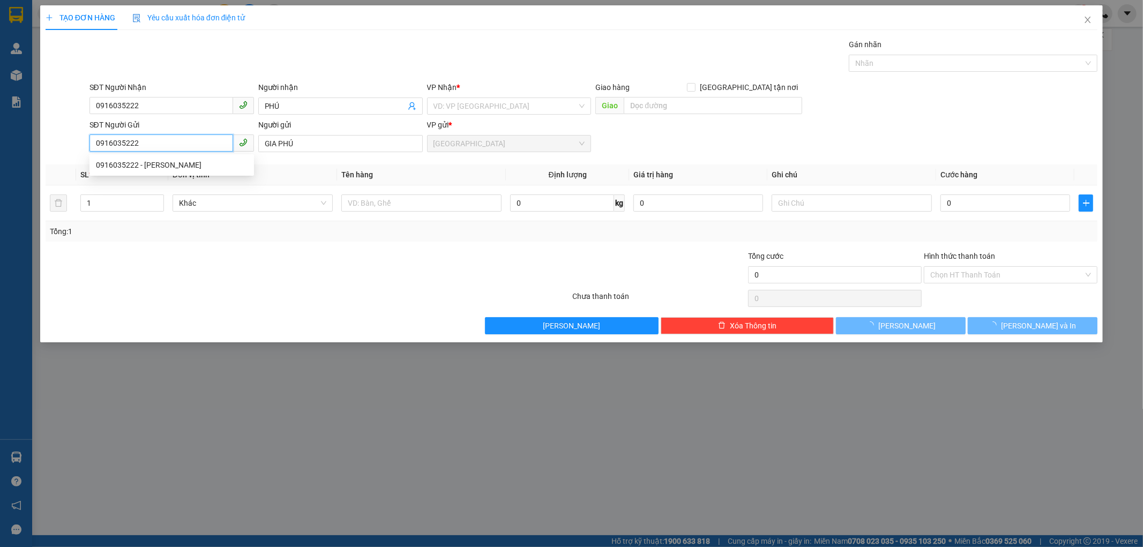
type input "60.000"
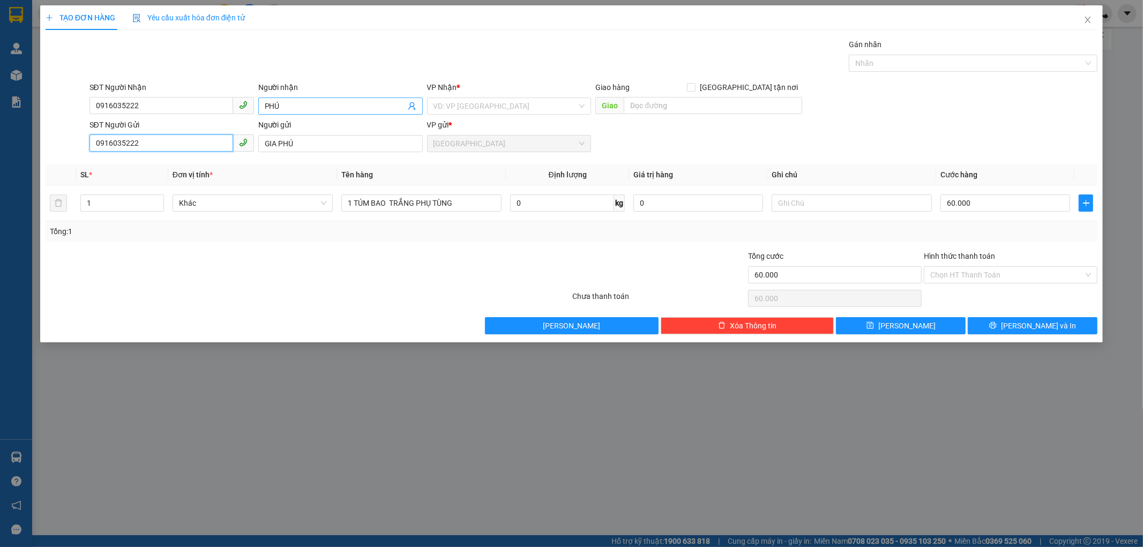
type input "0916035222"
click at [284, 109] on input "PHÚ" at bounding box center [335, 106] width 141 height 12
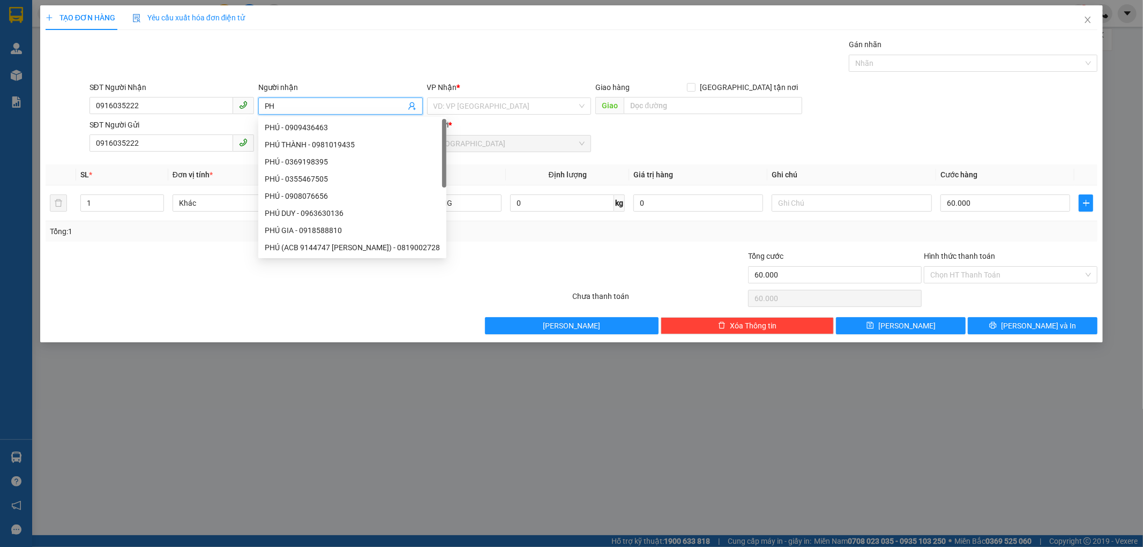
type input "P"
click at [140, 103] on input "0916035222" at bounding box center [161, 105] width 144 height 17
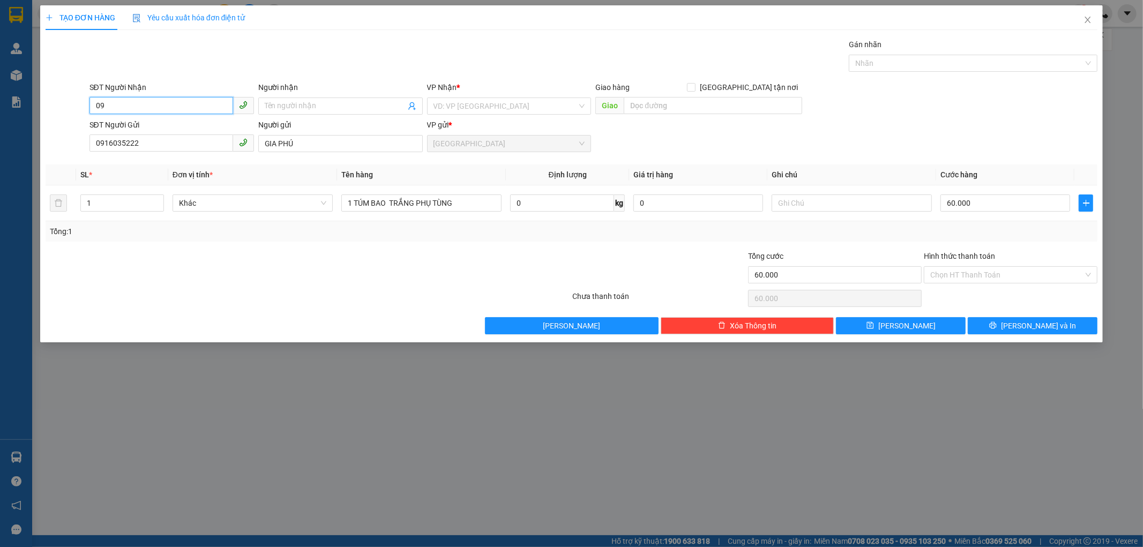
type input "0"
click at [129, 106] on input "SĐT Người Nhận" at bounding box center [161, 105] width 144 height 17
click at [107, 106] on input "SĐT Người Nhận" at bounding box center [161, 105] width 144 height 17
click at [159, 129] on div "0393793149 - THÀNH CÔNG" at bounding box center [172, 128] width 152 height 12
type input "0393793149"
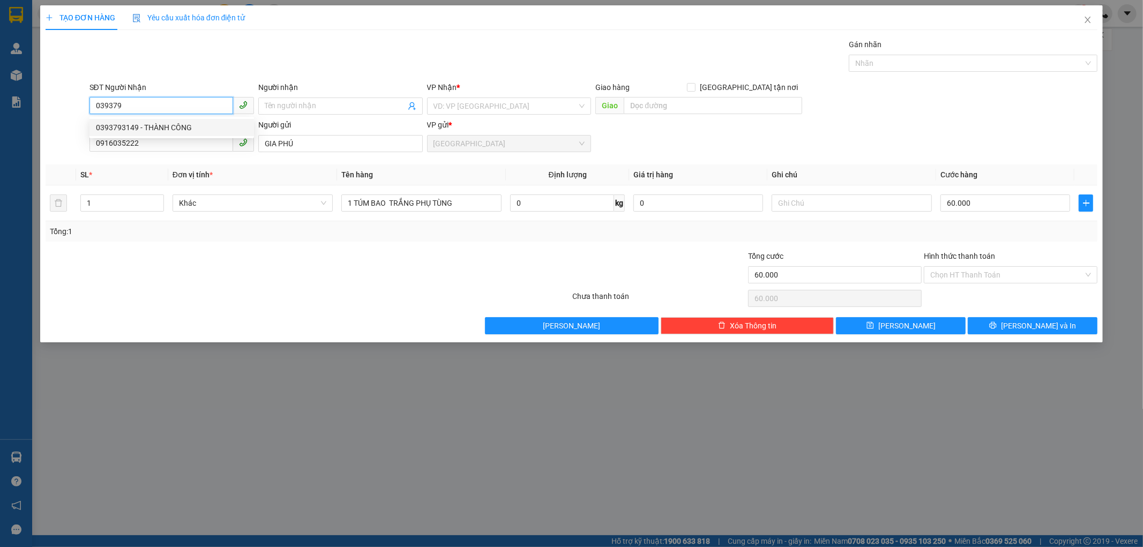
type input "THÀNH CÔNG"
type input "SƠN BÌNH [GEOGRAPHIC_DATA]"
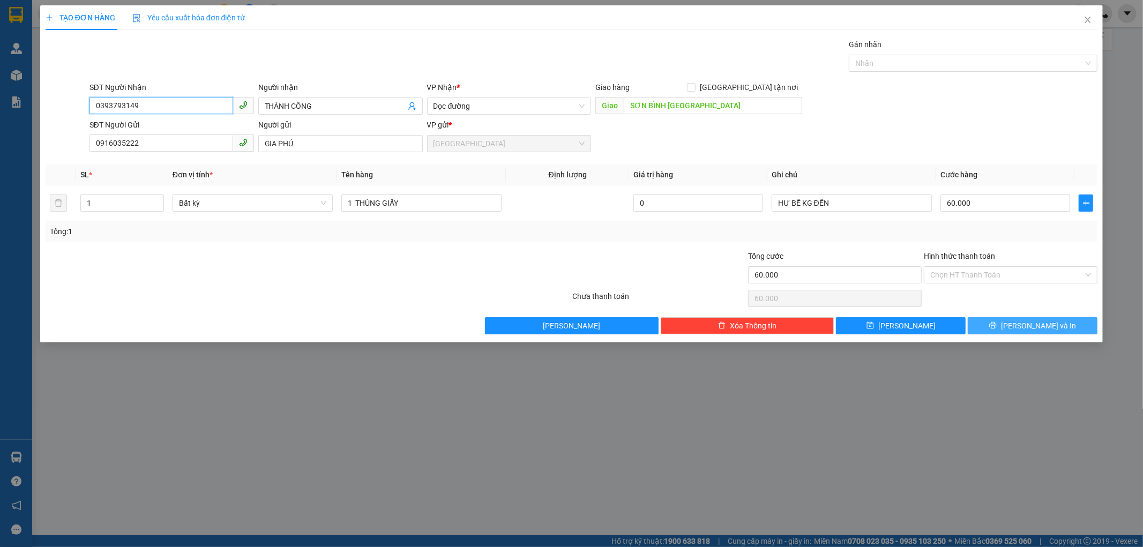
type input "0393793149"
click at [1003, 320] on button "[PERSON_NAME] và In" at bounding box center [1032, 325] width 130 height 17
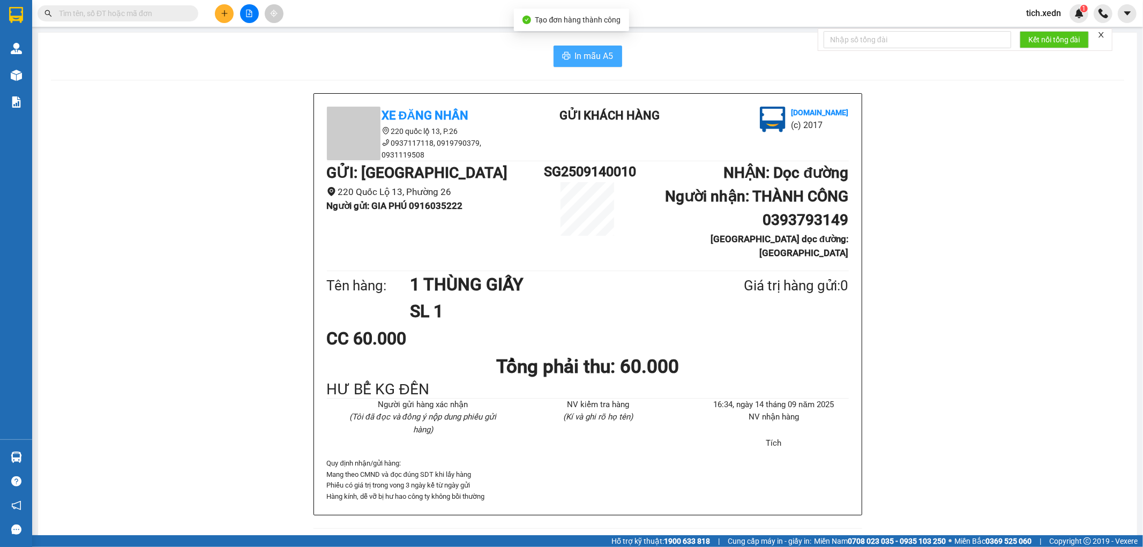
click at [584, 49] on span "In mẫu A5" at bounding box center [594, 55] width 39 height 13
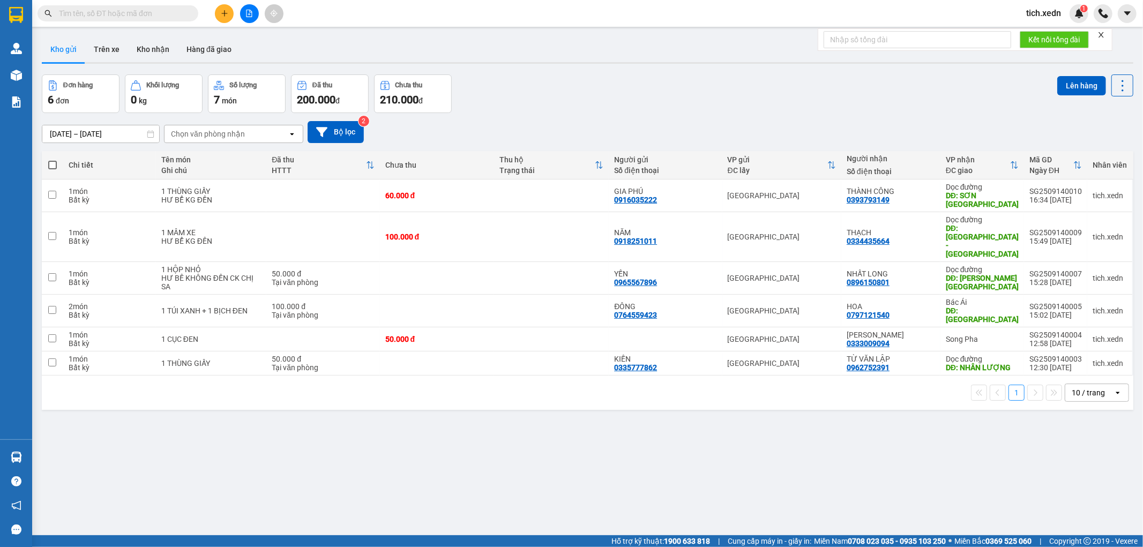
click at [210, 12] on div at bounding box center [249, 13] width 80 height 19
click at [232, 11] on button at bounding box center [224, 13] width 19 height 19
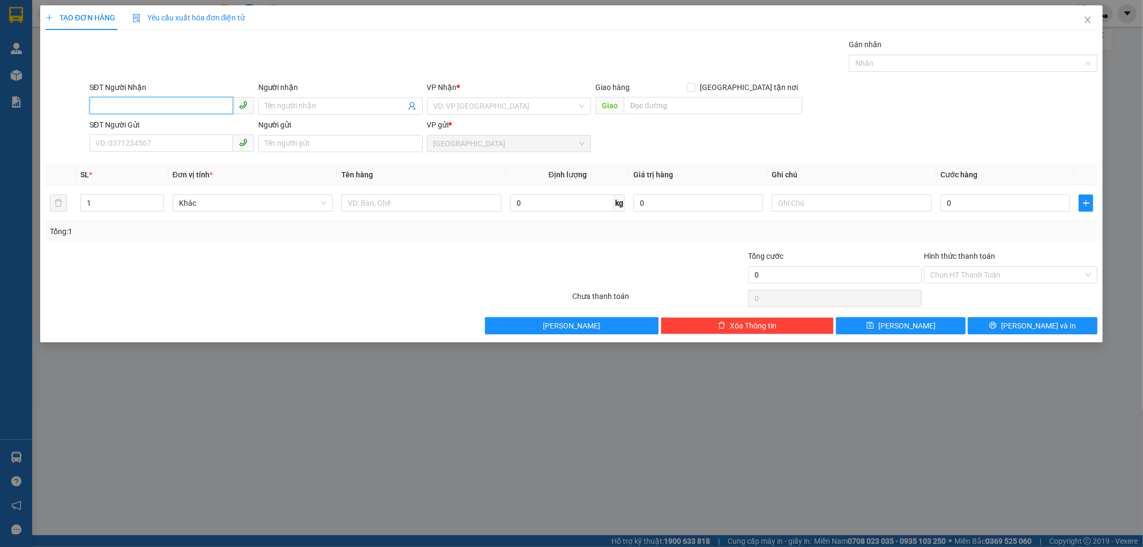
click at [195, 106] on input "SĐT Người Nhận" at bounding box center [161, 105] width 144 height 17
click at [124, 106] on input "4612" at bounding box center [161, 105] width 144 height 17
type input "4"
type input "0859924612"
click at [266, 99] on span at bounding box center [340, 105] width 164 height 17
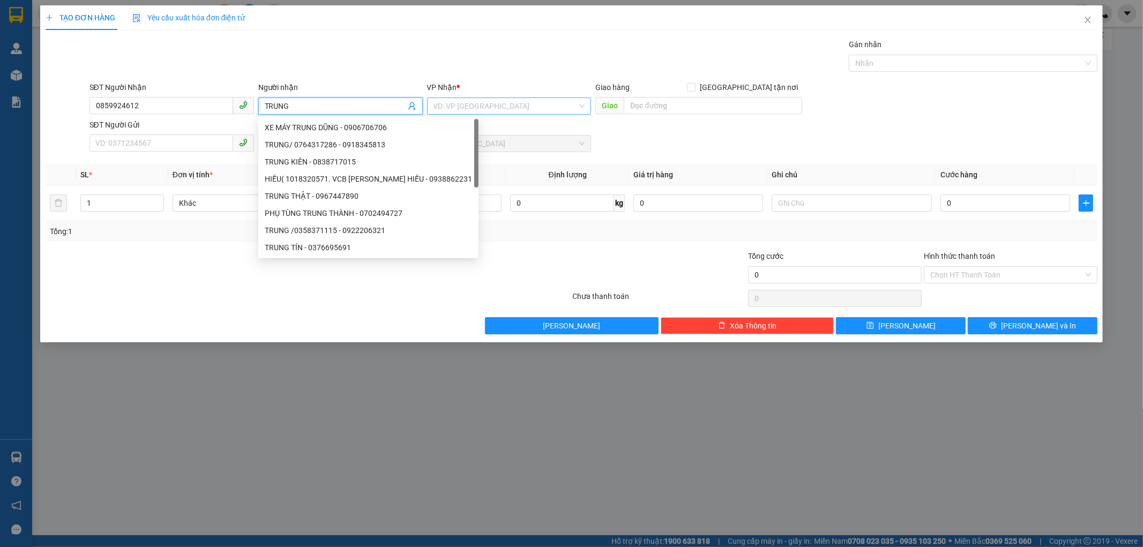
type input "TRUNG"
click at [512, 110] on input "search" at bounding box center [505, 106] width 144 height 16
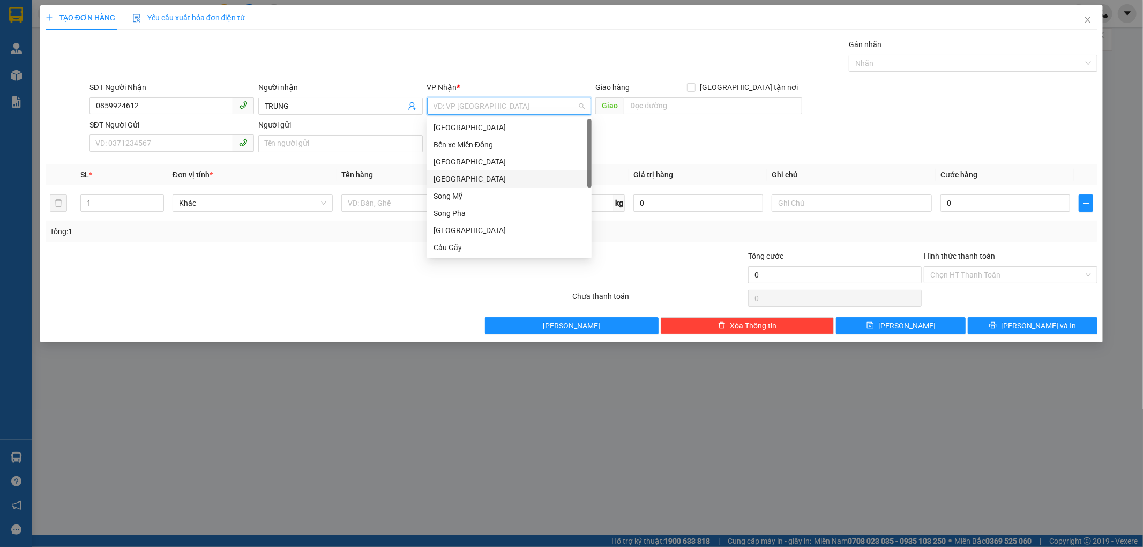
click at [483, 178] on div "[GEOGRAPHIC_DATA]" at bounding box center [509, 179] width 152 height 12
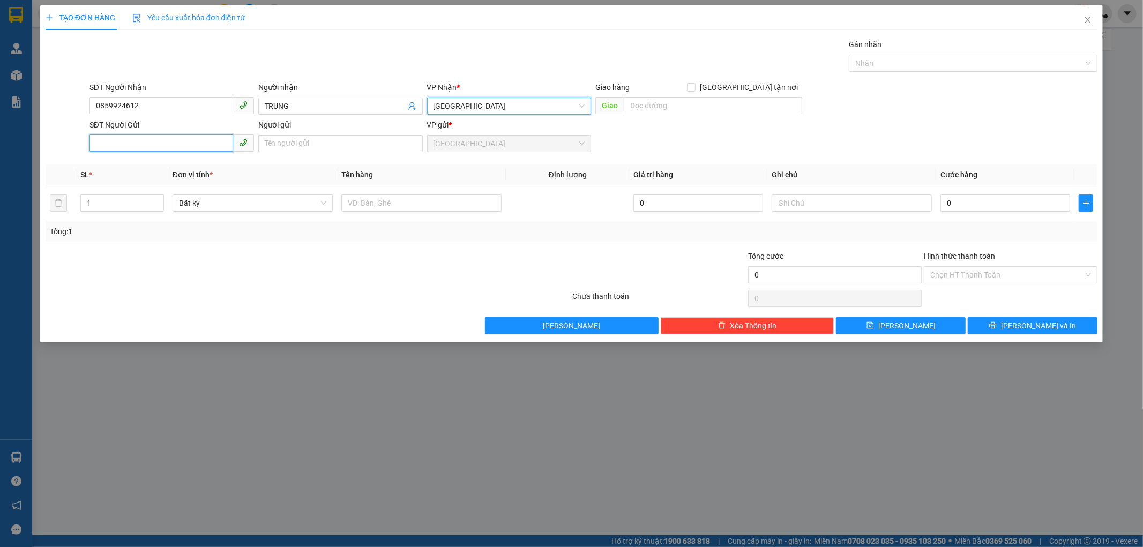
click at [151, 144] on input "SĐT Người Gửi" at bounding box center [161, 142] width 144 height 17
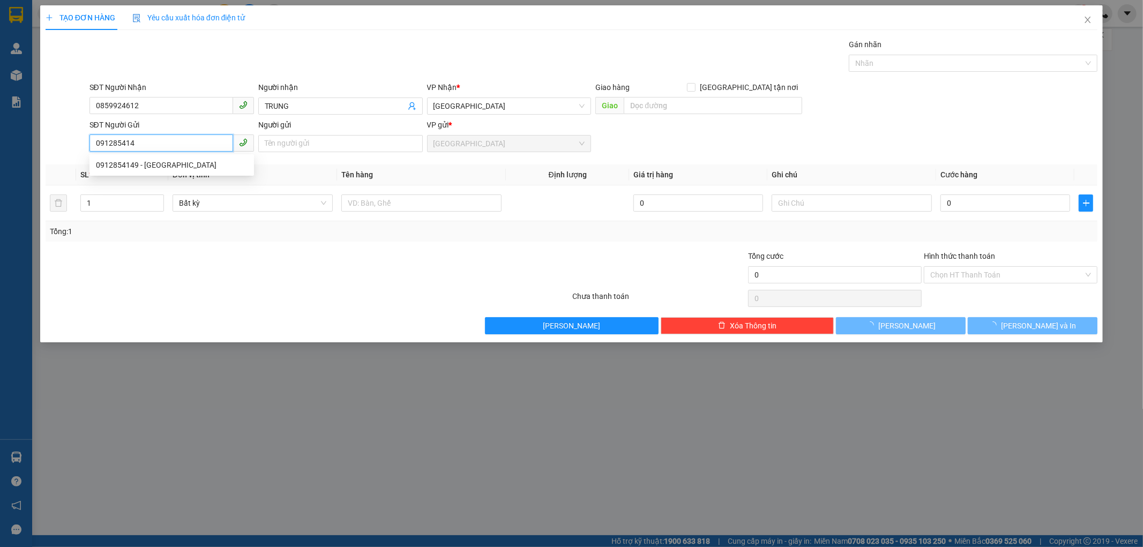
type input "0912854149"
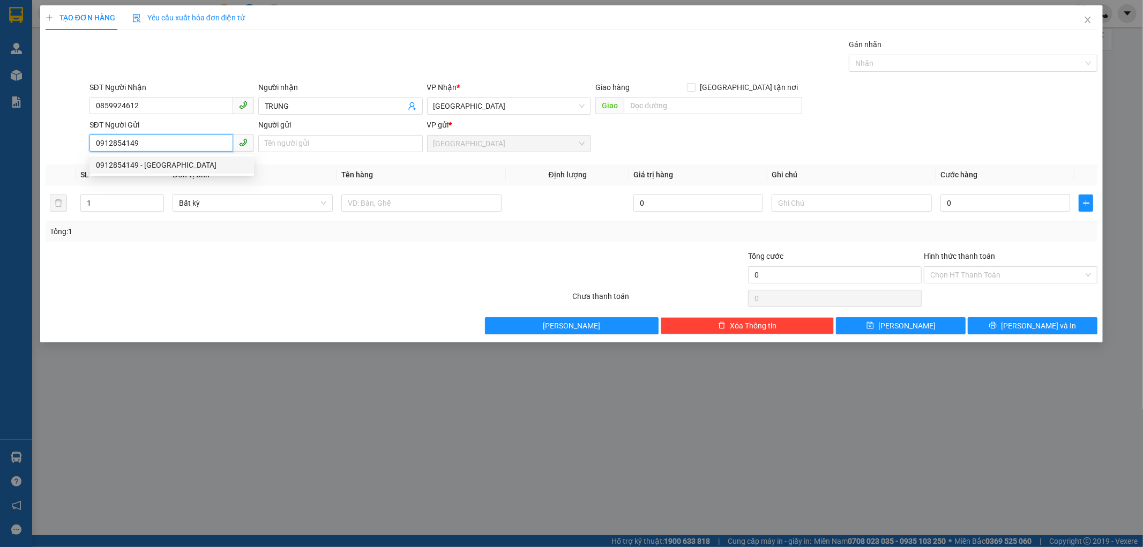
click at [169, 157] on div "0912854149 - [GEOGRAPHIC_DATA]" at bounding box center [171, 164] width 164 height 17
type input "ĐÔNG HÀ"
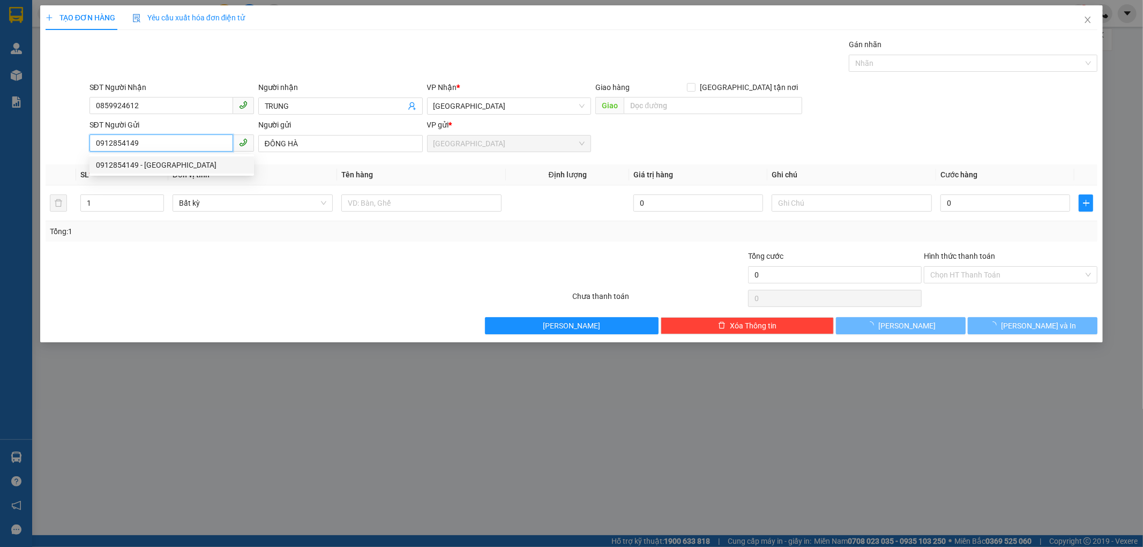
type input "40.000"
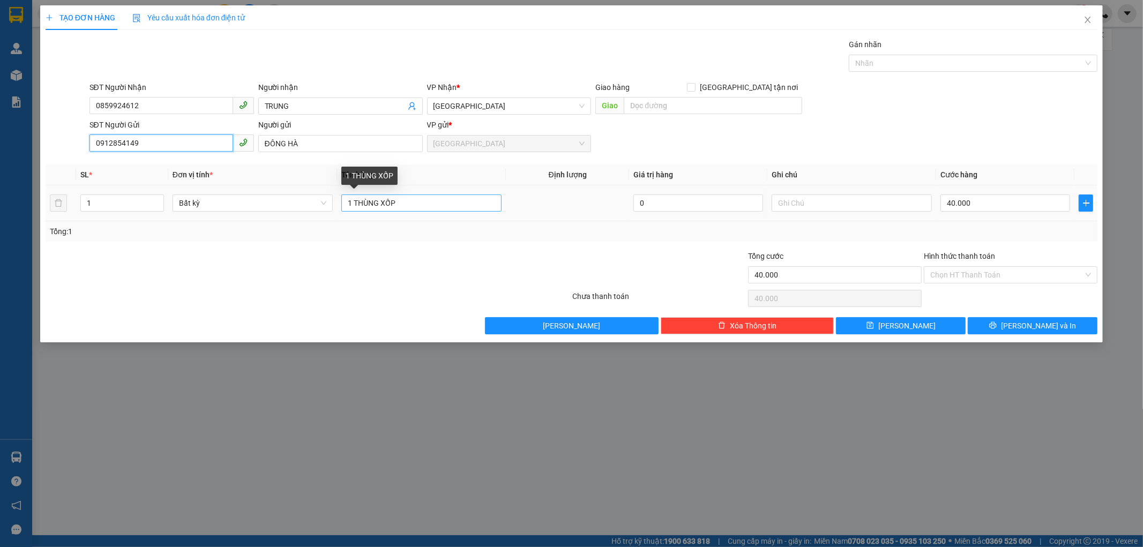
type input "0912854149"
click at [408, 202] on input "1 THÙNG XỐP" at bounding box center [421, 202] width 160 height 17
type input "1 HỘP GIẤY NHỎ"
click at [974, 201] on input "40.000" at bounding box center [1005, 202] width 130 height 17
type input "0"
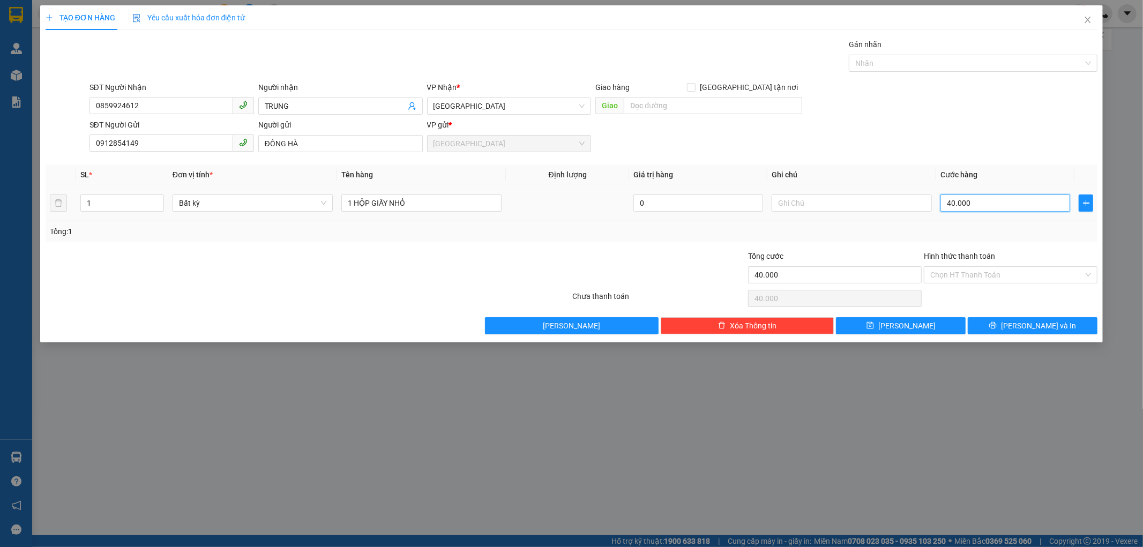
type input "0"
type input "03"
type input "3"
type input "030"
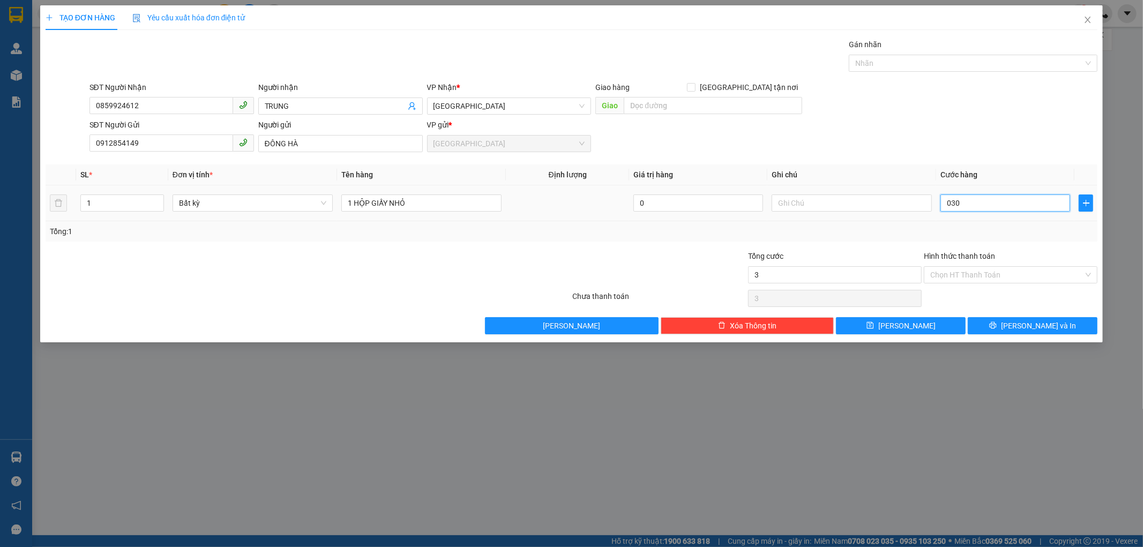
type input "30"
type input "030"
type input "30.000"
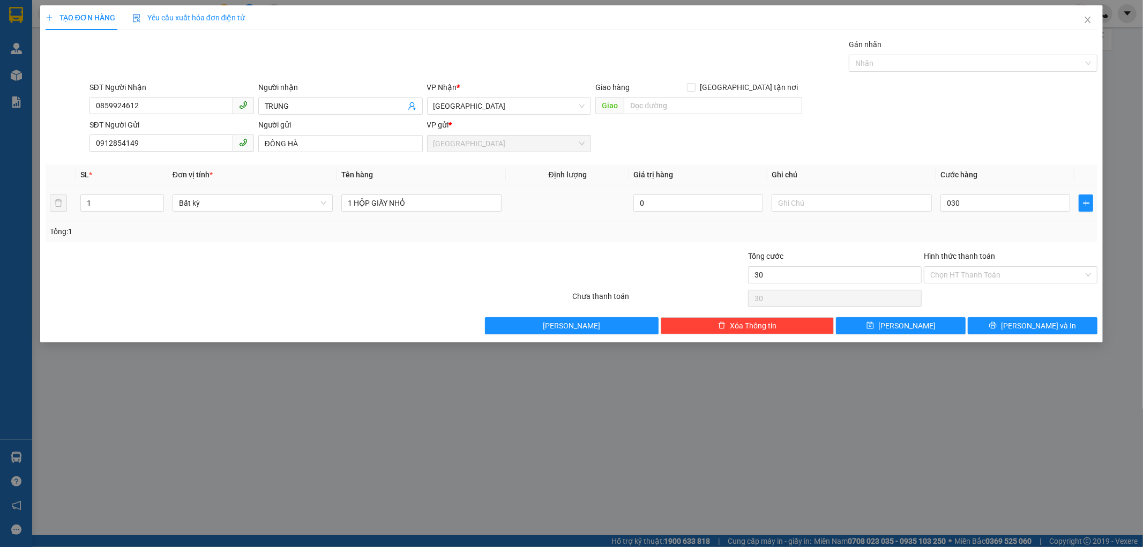
type input "30.000"
click at [989, 229] on div "Tổng: 1" at bounding box center [572, 232] width 1044 height 12
click at [955, 274] on input "Hình thức thanh toán" at bounding box center [1006, 275] width 153 height 16
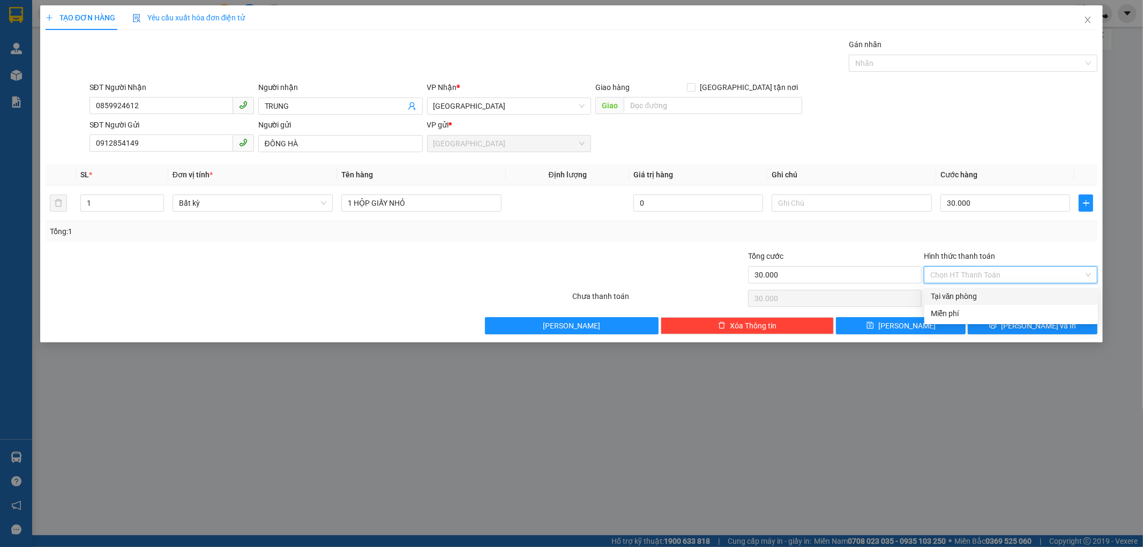
click at [965, 295] on div "Tại văn phòng" at bounding box center [1011, 296] width 161 height 12
type input "0"
click at [996, 322] on icon "printer" at bounding box center [992, 324] width 7 height 7
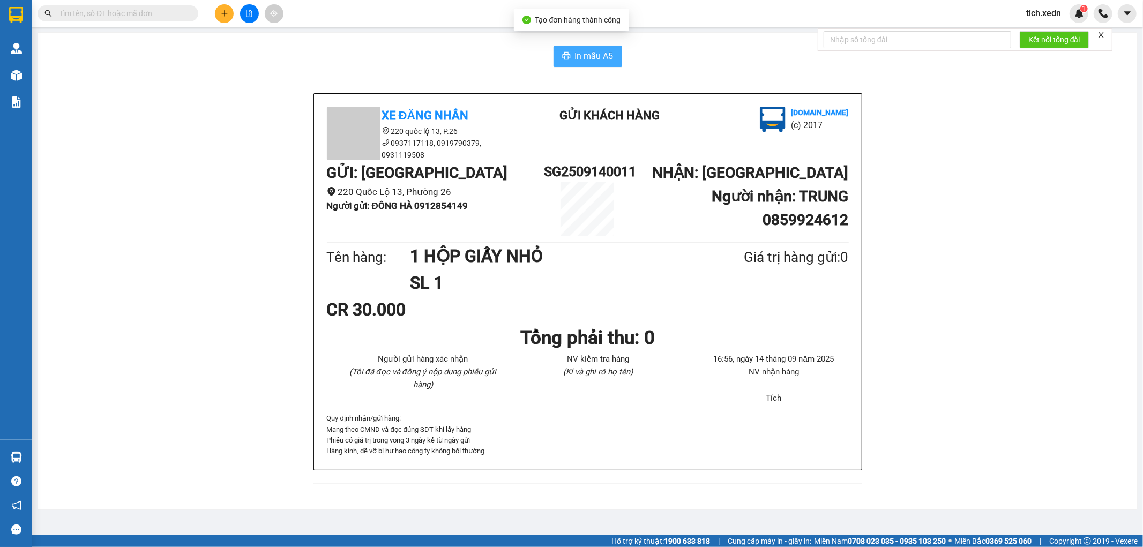
click at [569, 61] on span "printer" at bounding box center [566, 56] width 9 height 10
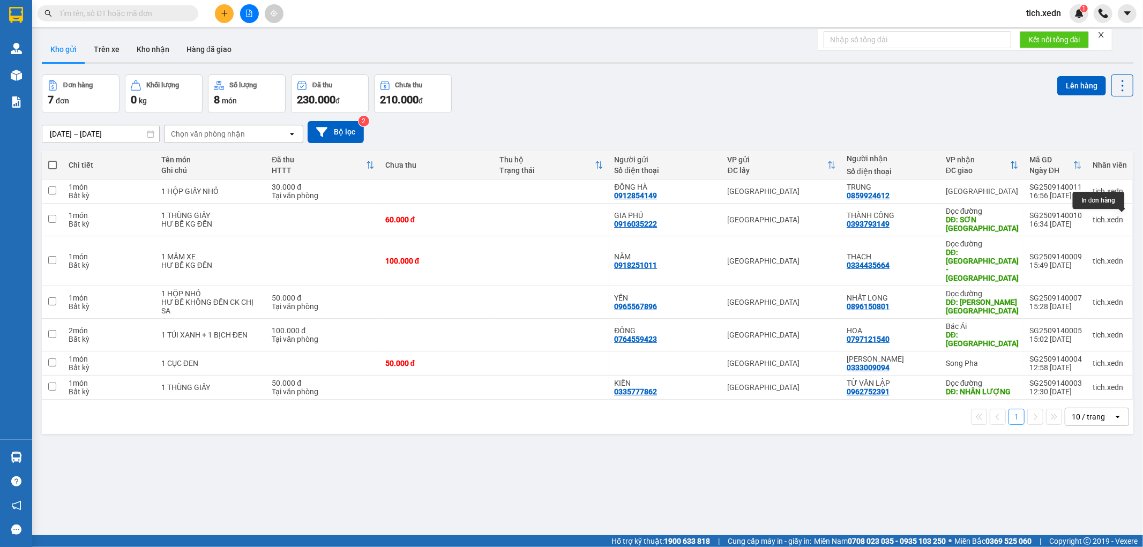
scroll to position [0, 34]
click at [222, 15] on icon "plus" at bounding box center [224, 13] width 7 height 7
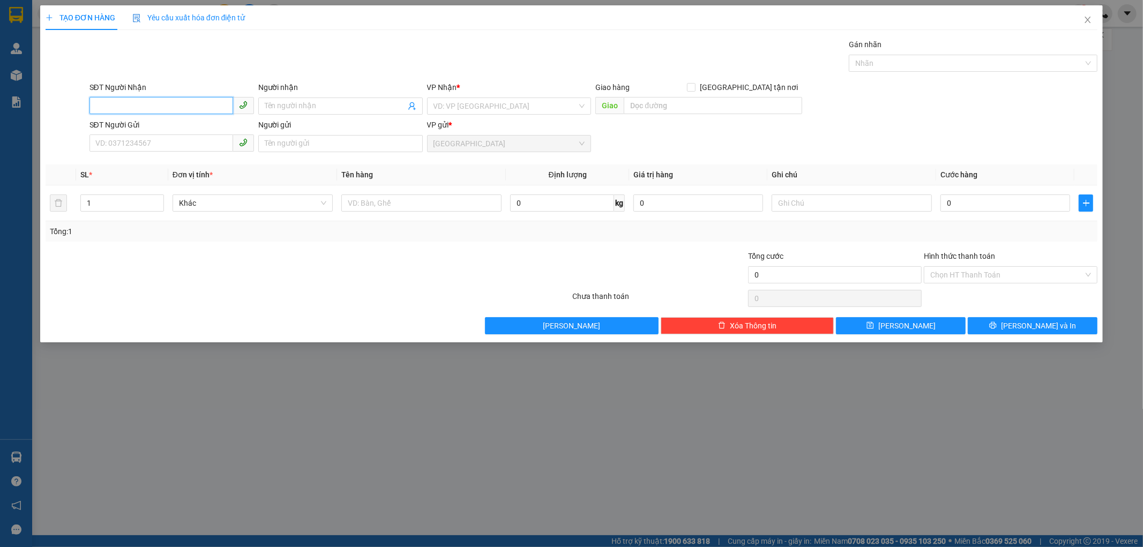
click at [204, 102] on input "SĐT Người Nhận" at bounding box center [161, 105] width 144 height 17
click at [116, 100] on input "SĐT Người Nhận" at bounding box center [161, 105] width 144 height 17
click at [168, 131] on div "0334523446 - SANG" at bounding box center [172, 128] width 152 height 12
type input "0334523446"
type input "SANG"
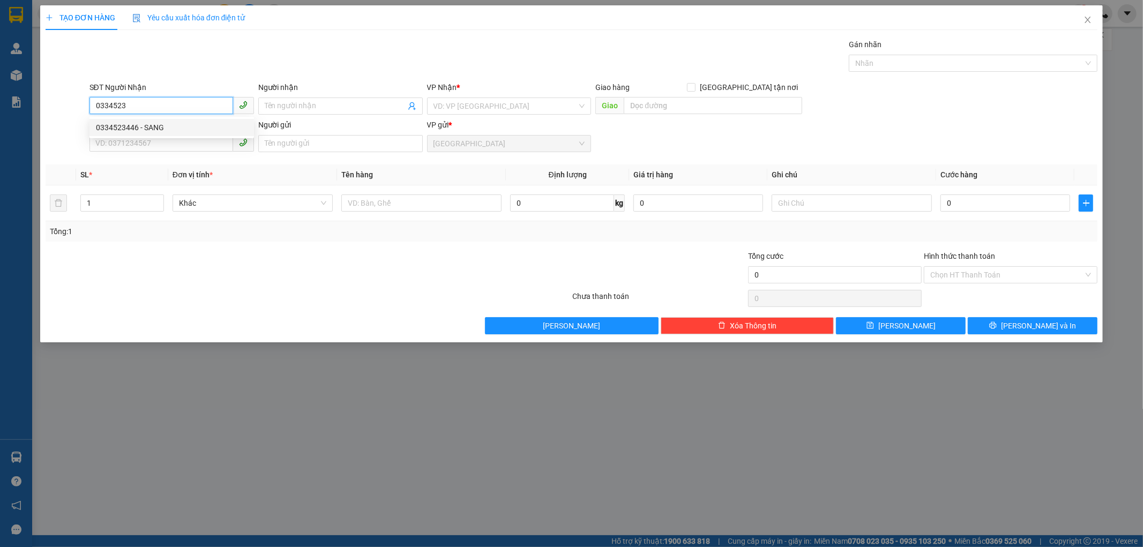
type input "SƠN LÂM - [GEOGRAPHIC_DATA]"
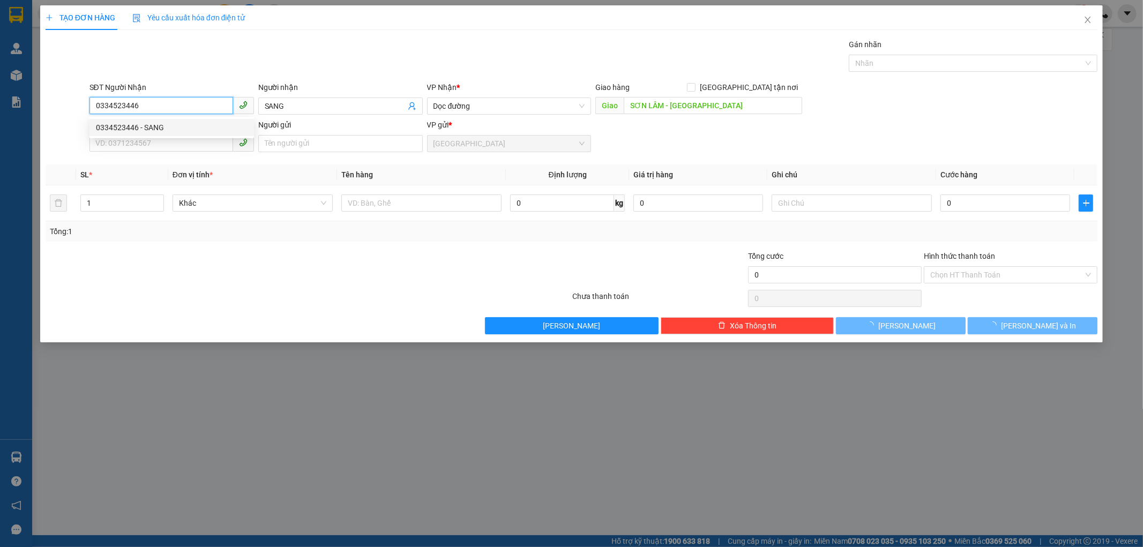
type input "150.000"
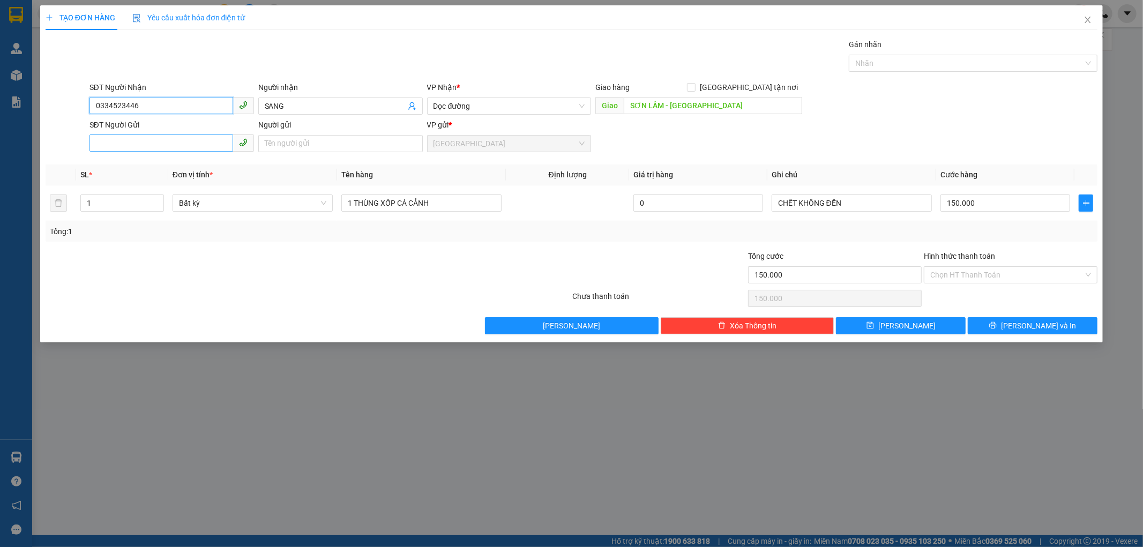
type input "0334523446"
drag, startPoint x: 149, startPoint y: 145, endPoint x: 163, endPoint y: 140, distance: 14.7
click at [152, 145] on input "SĐT Người Gửi" at bounding box center [161, 142] width 144 height 17
click at [162, 183] on div "0334090107 - TUẤN" at bounding box center [172, 182] width 152 height 12
type input "0334090107"
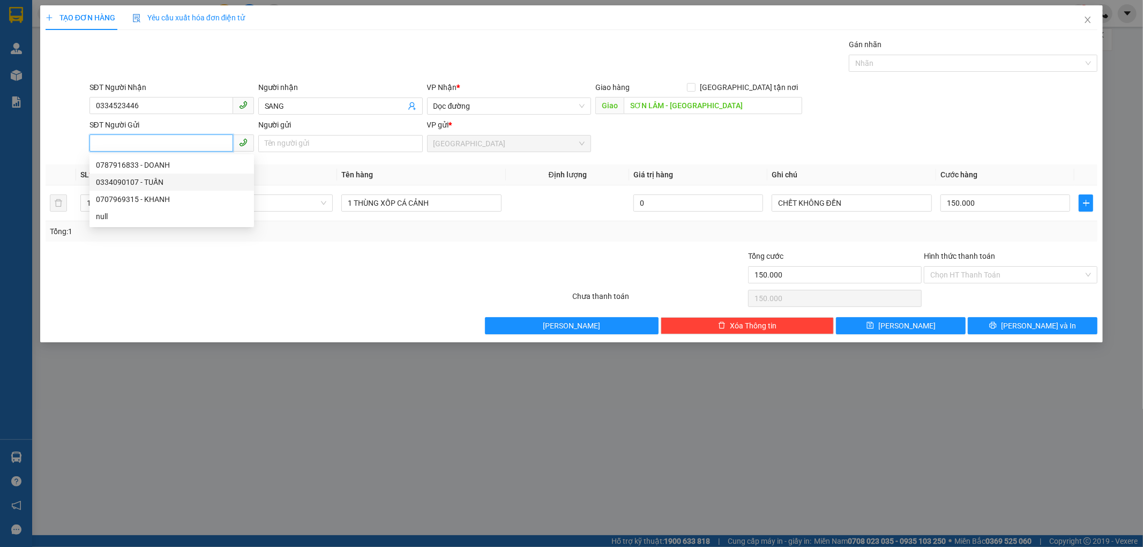
type input "TUẤN"
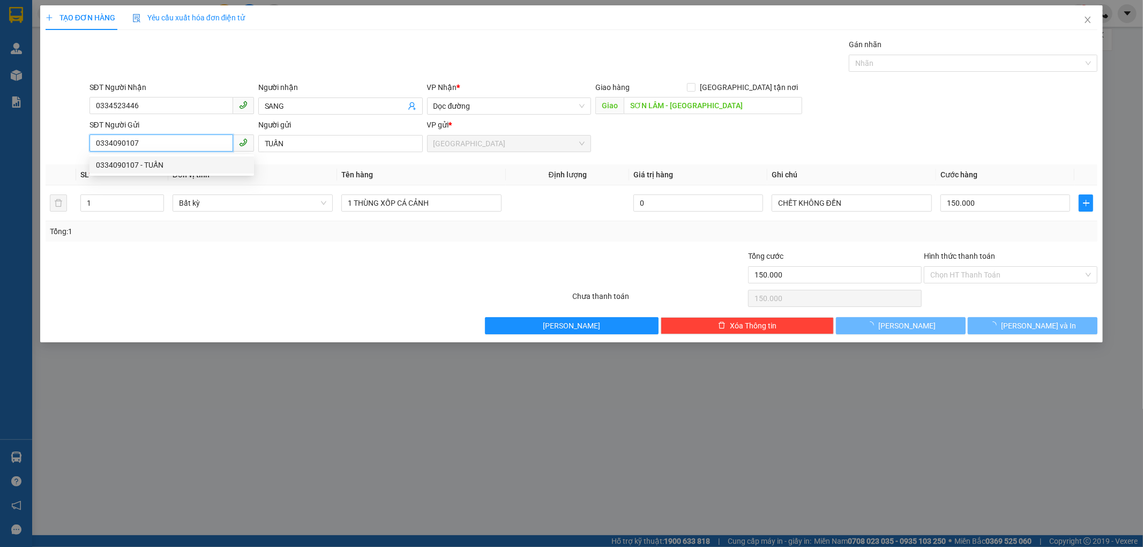
type input "40.000"
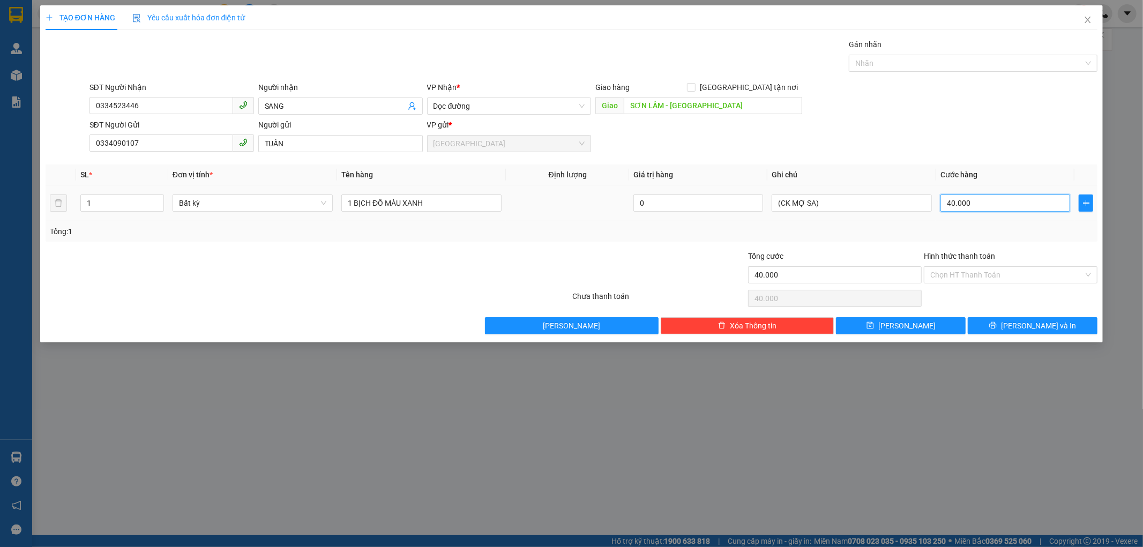
click at [979, 206] on input "40.000" at bounding box center [1005, 202] width 130 height 17
type input "0"
type input "05"
type input "5"
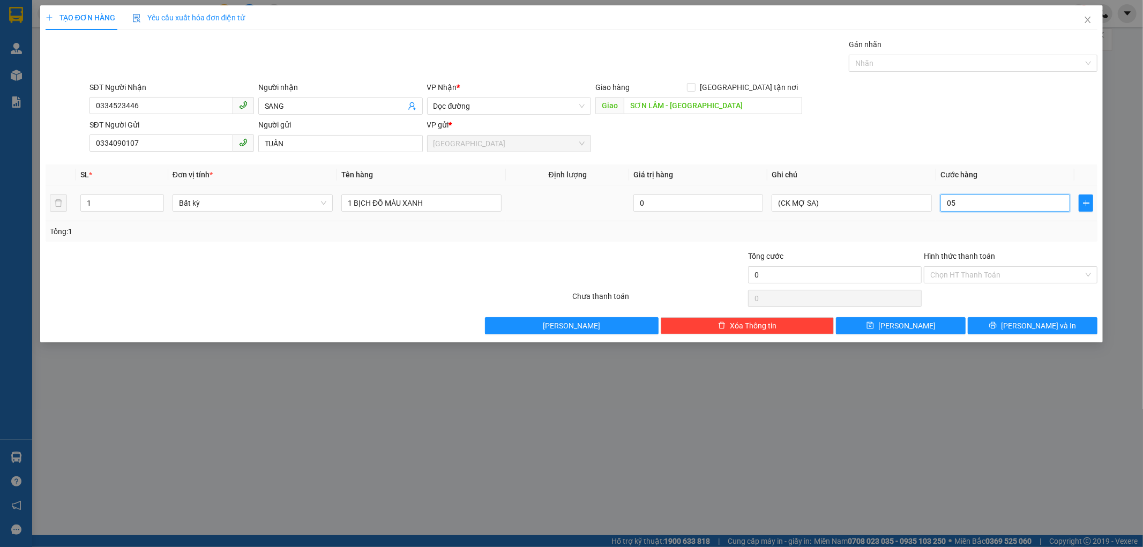
type input "5"
type input "050"
type input "50"
type input "050"
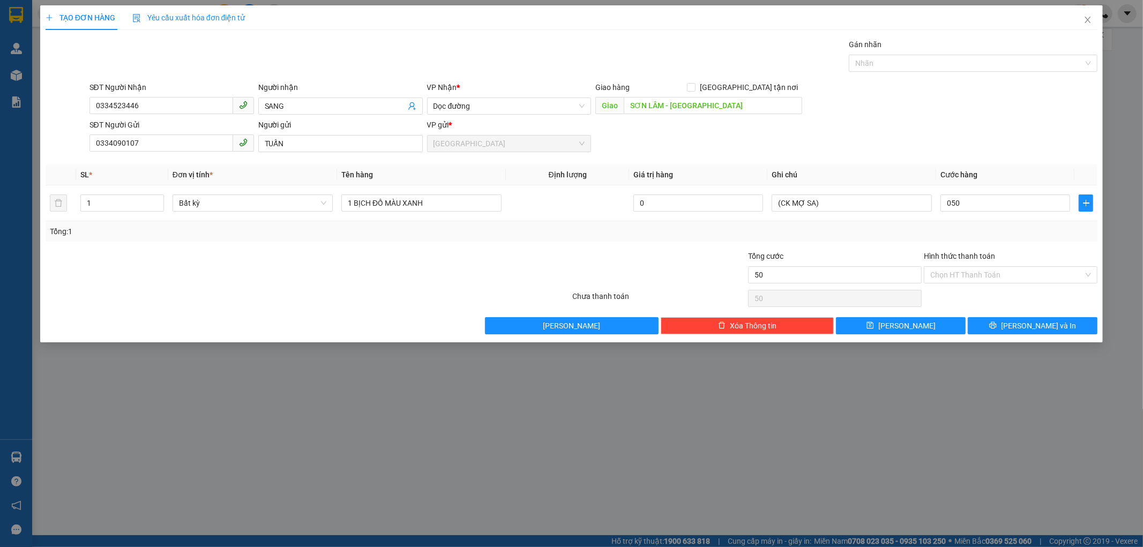
type input "50.000"
click at [971, 227] on div "Tổng: 1" at bounding box center [572, 232] width 1044 height 12
click at [822, 206] on input "(CK MỢ SA)" at bounding box center [851, 202] width 160 height 17
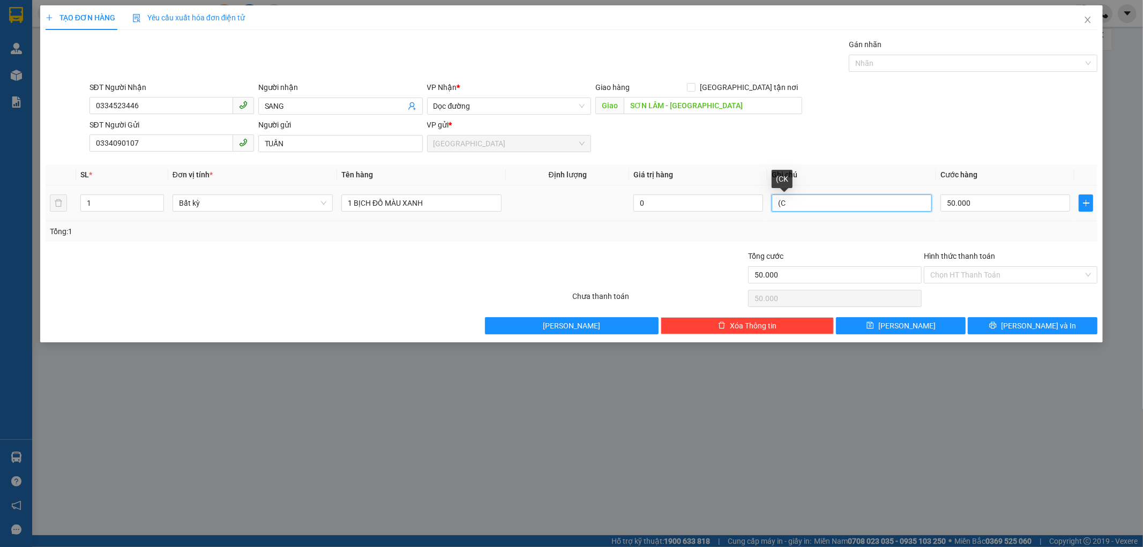
type input "("
click at [961, 272] on input "Hình thức thanh toán" at bounding box center [1006, 275] width 153 height 16
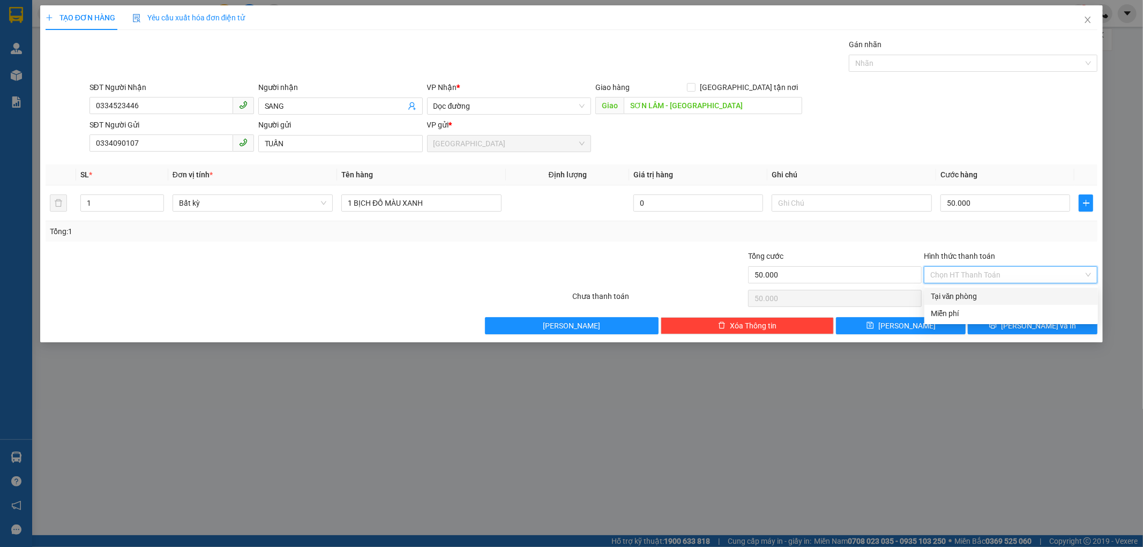
click at [962, 298] on div "Tại văn phòng" at bounding box center [1011, 296] width 161 height 12
type input "0"
click at [996, 323] on icon "printer" at bounding box center [992, 324] width 7 height 7
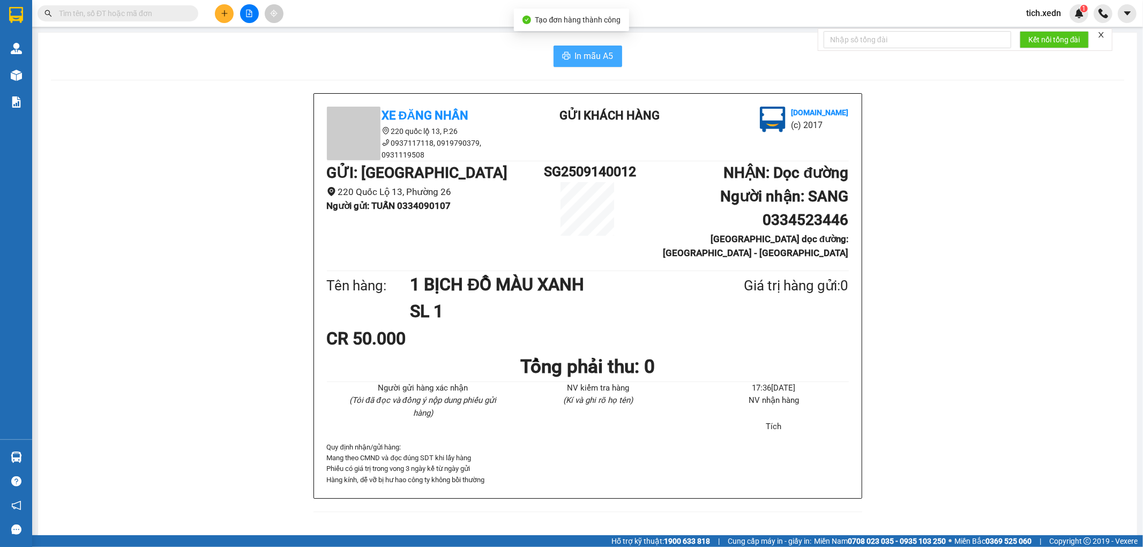
click at [579, 47] on button "In mẫu A5" at bounding box center [587, 56] width 69 height 21
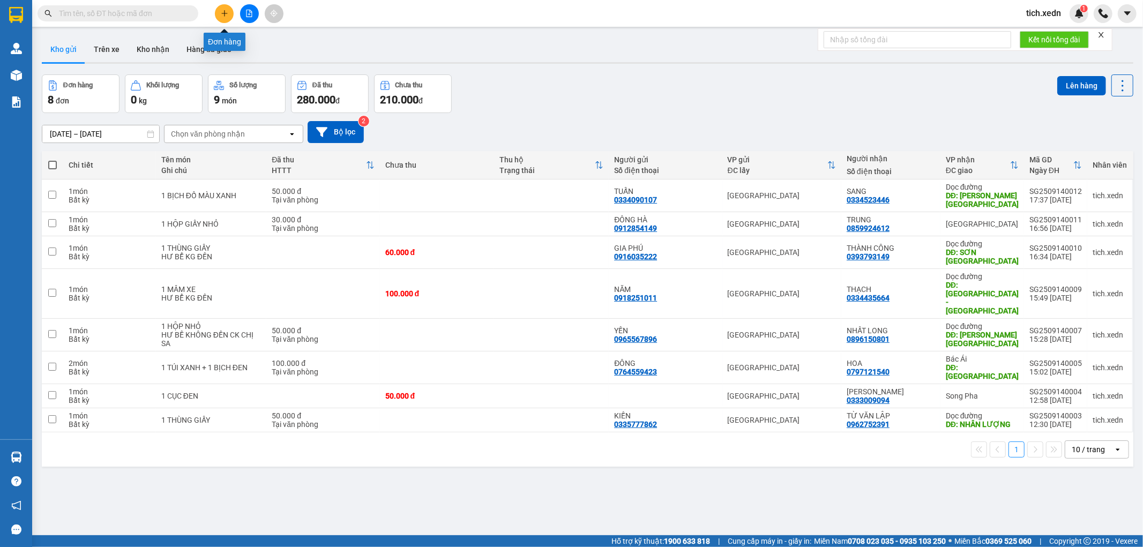
click at [226, 11] on icon "plus" at bounding box center [224, 13] width 7 height 7
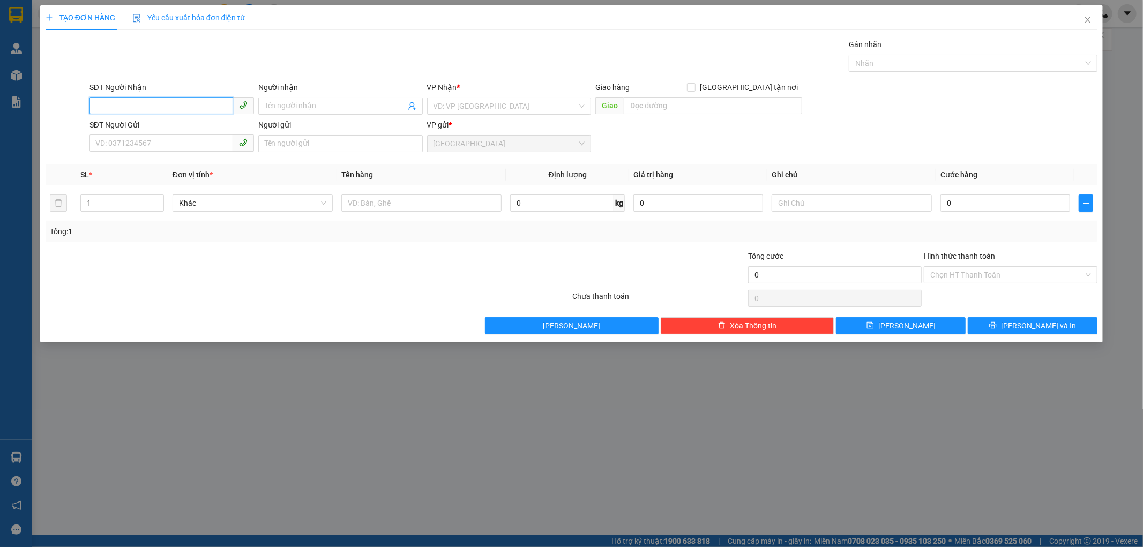
click at [148, 106] on input "SĐT Người Nhận" at bounding box center [161, 105] width 144 height 17
click at [174, 124] on div "0933207056 - THẬT" at bounding box center [172, 128] width 152 height 12
type input "0933207056"
type input "THẬT"
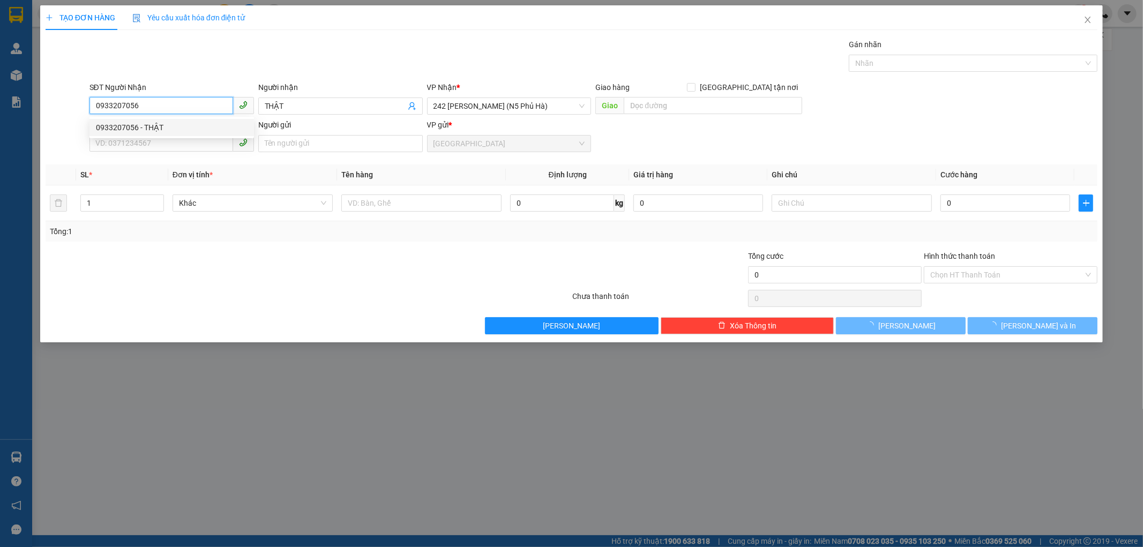
type input "80.000"
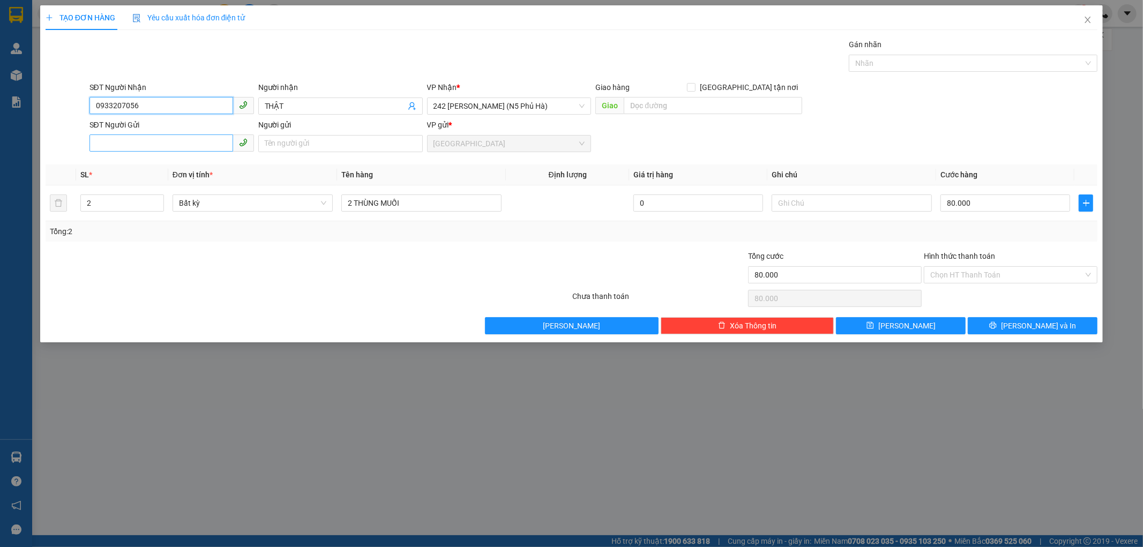
type input "0933207056"
click at [200, 146] on input "SĐT Người Gửi" at bounding box center [161, 142] width 144 height 17
click at [155, 146] on input "SĐT Người Gửi" at bounding box center [161, 142] width 144 height 17
type input "0355151937"
click at [288, 142] on input "Người gửi" at bounding box center [340, 143] width 164 height 17
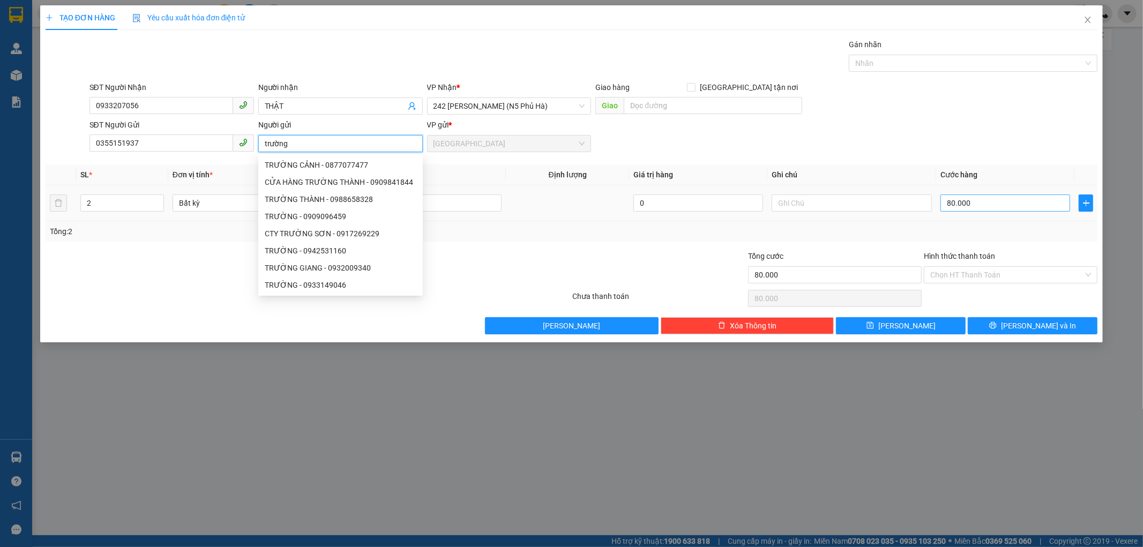
type input "trường"
click at [973, 202] on input "80.000" at bounding box center [1005, 202] width 130 height 17
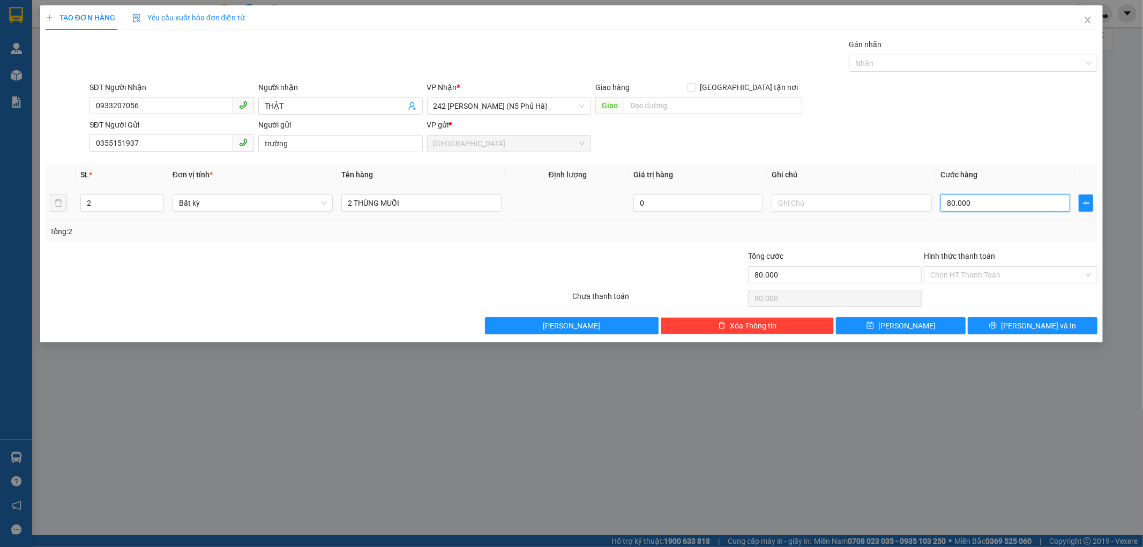
type input "0"
type input "01"
type input "1"
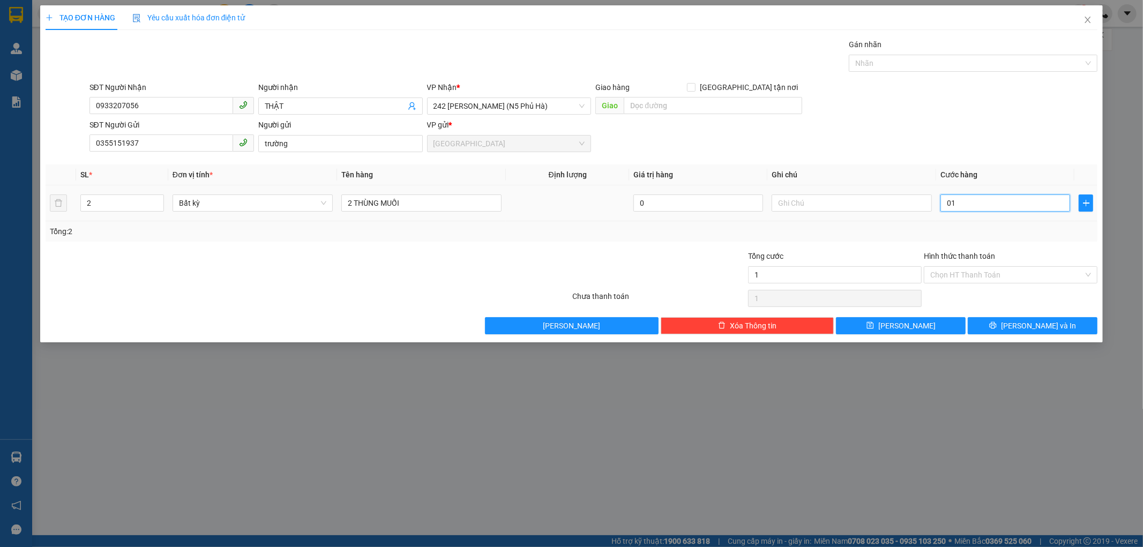
type input "012"
type input "12"
type input "0.120"
type input "120"
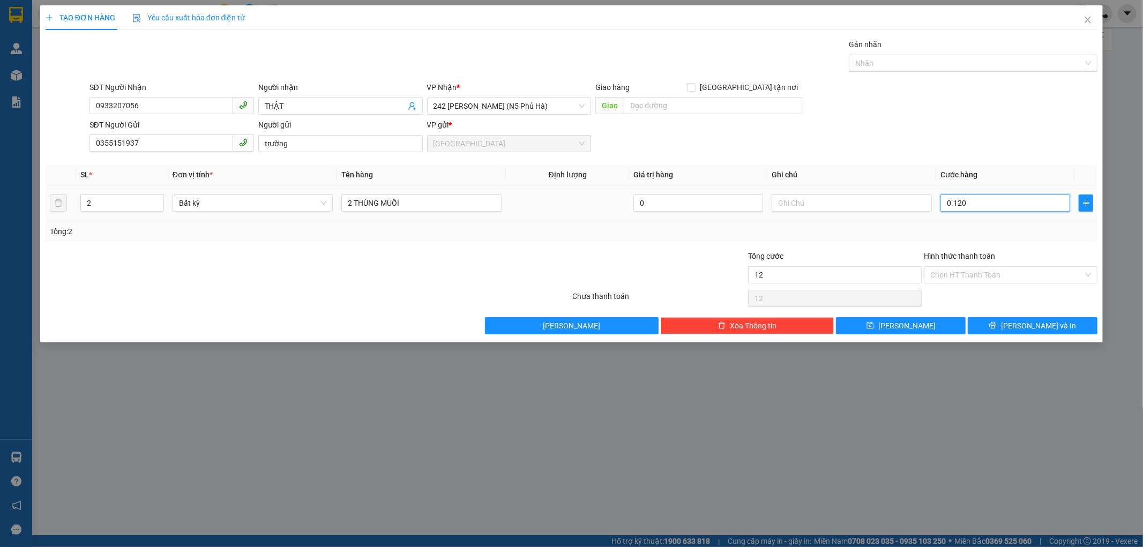
type input "120"
type input "0.120"
type input "120.000"
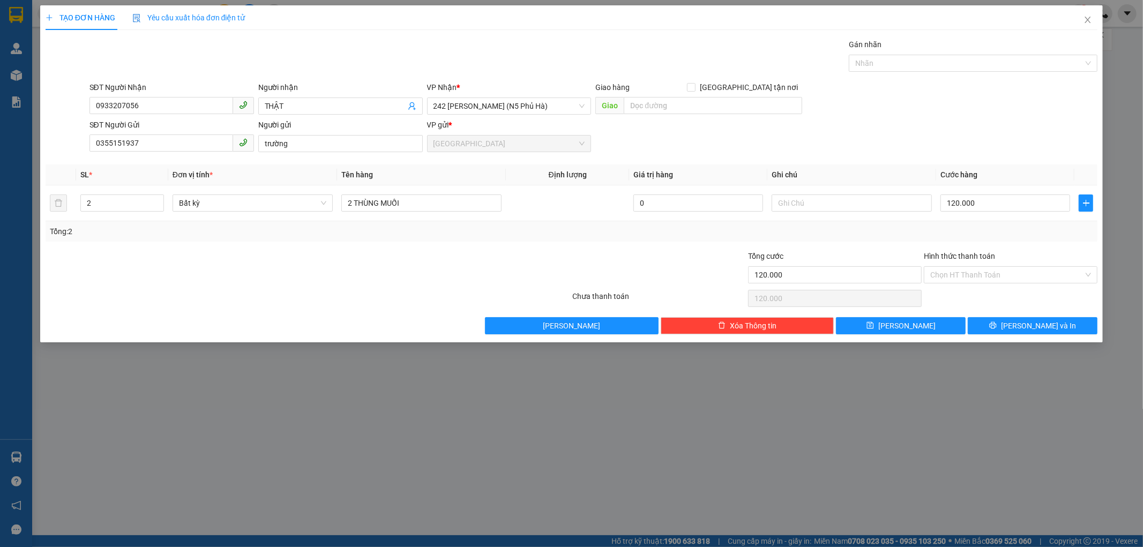
click at [1009, 222] on div "Tổng: 2" at bounding box center [572, 231] width 1052 height 20
click at [354, 205] on input "2 THÙNG MUỐI" at bounding box center [421, 202] width 160 height 17
type input "3 THÙNG MUỐI"
type input "3"
click at [160, 199] on span "up" at bounding box center [158, 200] width 6 height 6
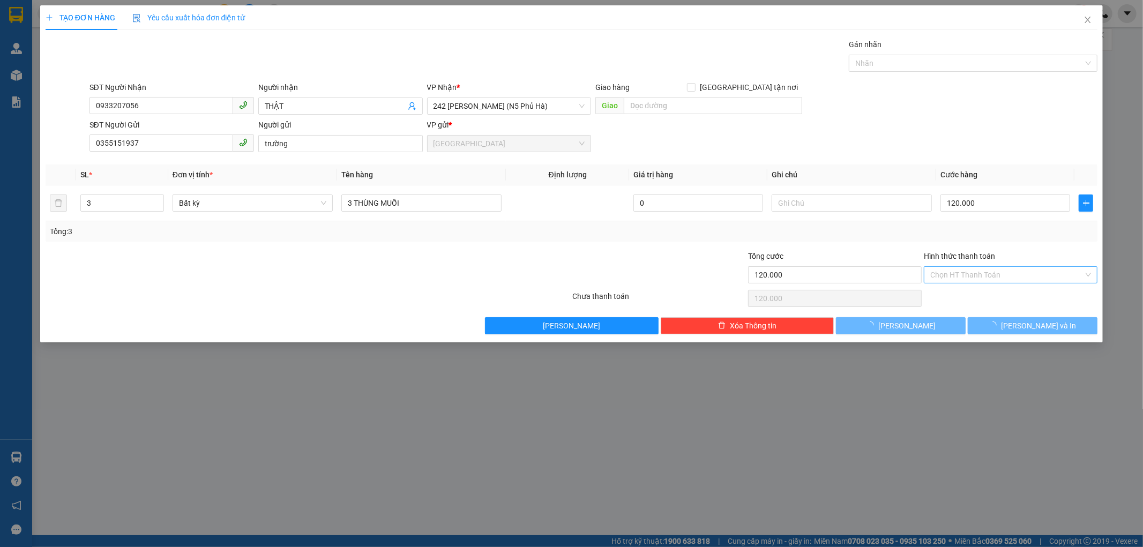
click at [975, 273] on input "Hình thức thanh toán" at bounding box center [1006, 275] width 153 height 16
type input "0"
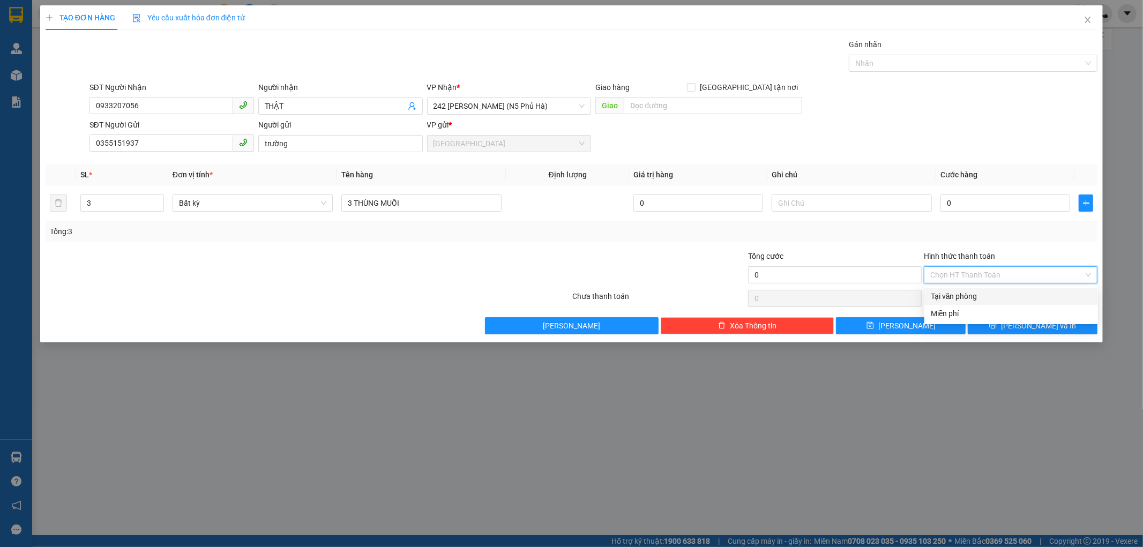
click at [985, 297] on div "Tại văn phòng" at bounding box center [1011, 296] width 161 height 12
click at [996, 324] on icon "printer" at bounding box center [992, 324] width 7 height 7
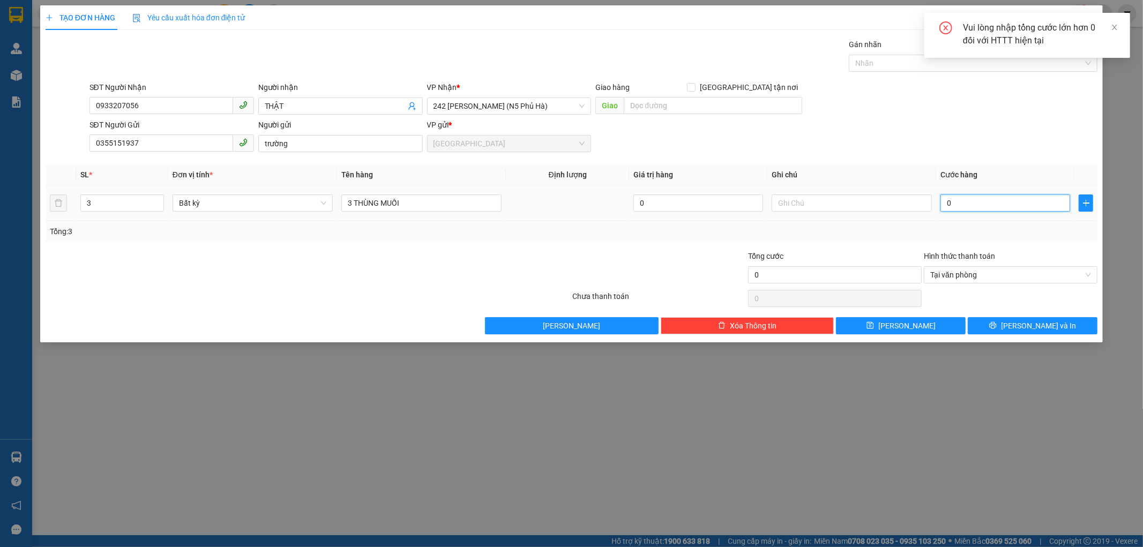
click at [944, 206] on input "0" at bounding box center [1005, 202] width 130 height 17
type input "1"
type input "12"
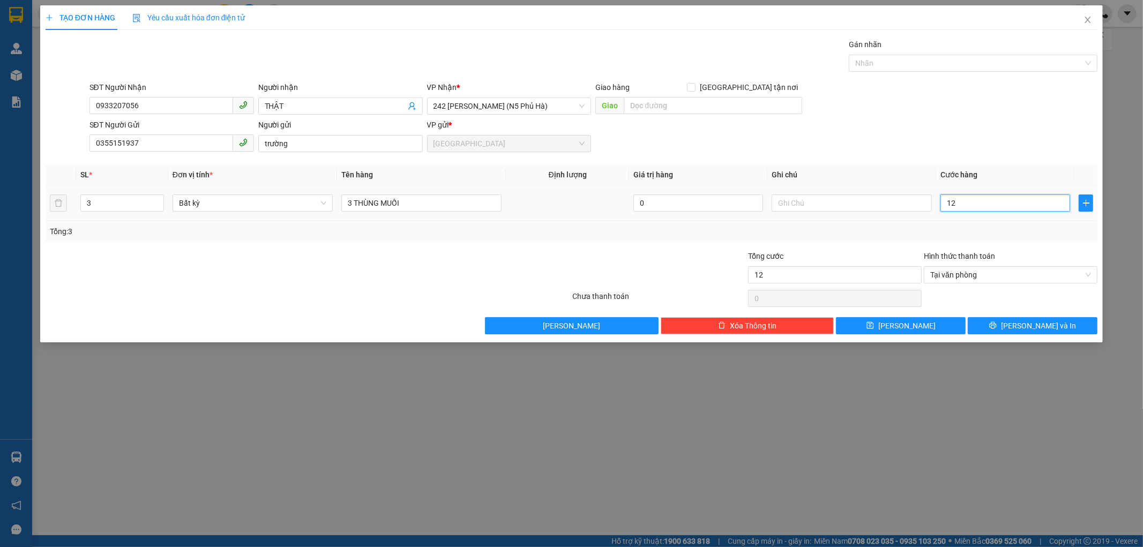
type input "120"
type input "120.000"
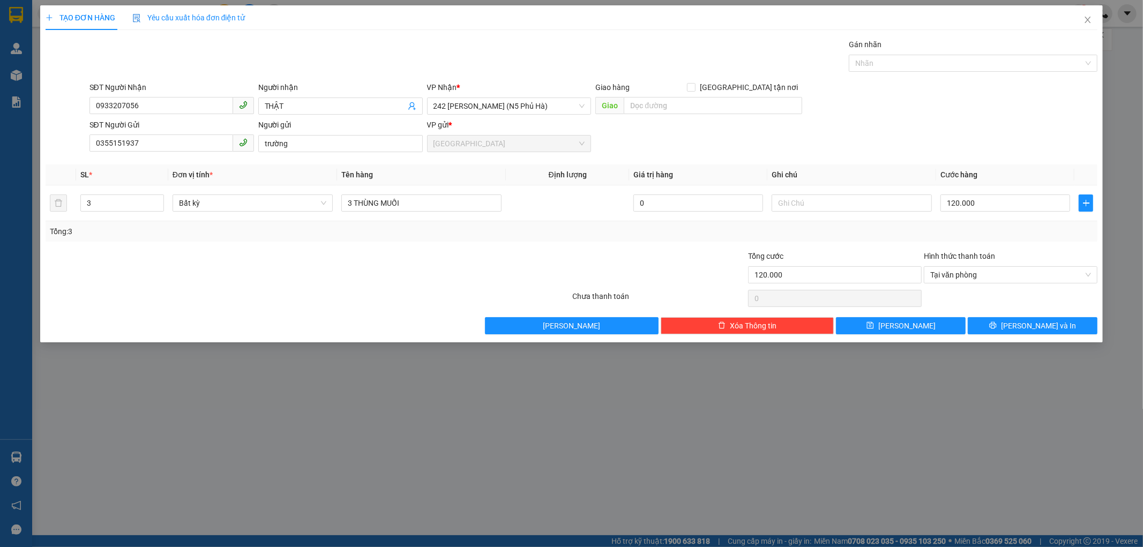
click at [962, 223] on div "Tổng: 3" at bounding box center [572, 231] width 1052 height 20
click at [1022, 321] on button "[PERSON_NAME] và In" at bounding box center [1032, 325] width 130 height 17
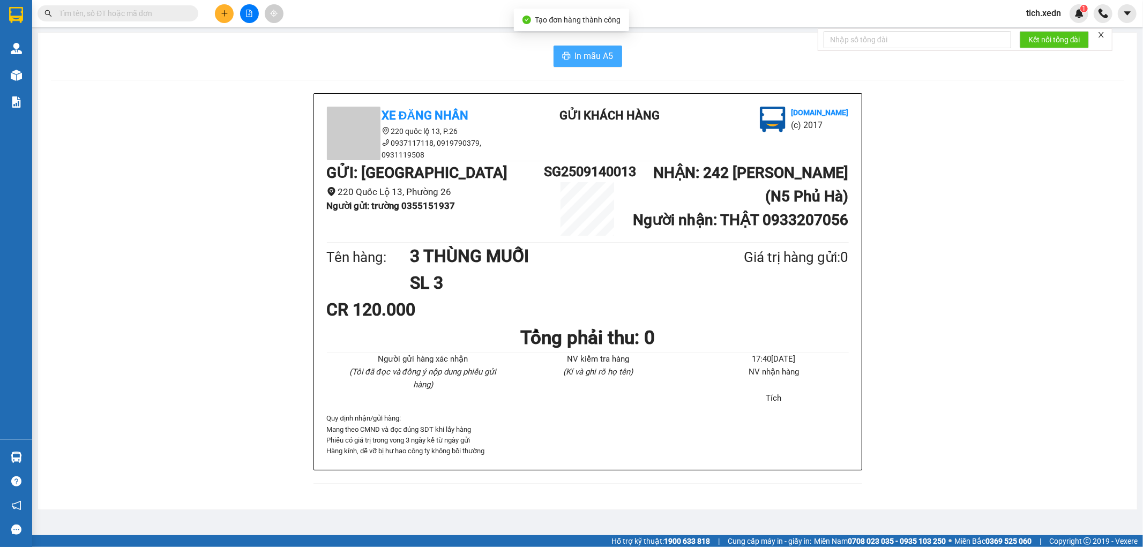
click at [603, 58] on span "In mẫu A5" at bounding box center [594, 55] width 39 height 13
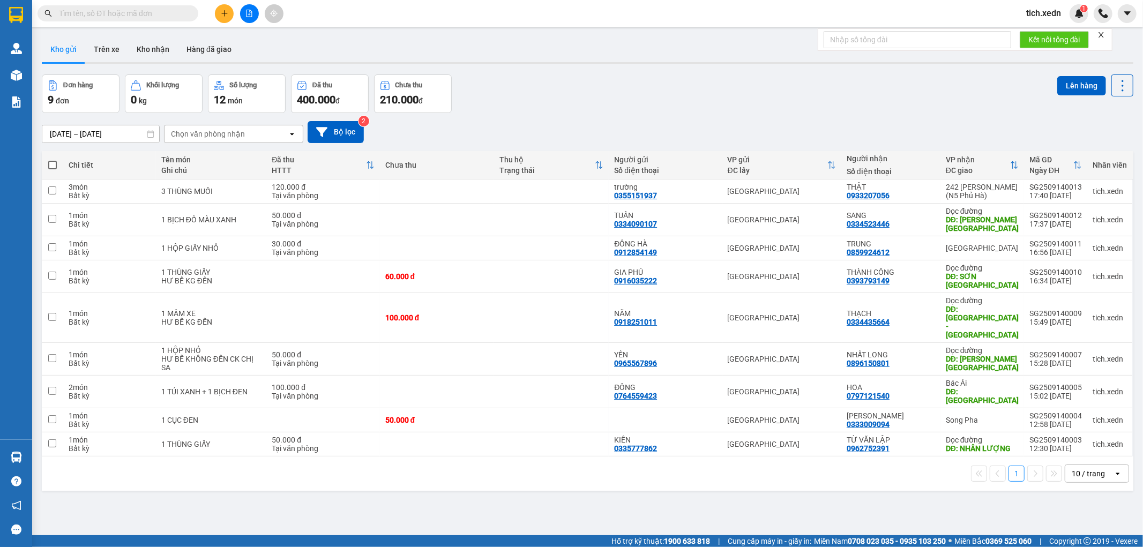
drag, startPoint x: 970, startPoint y: 500, endPoint x: 1087, endPoint y: 496, distance: 118.0
click at [1075, 498] on div "ver 1.8.143 Kho gửi Trên xe Kho nhận Hàng đã giao Đơn hàng 9 đơn Khối lượng 0 k…" at bounding box center [587, 305] width 1100 height 547
click at [223, 10] on icon "plus" at bounding box center [224, 13] width 7 height 7
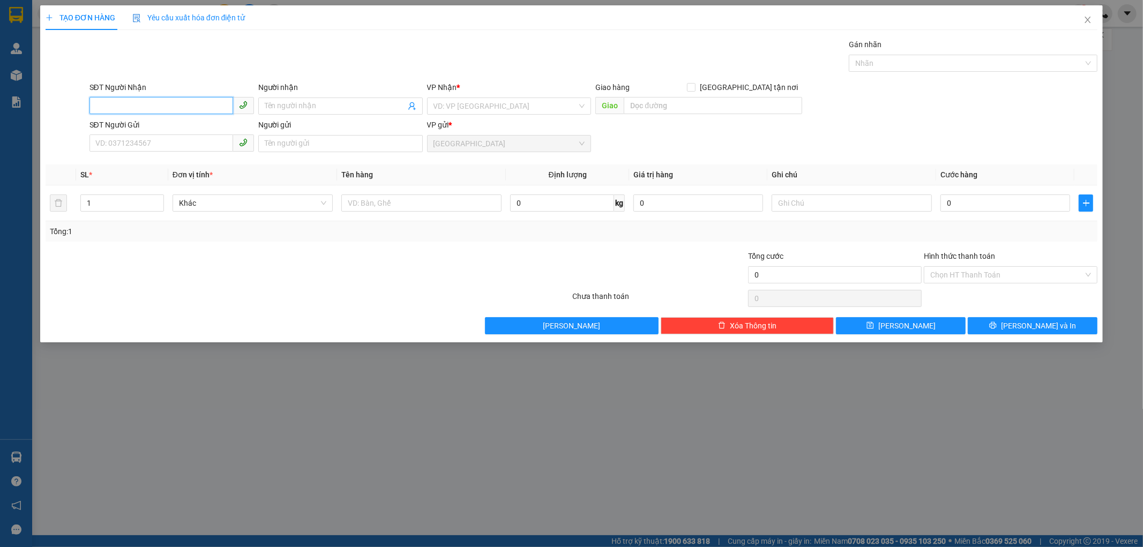
click at [129, 106] on input "SĐT Người Nhận" at bounding box center [161, 105] width 144 height 17
type input "0938529109"
click at [178, 119] on div "0938529109 - HÙNG" at bounding box center [171, 127] width 164 height 17
type input "HÙNG"
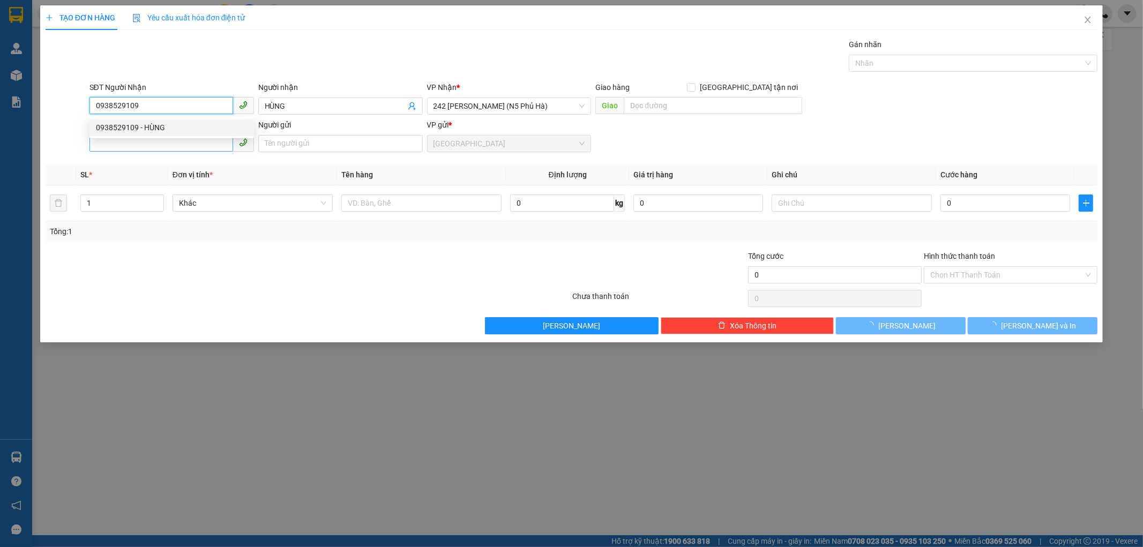
type input "30.000"
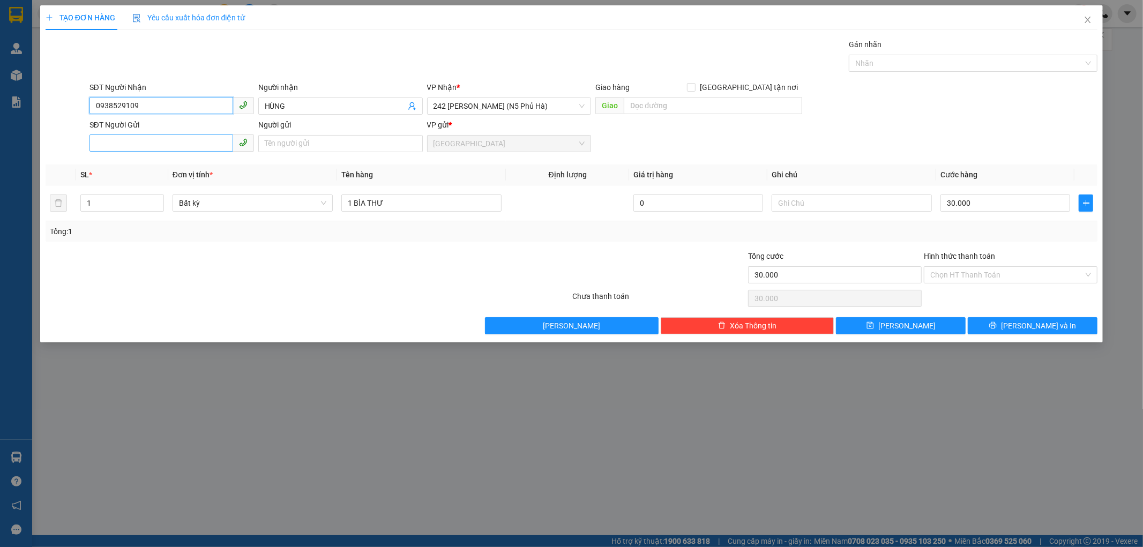
type input "0938529109"
click at [170, 146] on input "SĐT Người Gửi" at bounding box center [161, 142] width 144 height 17
type input "0909981349"
click at [162, 167] on div "0909981349" at bounding box center [172, 165] width 152 height 12
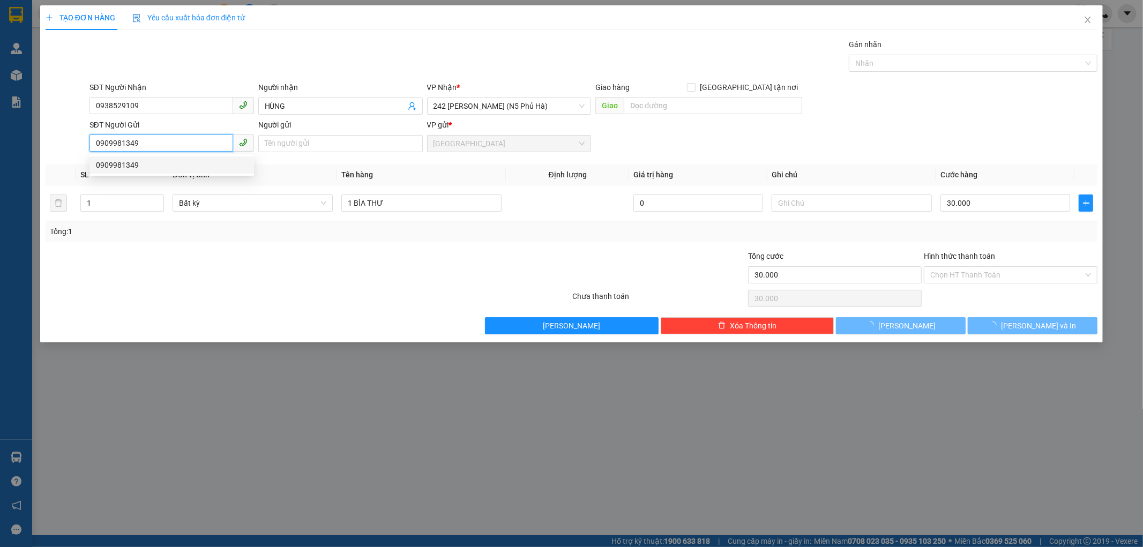
type input "150.000"
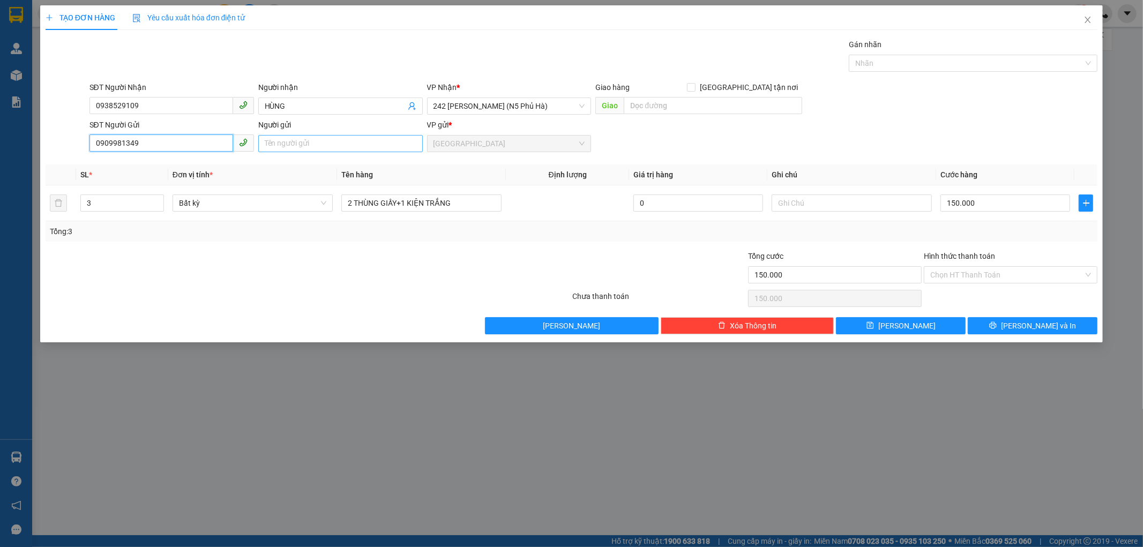
type input "0909981349"
click at [272, 140] on input "Người gửi" at bounding box center [340, 143] width 164 height 17
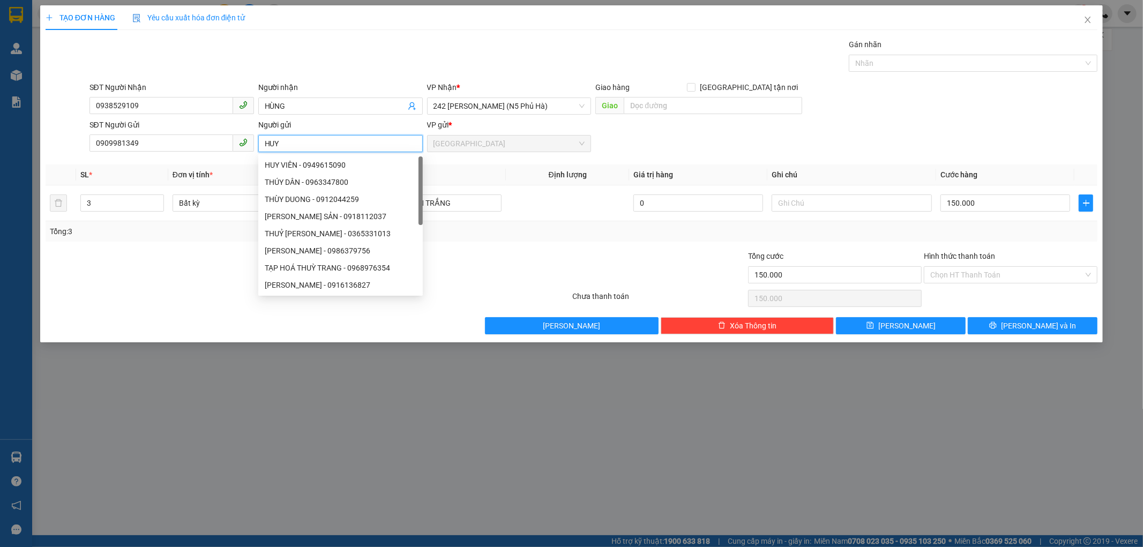
type input "HUY"
drag, startPoint x: 528, startPoint y: 239, endPoint x: 517, endPoint y: 240, distance: 10.2
click at [528, 239] on div "Tổng: 3" at bounding box center [572, 231] width 1052 height 20
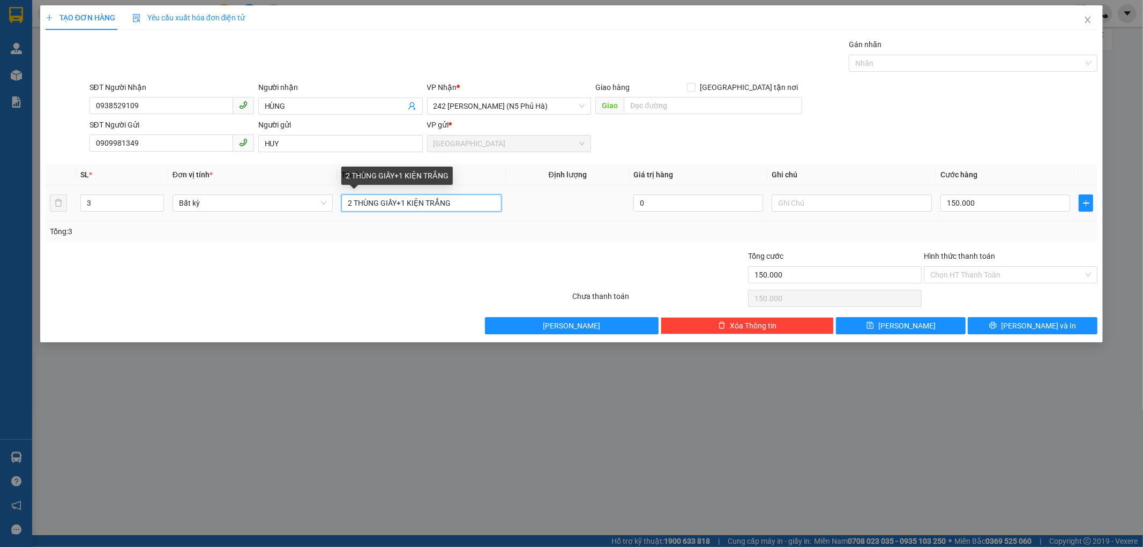
click at [458, 202] on input "2 THÙNG GIẤY+1 KIỆN TRẮNG" at bounding box center [421, 202] width 160 height 17
type input "2"
type input "1 TẬP HỒ SƠ"
click at [155, 207] on span "down" at bounding box center [158, 207] width 6 height 6
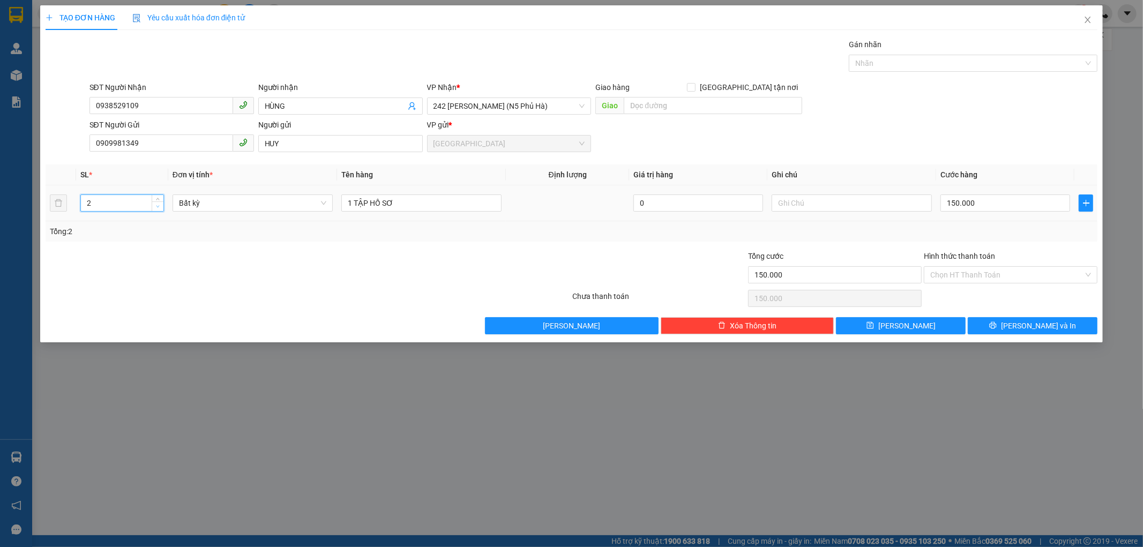
type input "1"
click at [155, 207] on span "down" at bounding box center [158, 207] width 6 height 6
click at [999, 201] on input "150.000" at bounding box center [1005, 202] width 130 height 17
type input "0"
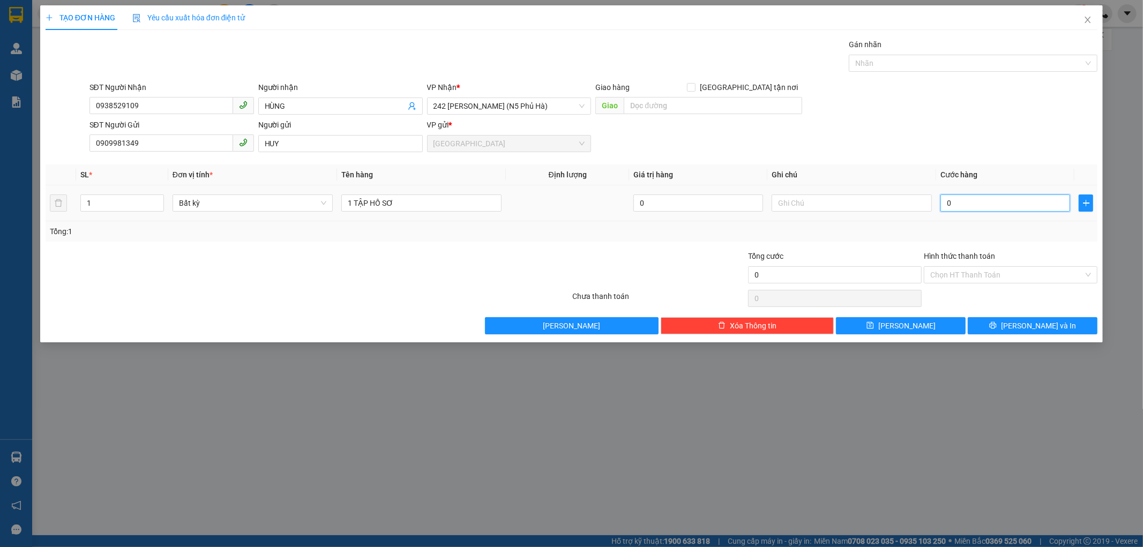
type input "03"
type input "3"
type input "030"
type input "30"
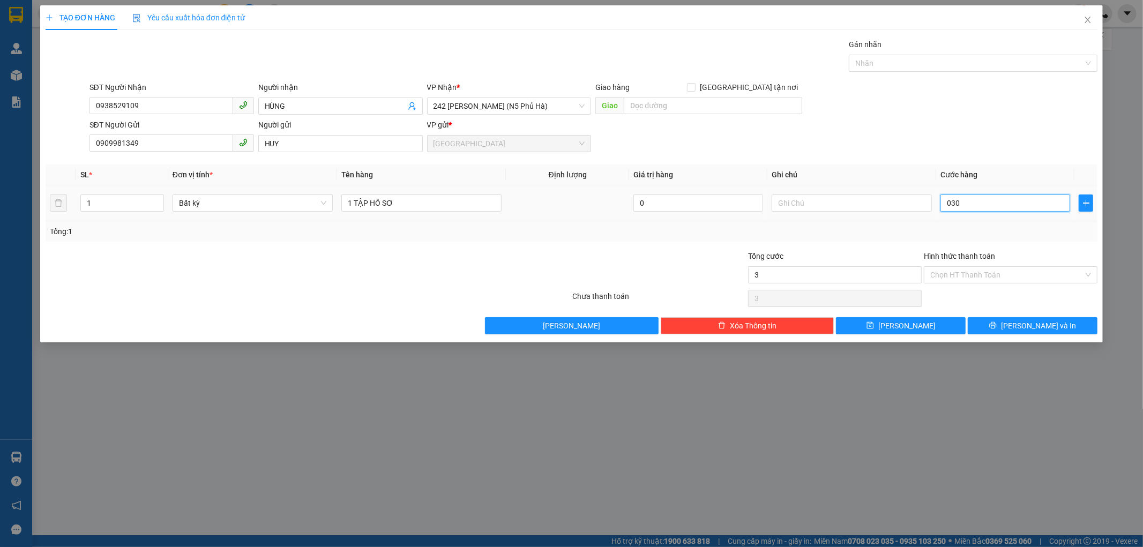
type input "30"
type input "030"
type input "30.000"
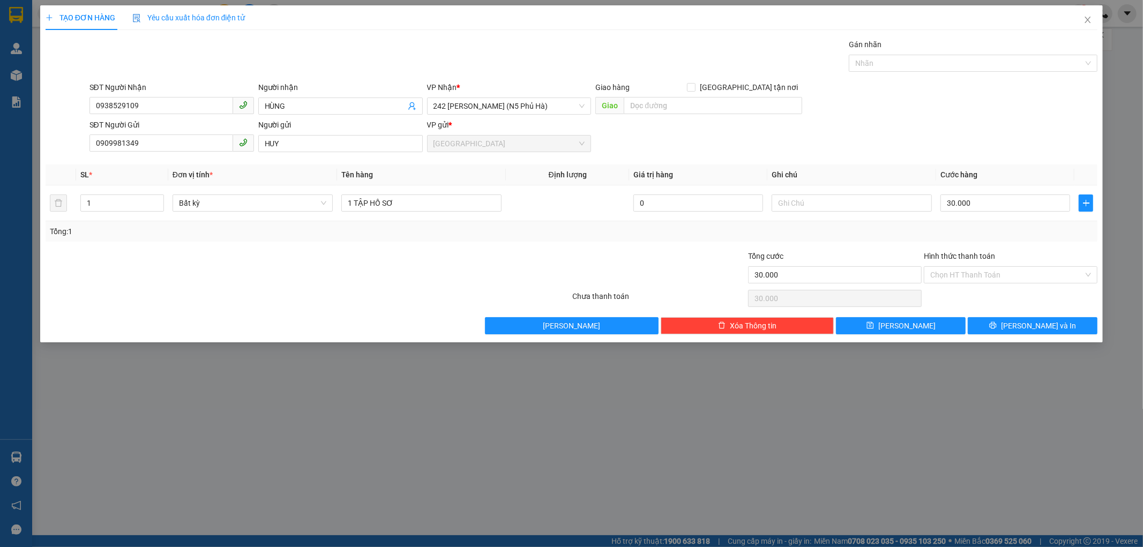
click at [1042, 239] on div "Tổng: 1" at bounding box center [572, 231] width 1052 height 20
click at [952, 268] on input "Hình thức thanh toán" at bounding box center [1006, 275] width 153 height 16
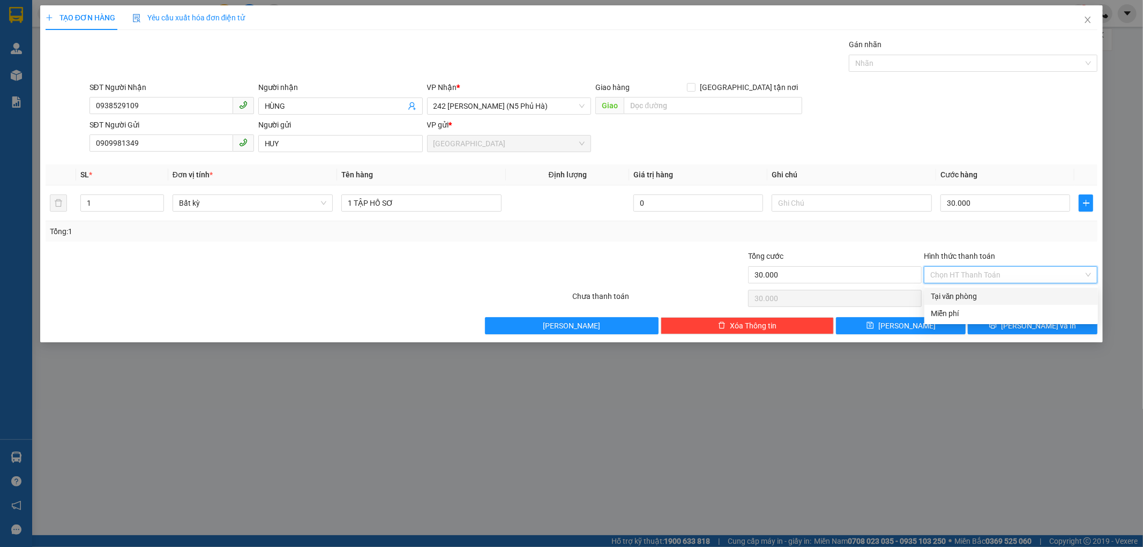
click at [966, 296] on div "Tại văn phòng" at bounding box center [1011, 296] width 161 height 12
type input "0"
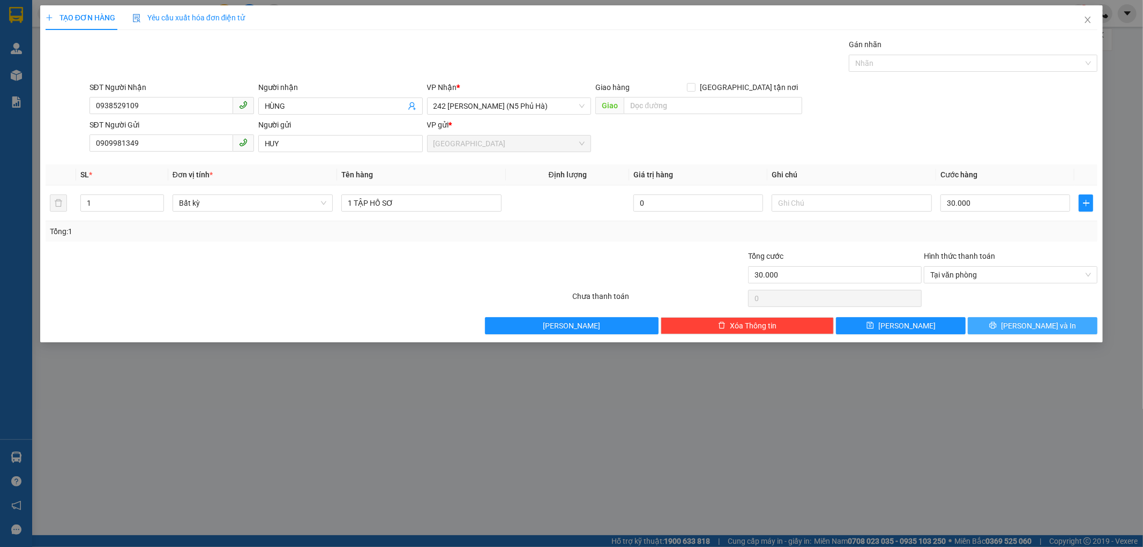
click at [1038, 325] on span "[PERSON_NAME] và In" at bounding box center [1038, 326] width 75 height 12
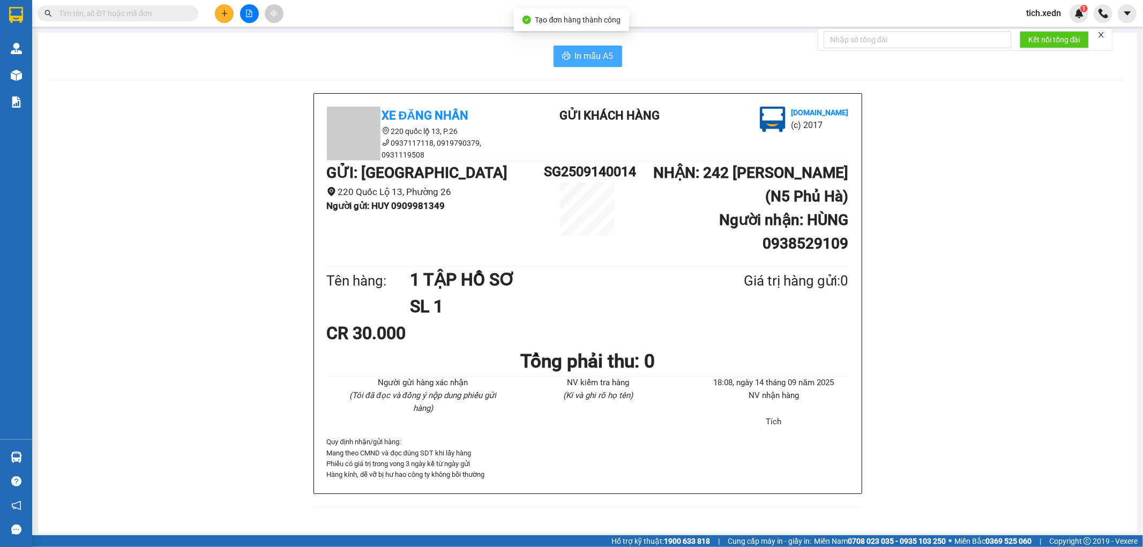
click at [582, 54] on span "In mẫu A5" at bounding box center [594, 55] width 39 height 13
